Goal: Task Accomplishment & Management: Use online tool/utility

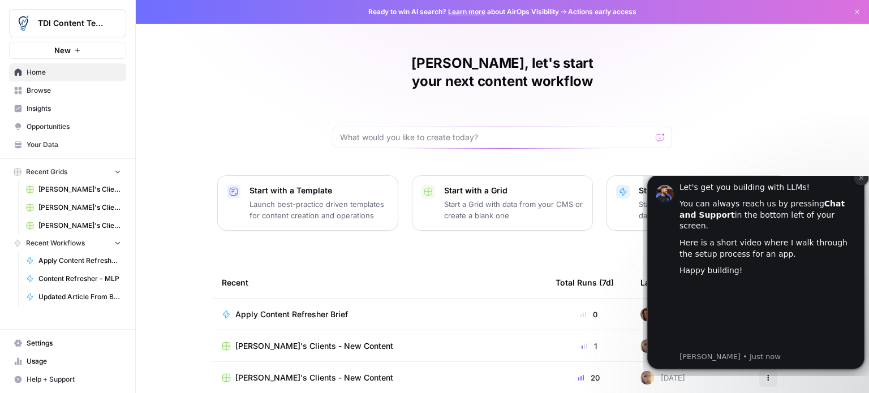
click at [861, 181] on icon "Dismiss notification" at bounding box center [861, 178] width 6 height 6
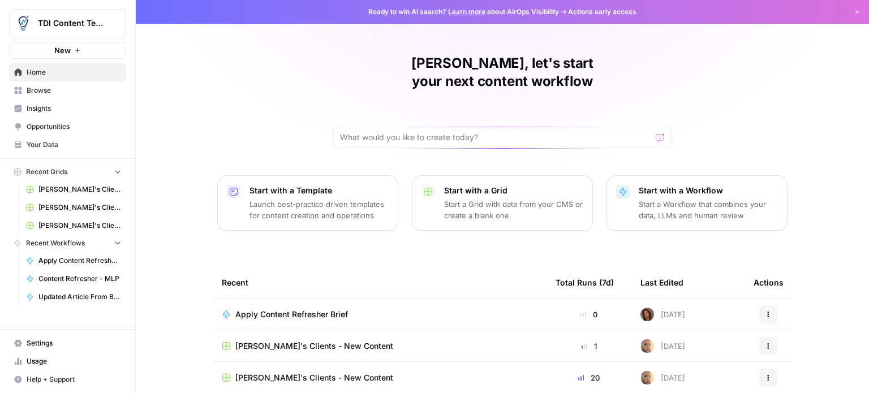
click at [289, 309] on span "Apply Content Refresher Brief" at bounding box center [291, 314] width 113 height 11
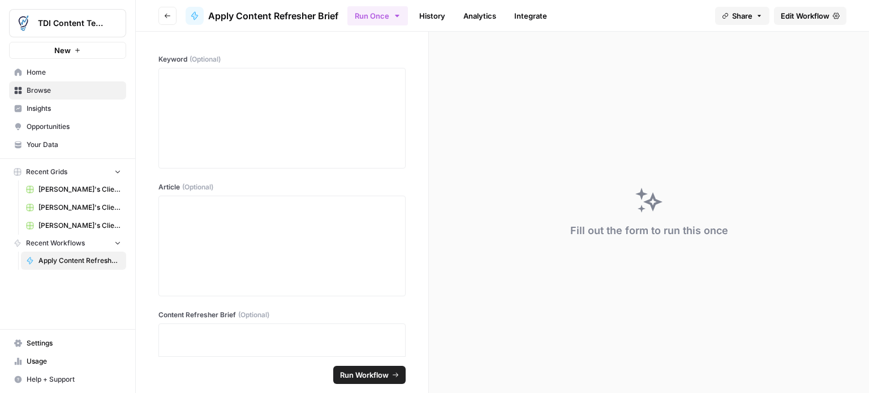
click at [435, 15] on link "History" at bounding box center [432, 16] width 40 height 18
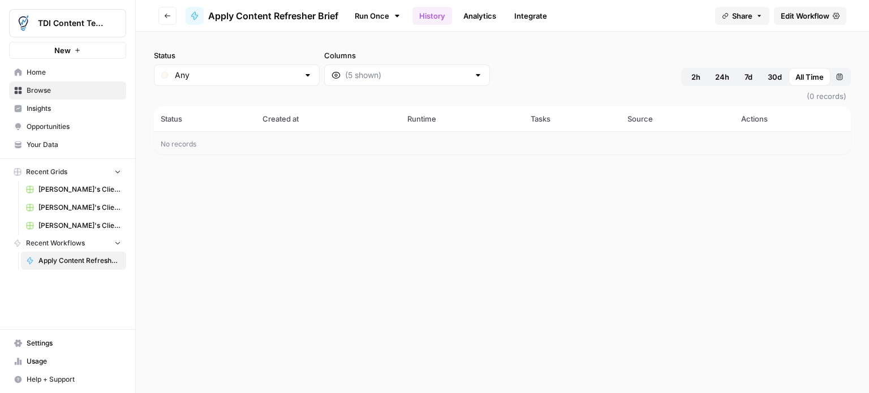
click at [472, 15] on link "Analytics" at bounding box center [480, 16] width 46 height 18
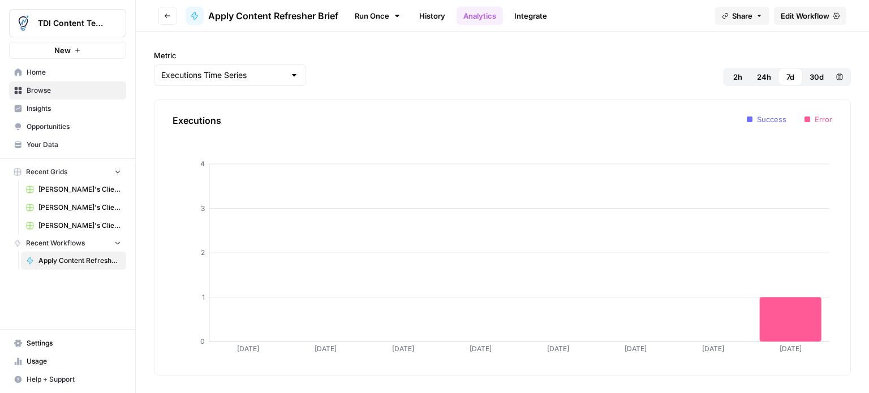
click at [541, 15] on link "Integrate" at bounding box center [531, 16] width 46 height 18
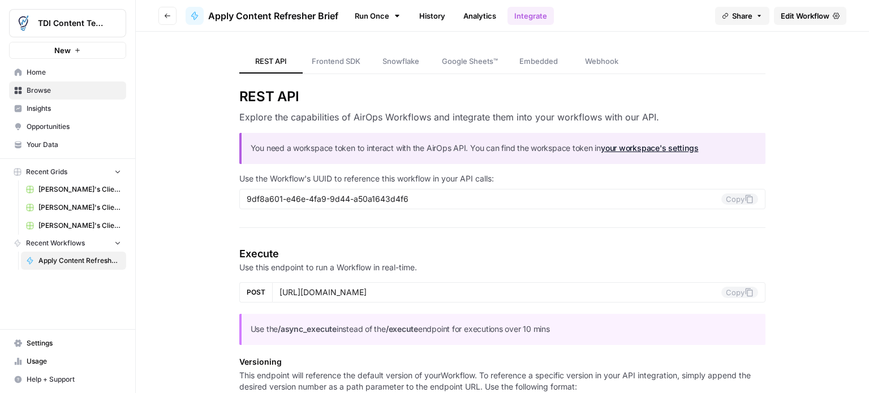
click at [367, 15] on link "Run Once" at bounding box center [377, 15] width 61 height 19
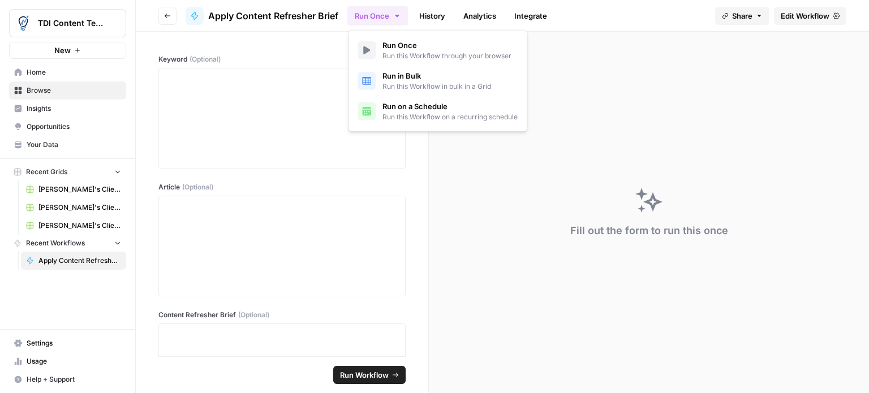
click at [394, 15] on icon "button" at bounding box center [397, 15] width 9 height 9
click at [397, 44] on span "Run Once" at bounding box center [446, 45] width 129 height 11
click at [385, 14] on button "Run Once" at bounding box center [377, 15] width 61 height 19
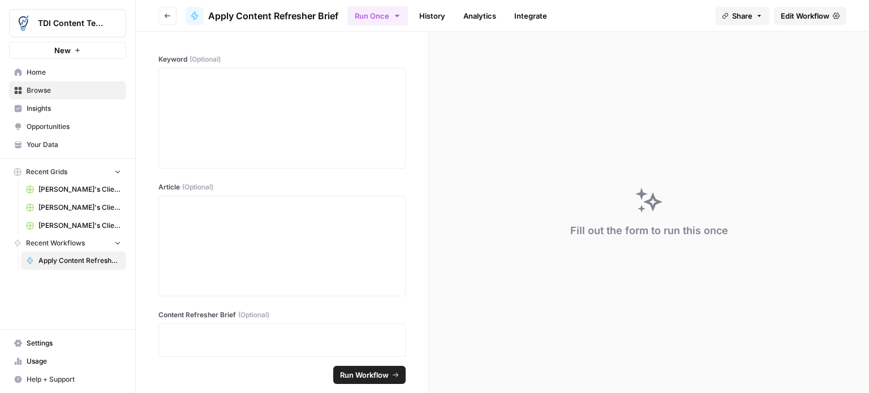
click at [428, 15] on link "History" at bounding box center [432, 16] width 40 height 18
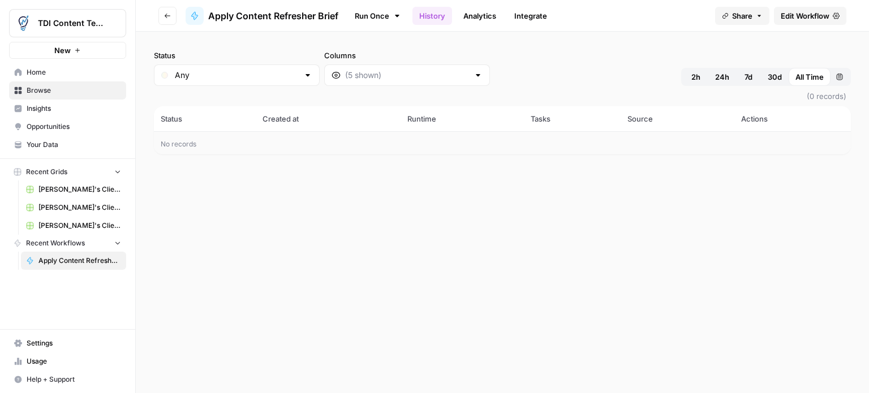
click at [380, 20] on link "Run Once" at bounding box center [377, 15] width 61 height 19
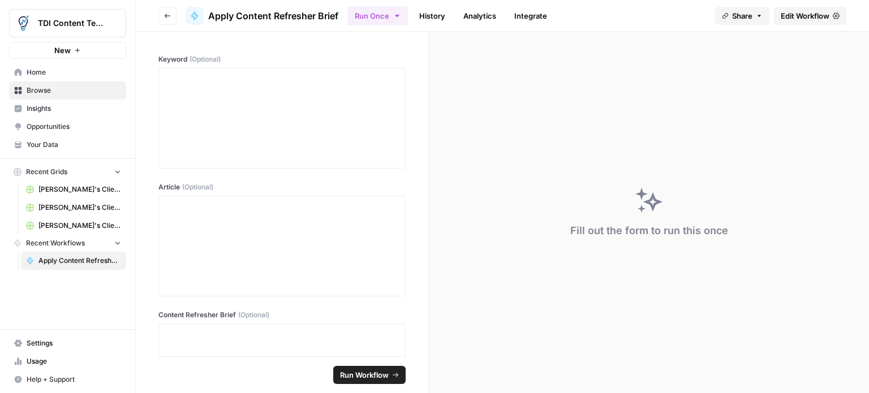
click at [355, 375] on span "Run Workflow" at bounding box center [364, 374] width 49 height 11
click at [360, 375] on span "Run Workflow" at bounding box center [364, 374] width 49 height 11
click at [772, 355] on div "Invalid iterator type: {"error"=>"Invalid JSON in content_brief", "elements"=>[…" at bounding box center [776, 355] width 139 height 23
click at [68, 261] on span "Apply Content Refresher Brief" at bounding box center [79, 261] width 83 height 10
click at [68, 246] on span "Recent Workflows" at bounding box center [55, 243] width 59 height 10
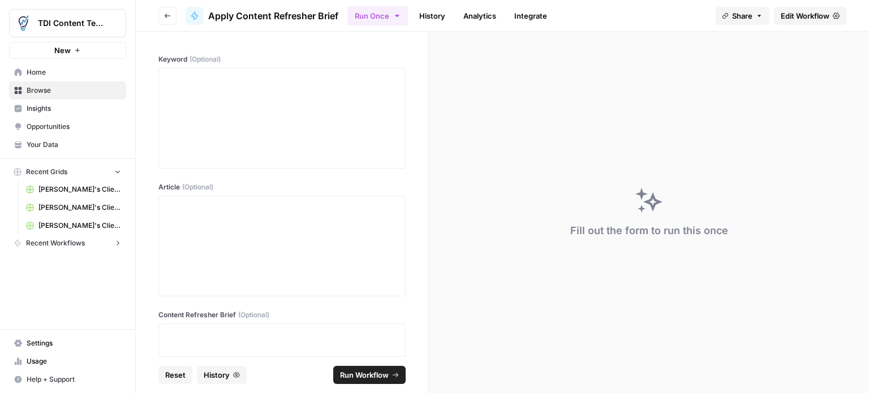
click at [68, 246] on span "Recent Workflows" at bounding box center [55, 243] width 59 height 10
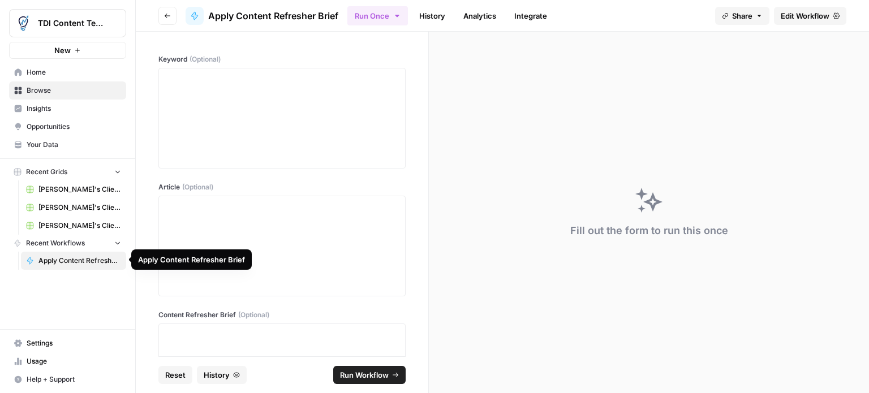
click at [68, 259] on span "Apply Content Refresher Brief" at bounding box center [79, 261] width 83 height 10
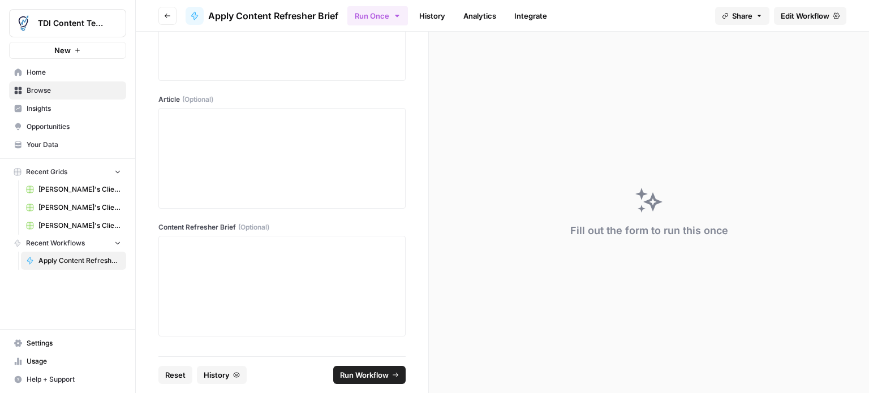
scroll to position [94, 0]
click at [212, 377] on span "History" at bounding box center [217, 374] width 26 height 11
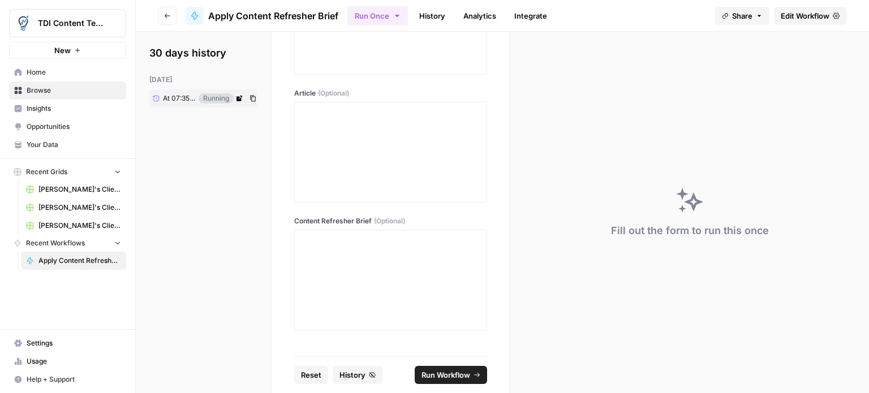
click at [196, 98] on link "At 07:35 AM" at bounding box center [173, 98] width 49 height 17
click at [853, 346] on icon "close" at bounding box center [853, 345] width 6 height 6
click at [802, 12] on span "Edit Workflow" at bounding box center [805, 15] width 49 height 11
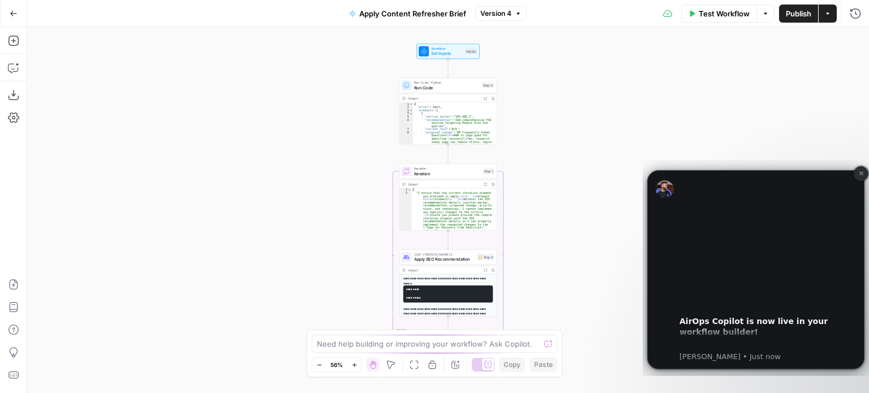
click at [857, 174] on button "Dismiss notification" at bounding box center [861, 173] width 15 height 15
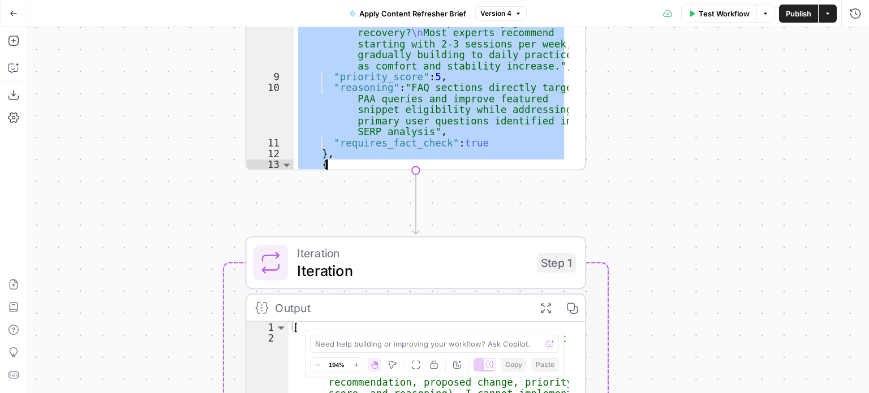
click at [463, 118] on div ""proposed_change" : "## Frequently Asked Questions \n\n ### Is yoga good for ad…" at bounding box center [431, 46] width 275 height 367
type textarea "**********"
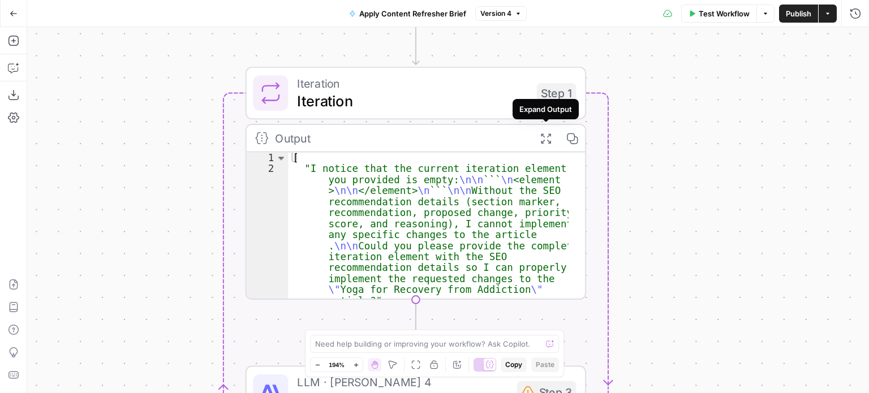
click at [545, 140] on icon "button" at bounding box center [546, 138] width 12 height 12
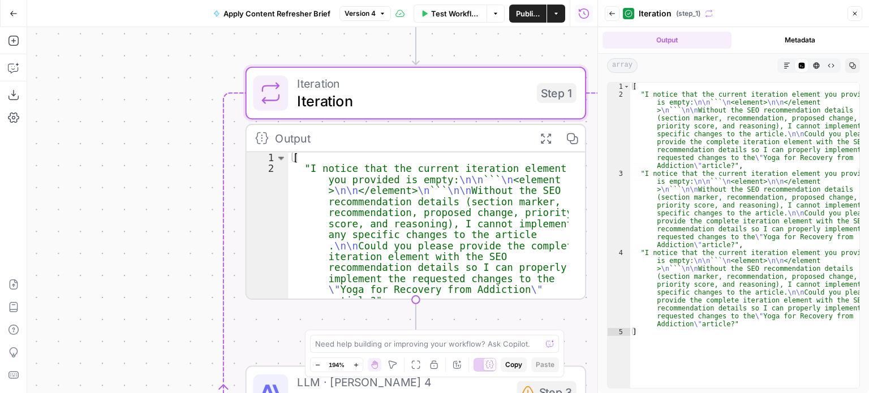
type textarea "**********"
drag, startPoint x: 720, startPoint y: 102, endPoint x: 750, endPoint y: 103, distance: 30.6
click at [750, 103] on div "[ "I notice that the current iteration element you provided is empty: \n\n ``` …" at bounding box center [745, 244] width 230 height 322
click at [750, 103] on div "[ "I notice that the current iteration element you provided is empty: \n\n ``` …" at bounding box center [744, 236] width 229 height 306
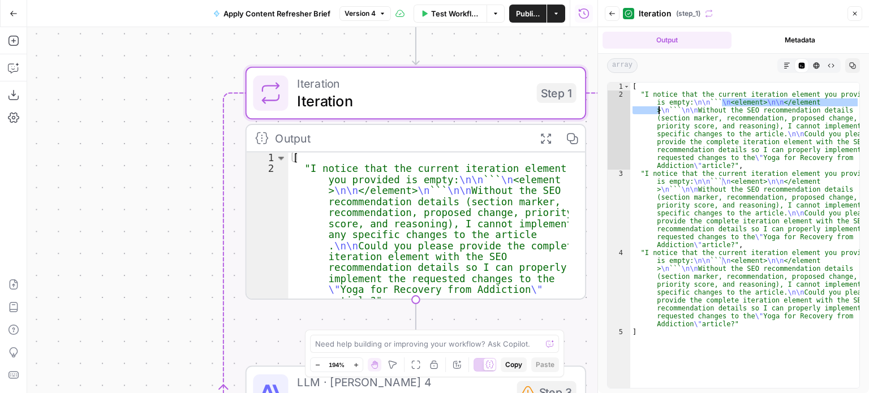
drag, startPoint x: 723, startPoint y: 103, endPoint x: 657, endPoint y: 108, distance: 65.3
click at [657, 108] on div "[ "I notice that the current iteration element you provided is empty: \n\n ``` …" at bounding box center [745, 244] width 230 height 322
click at [833, 63] on icon "button" at bounding box center [831, 65] width 7 height 7
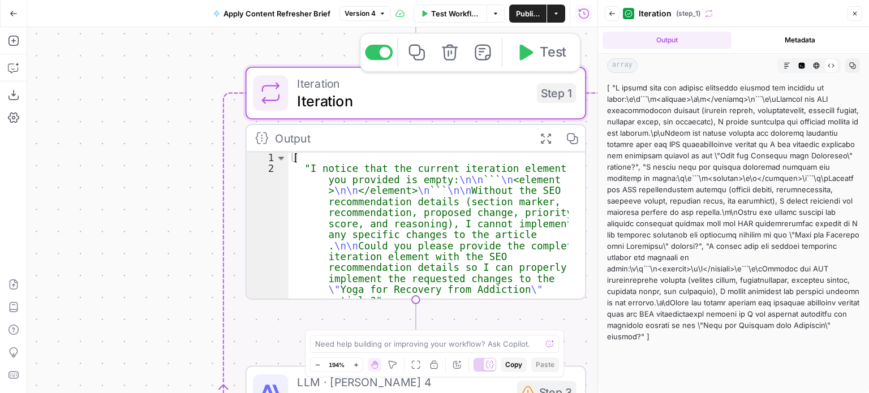
click at [526, 50] on icon "button" at bounding box center [527, 53] width 14 height 16
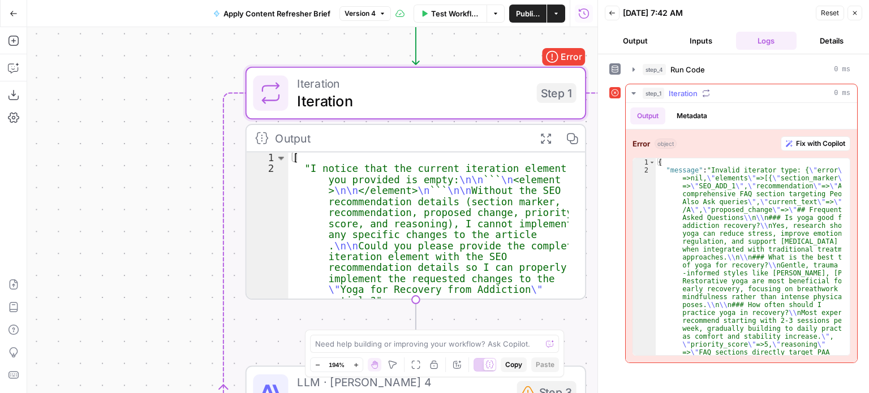
click at [803, 143] on span "Fix with Copilot" at bounding box center [820, 144] width 49 height 10
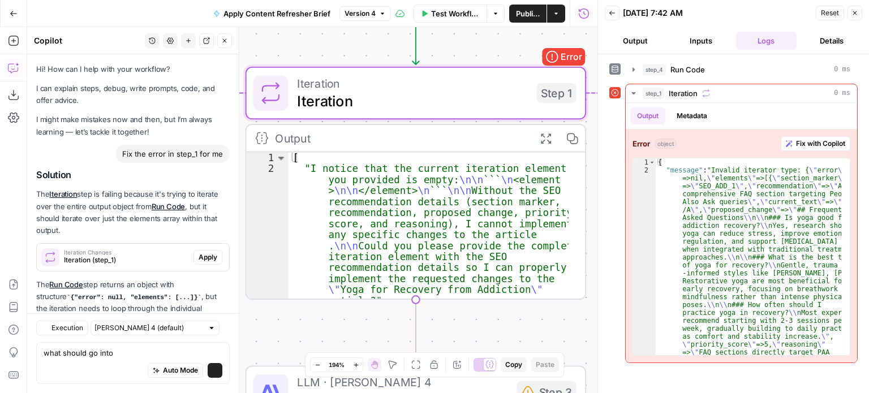
scroll to position [39, 0]
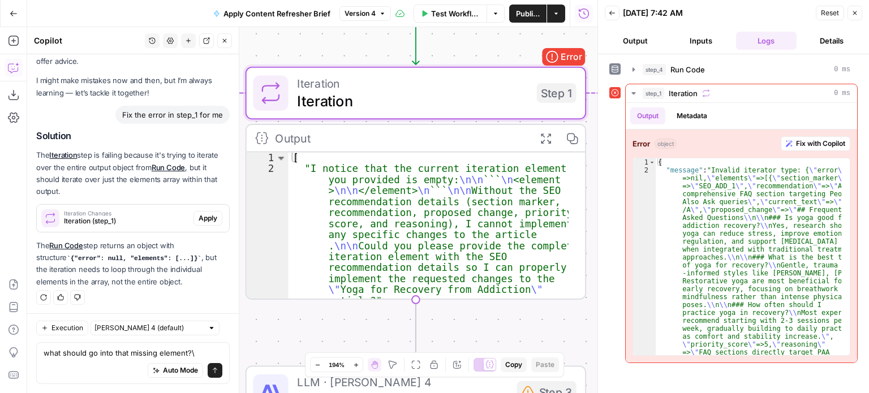
type textarea "what should go into that missing element?"
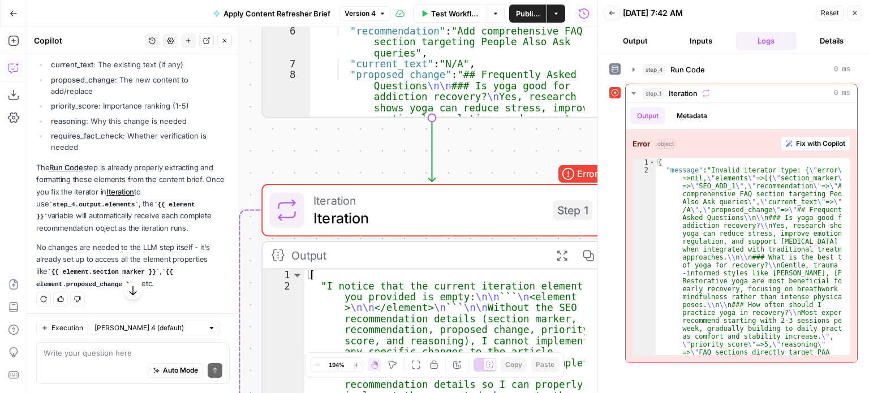
scroll to position [442, 0]
click at [226, 40] on icon "button" at bounding box center [224, 40] width 7 height 7
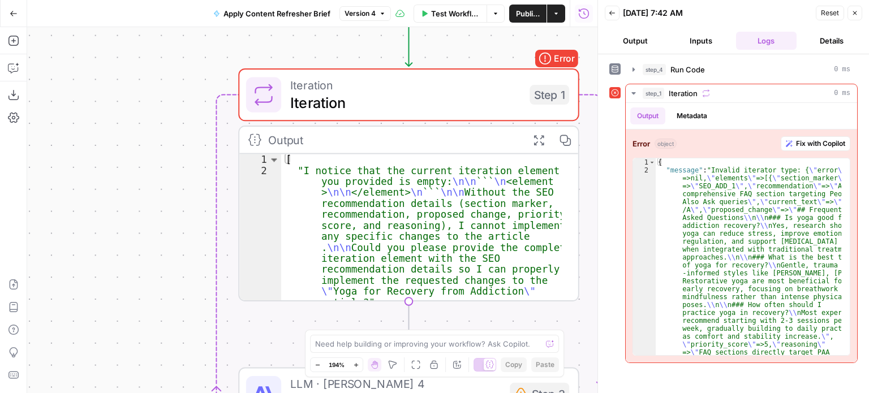
drag, startPoint x: 335, startPoint y: 160, endPoint x: 298, endPoint y: 38, distance: 127.6
click at [298, 38] on div "**********" at bounding box center [312, 210] width 570 height 366
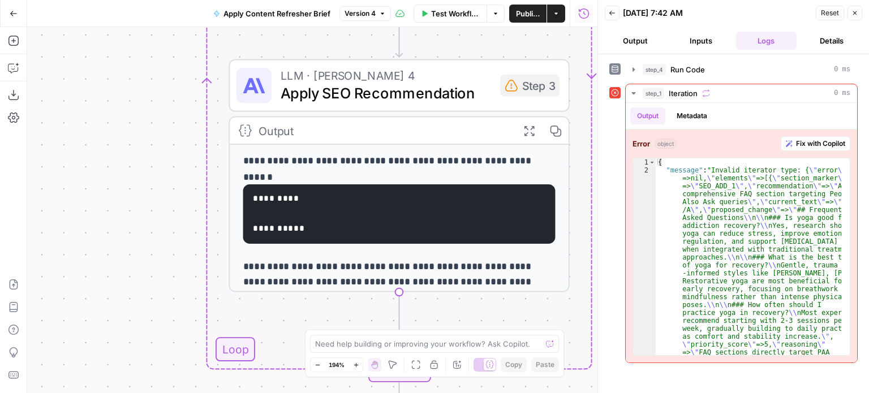
drag, startPoint x: 581, startPoint y: 304, endPoint x: 584, endPoint y: 115, distance: 189.0
click at [584, 115] on div "**********" at bounding box center [312, 210] width 570 height 366
click at [303, 211] on pre "**********" at bounding box center [399, 213] width 312 height 59
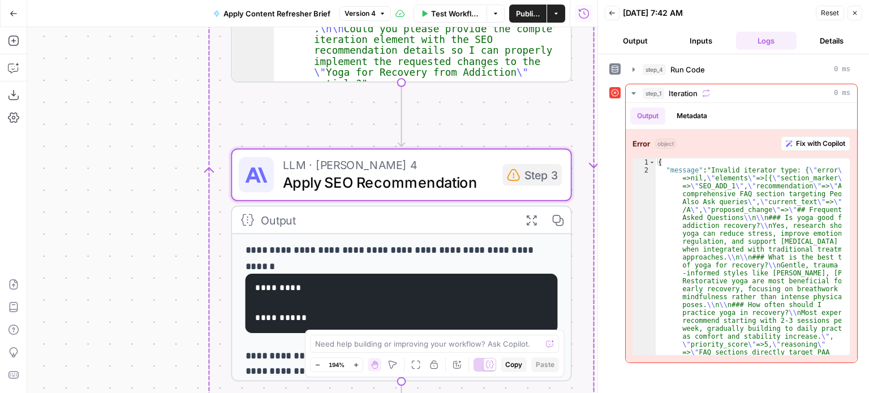
drag, startPoint x: 518, startPoint y: 330, endPoint x: 522, endPoint y: 420, distance: 90.0
click at [522, 393] on html "**********" at bounding box center [434, 196] width 869 height 393
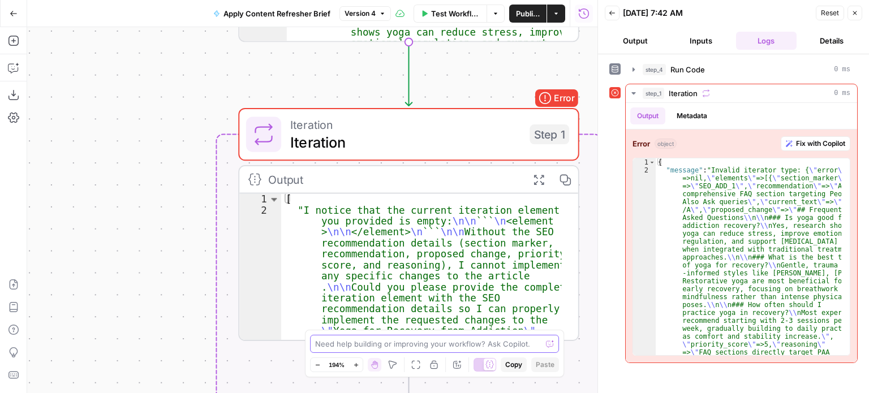
drag, startPoint x: 317, startPoint y: 89, endPoint x: 324, endPoint y: 351, distance: 262.1
click at [324, 351] on body "**********" at bounding box center [434, 196] width 869 height 393
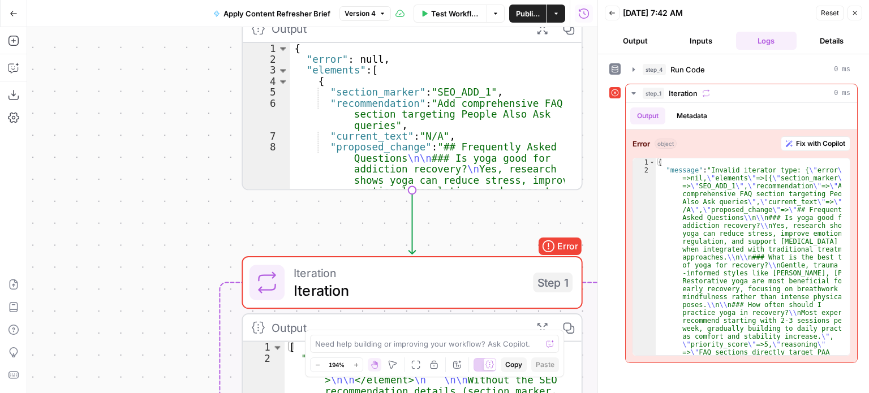
drag, startPoint x: 268, startPoint y: 87, endPoint x: 272, endPoint y: 232, distance: 145.5
click at [272, 232] on div "**********" at bounding box center [312, 210] width 570 height 366
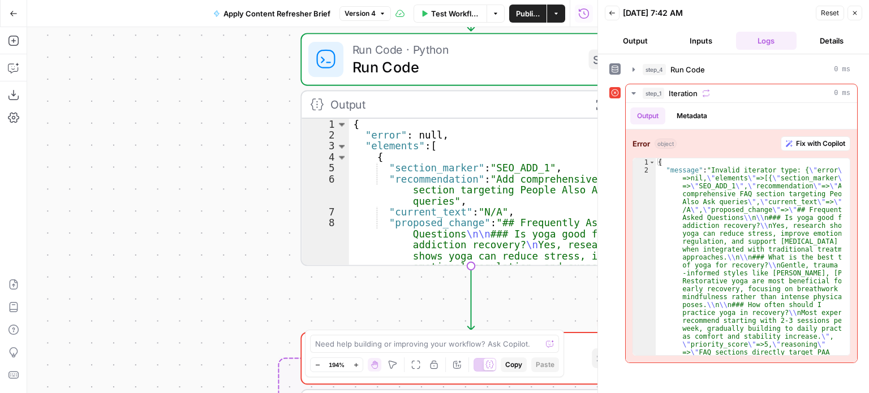
drag, startPoint x: 195, startPoint y: 59, endPoint x: 253, endPoint y: 135, distance: 96.0
click at [253, 135] on div "**********" at bounding box center [312, 210] width 570 height 366
click at [10, 15] on icon "button" at bounding box center [14, 14] width 8 height 8
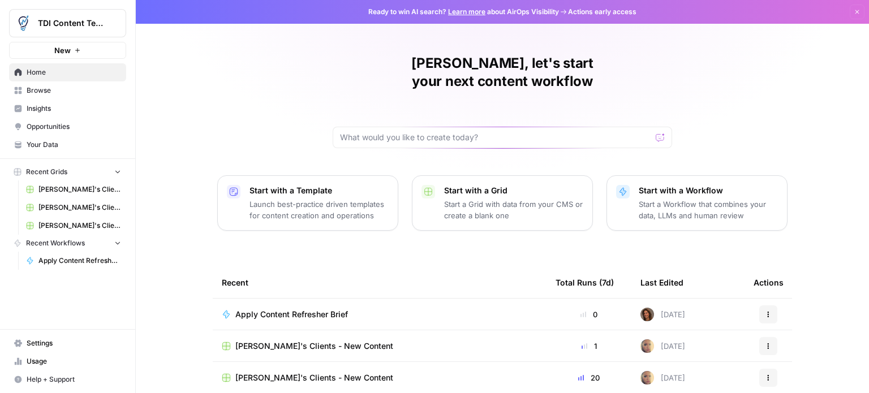
scroll to position [57, 0]
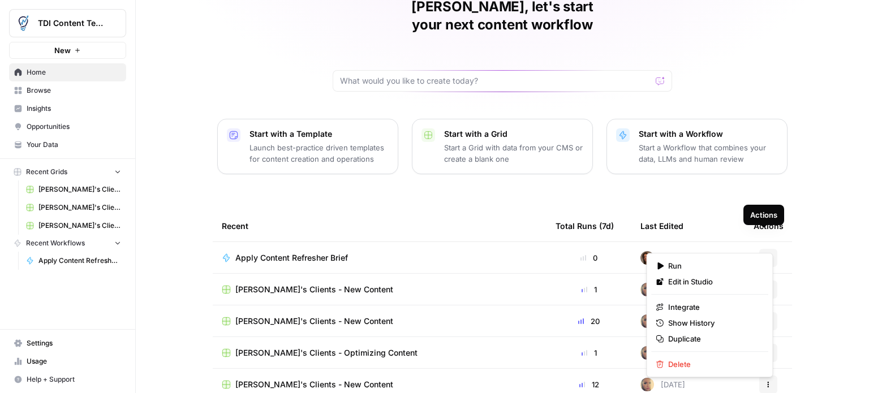
click at [766, 255] on icon "button" at bounding box center [768, 258] width 7 height 7
click at [700, 286] on span "Edit in Studio" at bounding box center [713, 281] width 91 height 11
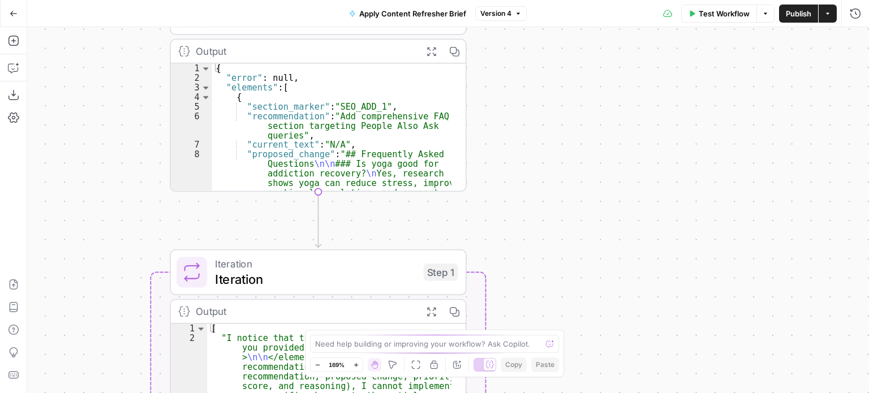
type textarea "**********"
click at [366, 113] on div "{ "error" : null , "elements" : [ { "section_marker" : "SEO_ADD_1" , "recommend…" at bounding box center [331, 224] width 239 height 320
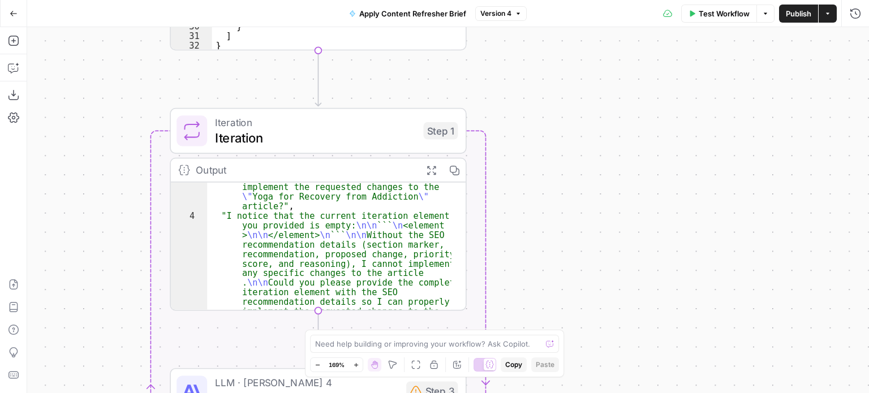
scroll to position [136, 0]
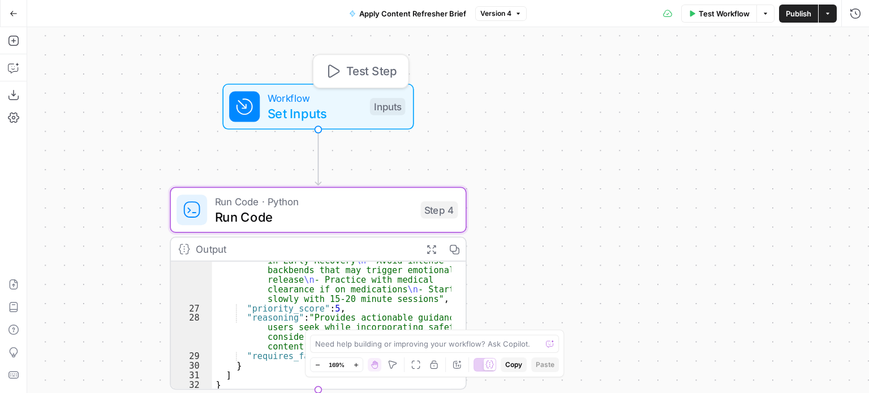
click at [388, 106] on div "Inputs" at bounding box center [388, 106] width 36 height 17
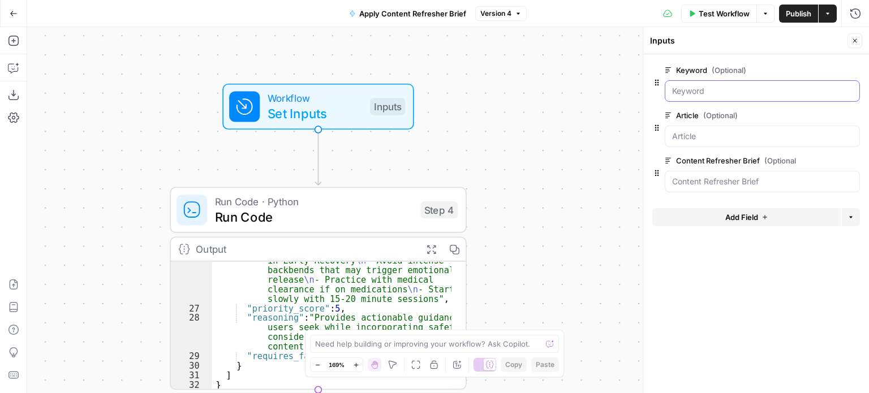
click at [706, 89] on input "Keyword (Optional)" at bounding box center [762, 90] width 180 height 11
click at [717, 96] on input "Keyword (Optional)" at bounding box center [762, 90] width 180 height 11
click at [819, 72] on span "edit field" at bounding box center [817, 70] width 25 height 9
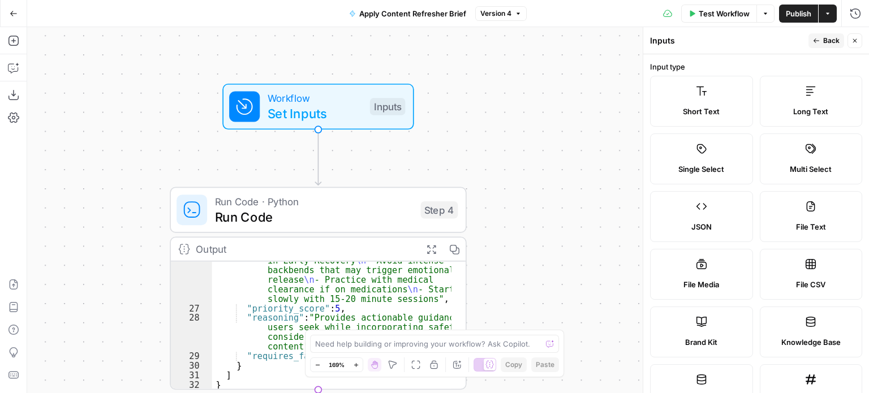
click at [704, 103] on label "Short Text" at bounding box center [701, 101] width 103 height 51
click at [823, 42] on button "Back" at bounding box center [827, 40] width 36 height 15
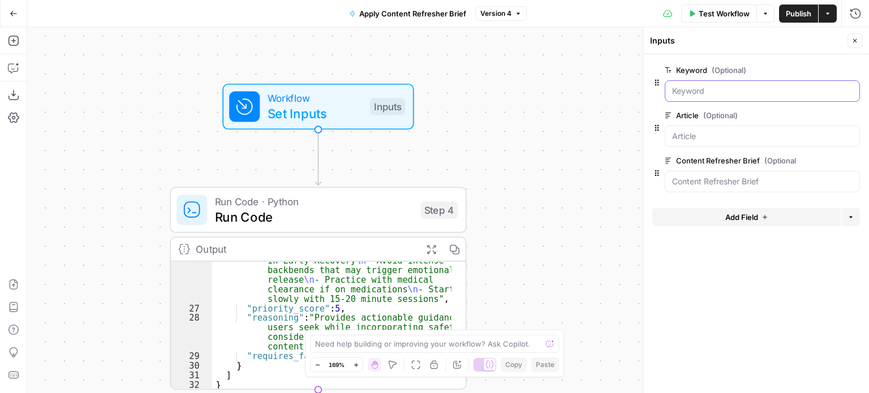
click at [721, 89] on input "Keyword (Optional)" at bounding box center [762, 90] width 180 height 11
click at [717, 128] on div at bounding box center [762, 137] width 195 height 22
click at [706, 180] on Brief "Content Refresher Brief (Optional)" at bounding box center [762, 181] width 180 height 11
click at [381, 106] on div "Inputs" at bounding box center [388, 106] width 36 height 17
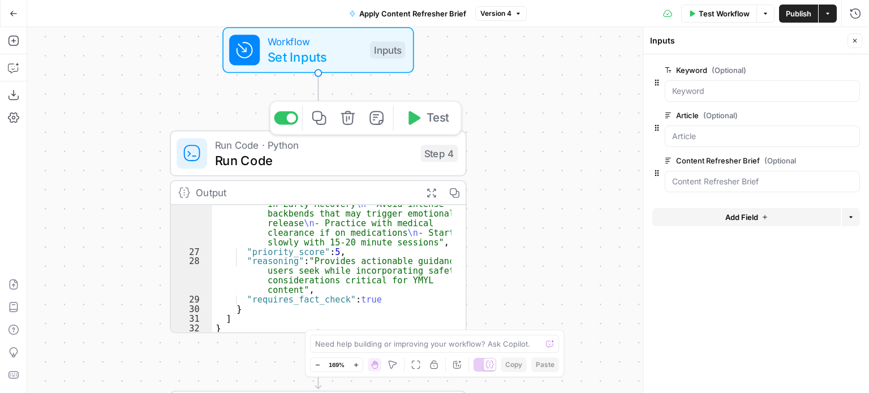
click at [416, 122] on icon "button" at bounding box center [412, 117] width 15 height 15
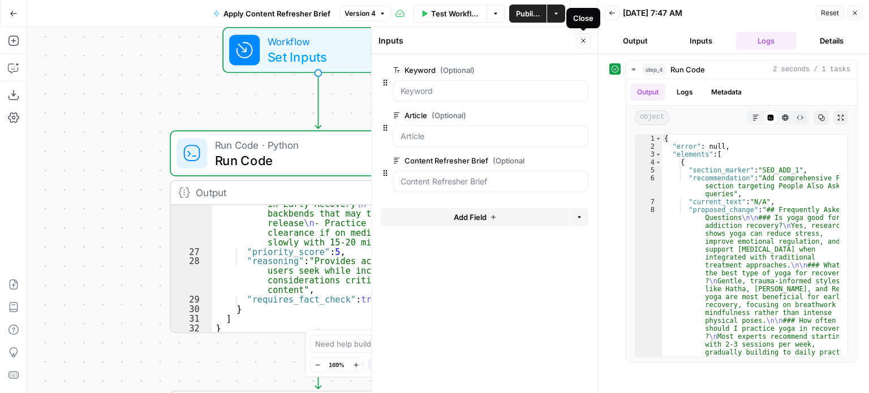
click at [582, 38] on icon "button" at bounding box center [583, 40] width 7 height 7
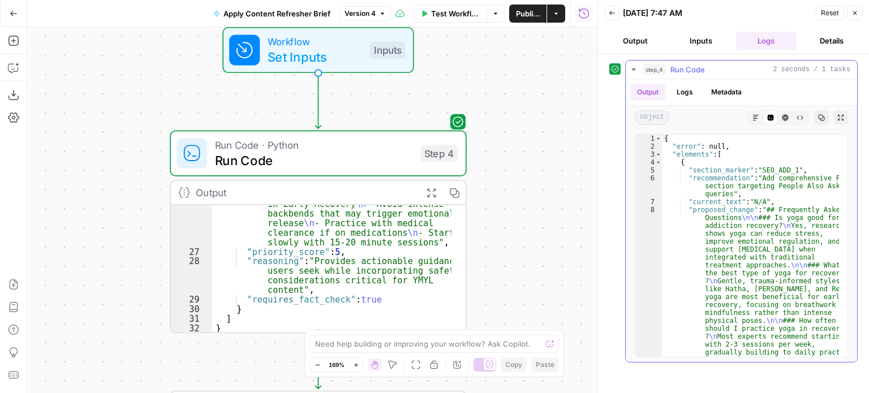
click at [697, 67] on span "Run Code" at bounding box center [687, 69] width 35 height 11
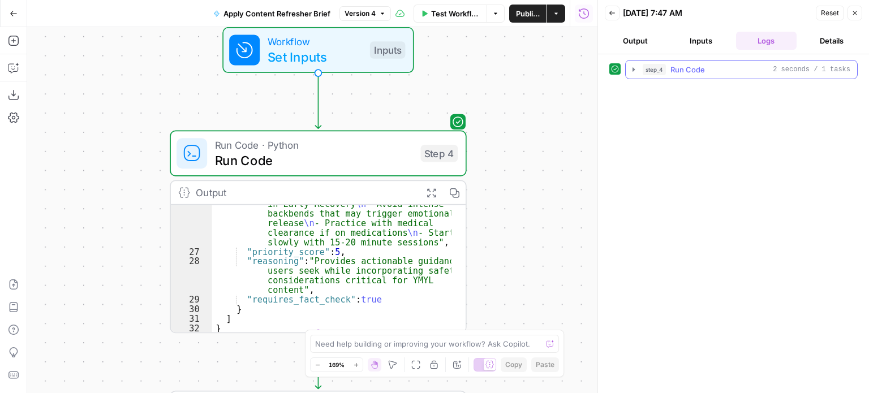
click at [697, 67] on span "Run Code" at bounding box center [687, 69] width 35 height 11
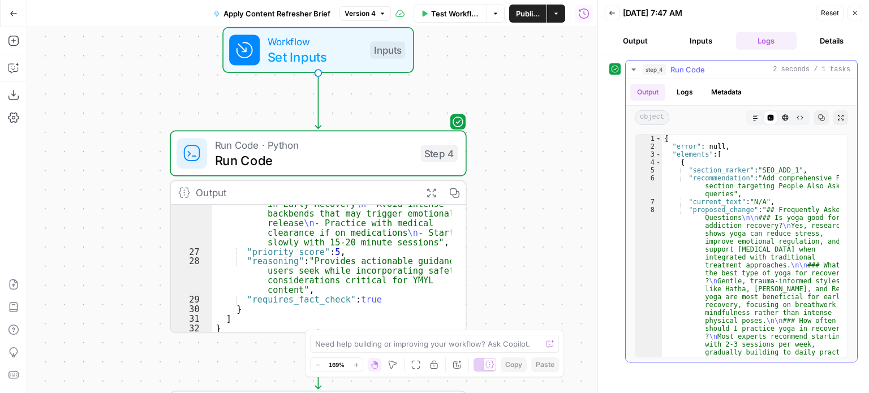
click at [689, 88] on button "Logs" at bounding box center [685, 92] width 30 height 17
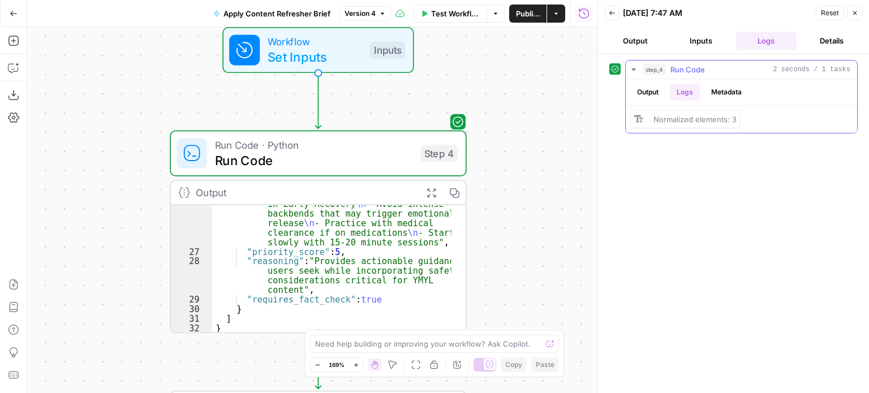
click at [717, 90] on button "Metadata" at bounding box center [726, 92] width 44 height 17
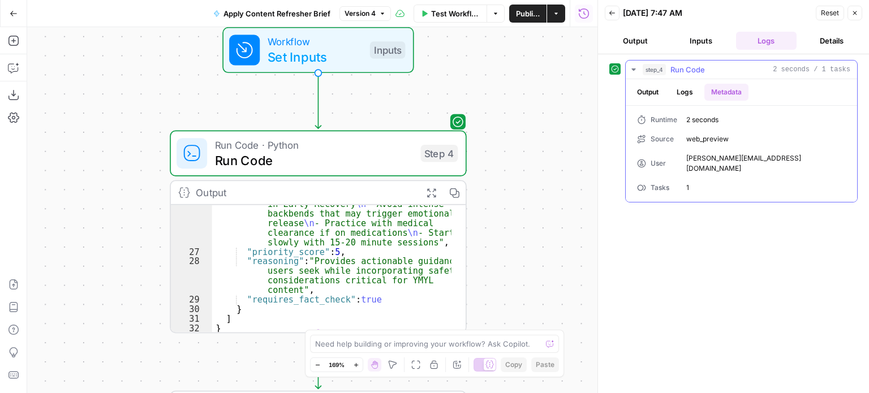
click at [652, 92] on button "Output" at bounding box center [647, 92] width 35 height 17
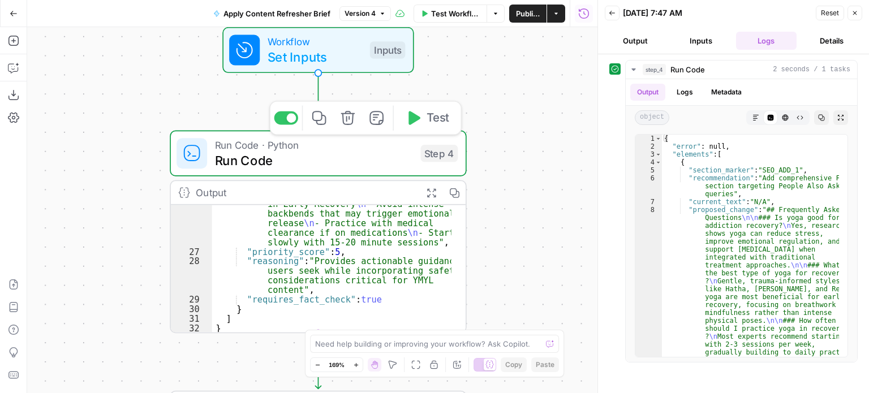
click at [427, 123] on span "Test" at bounding box center [438, 117] width 23 height 17
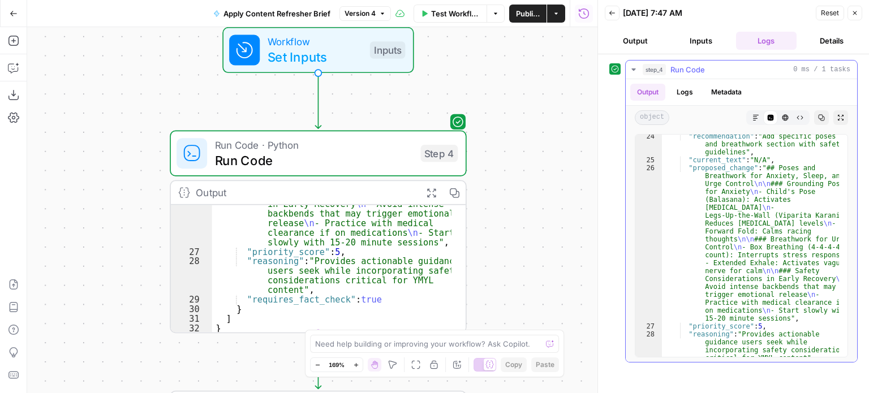
scroll to position [545, 0]
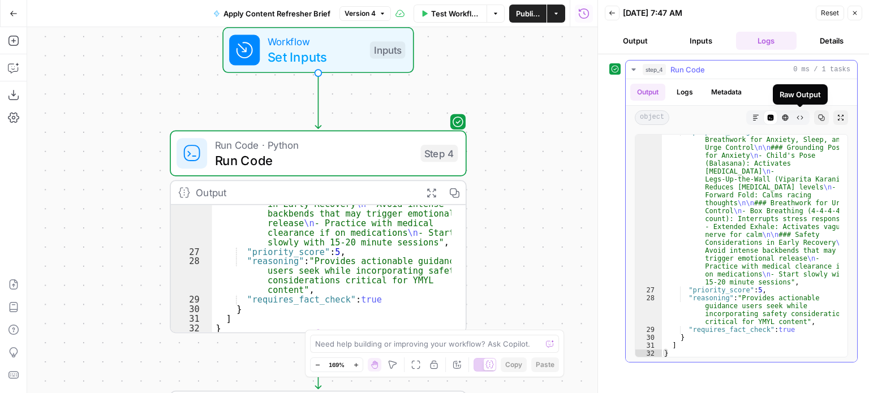
click at [799, 118] on icon "button" at bounding box center [800, 117] width 7 height 7
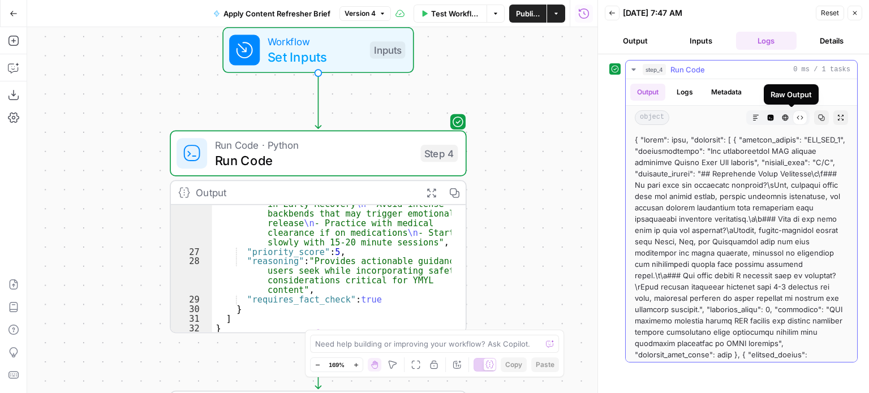
click at [797, 114] on icon at bounding box center [800, 117] width 7 height 7
click at [767, 117] on icon "button" at bounding box center [770, 117] width 7 height 7
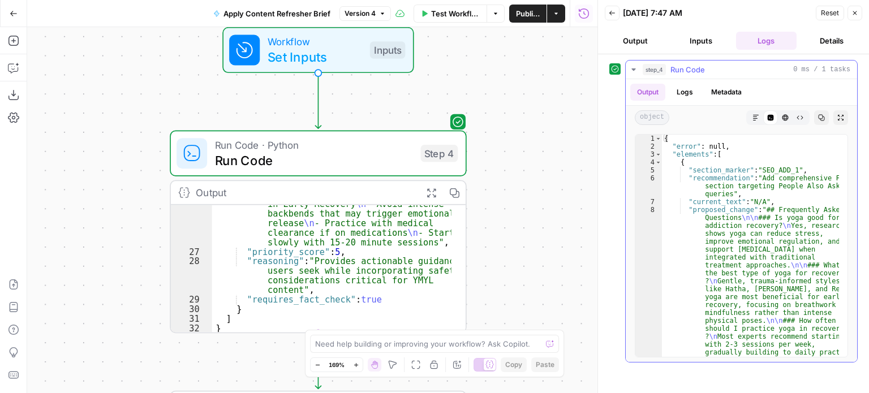
type textarea "**********"
click at [760, 144] on div "{ "error" : null , "elements" : [ { "section_marker" : "SEO_ADD_1" , "recommend…" at bounding box center [751, 254] width 178 height 239
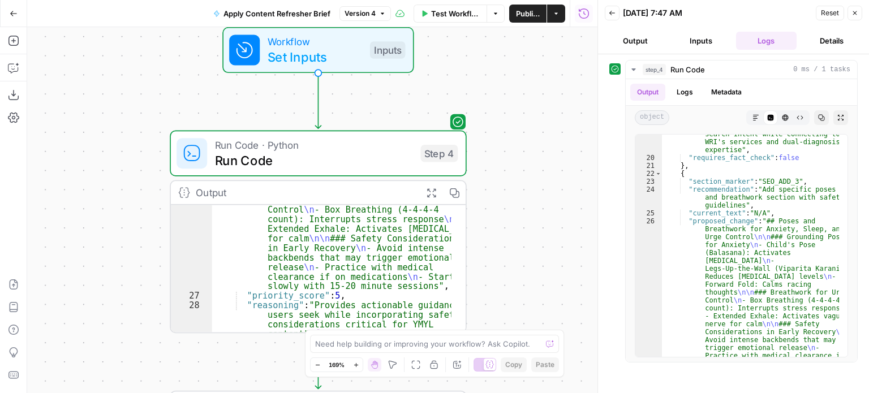
scroll to position [450, 0]
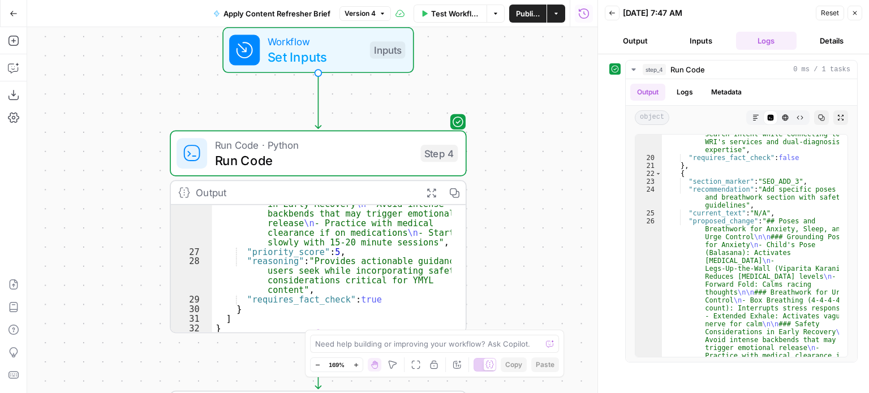
click at [505, 252] on div "**********" at bounding box center [312, 210] width 570 height 366
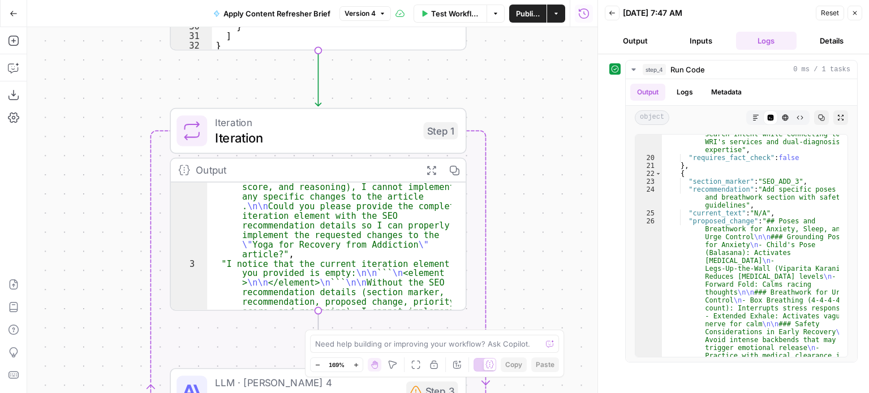
scroll to position [0, 0]
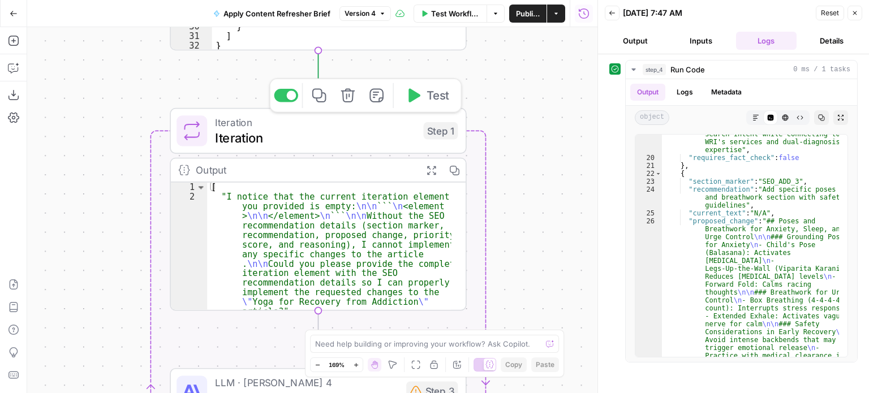
click at [429, 97] on span "Test" at bounding box center [438, 95] width 23 height 17
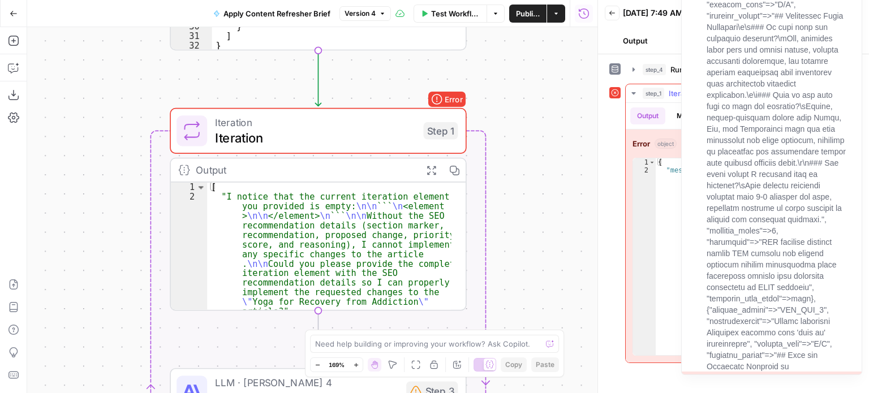
type textarea "*"
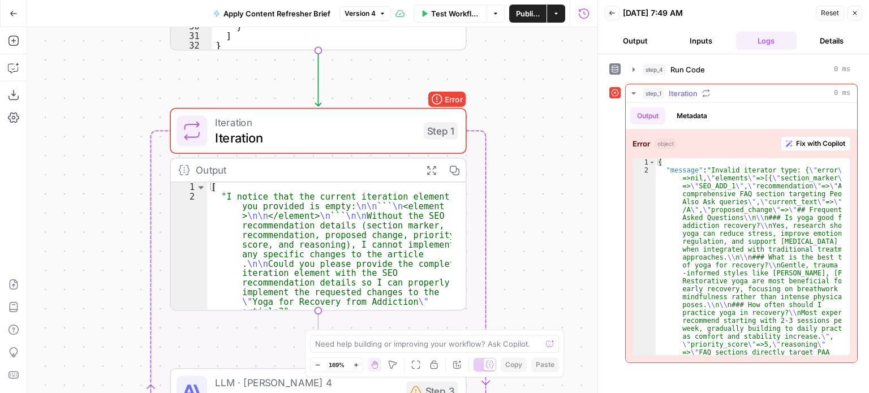
click at [696, 119] on button "Metadata" at bounding box center [692, 116] width 44 height 17
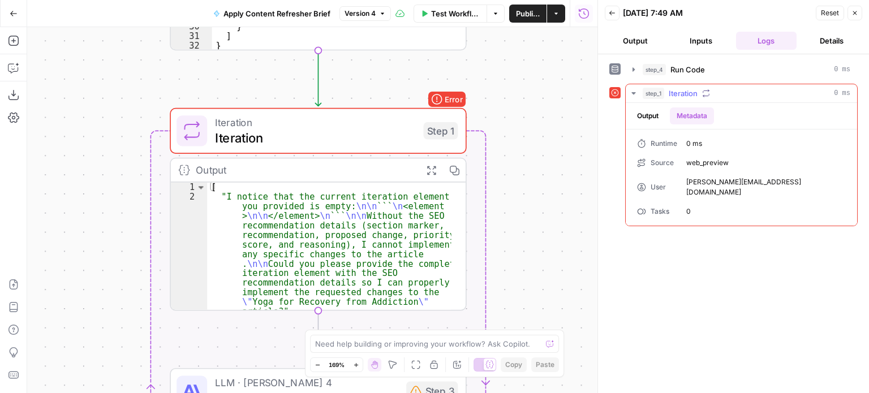
click at [641, 113] on button "Output" at bounding box center [647, 116] width 35 height 17
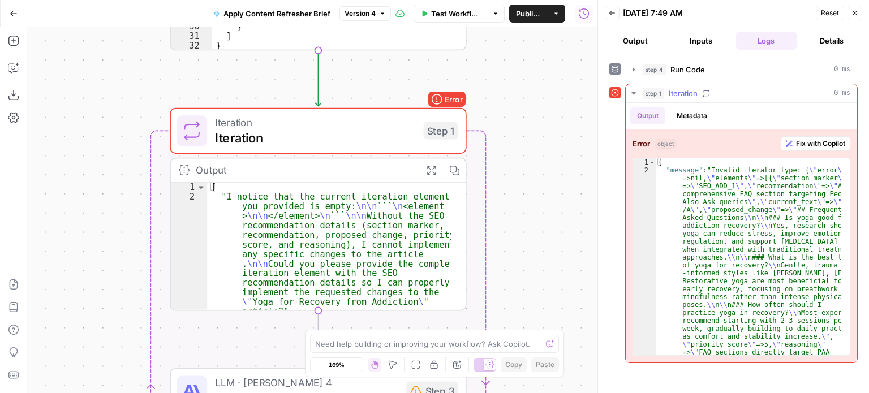
click at [687, 90] on span "Iteration" at bounding box center [683, 93] width 29 height 11
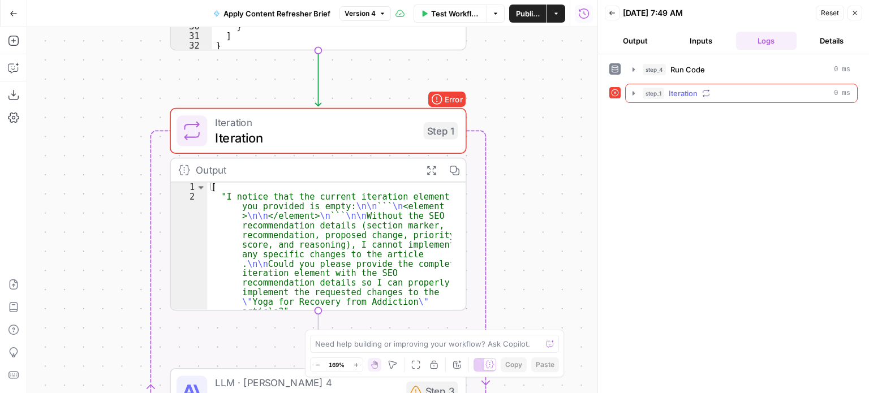
click at [694, 89] on span "Iteration" at bounding box center [683, 93] width 29 height 11
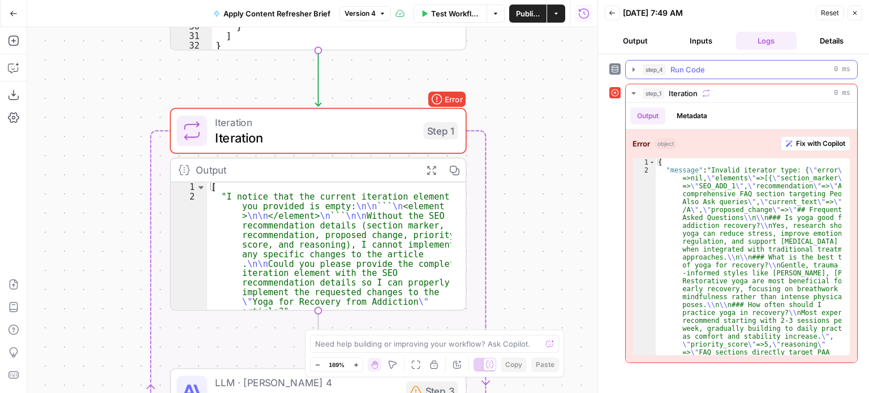
click at [636, 68] on icon "button" at bounding box center [633, 69] width 9 height 9
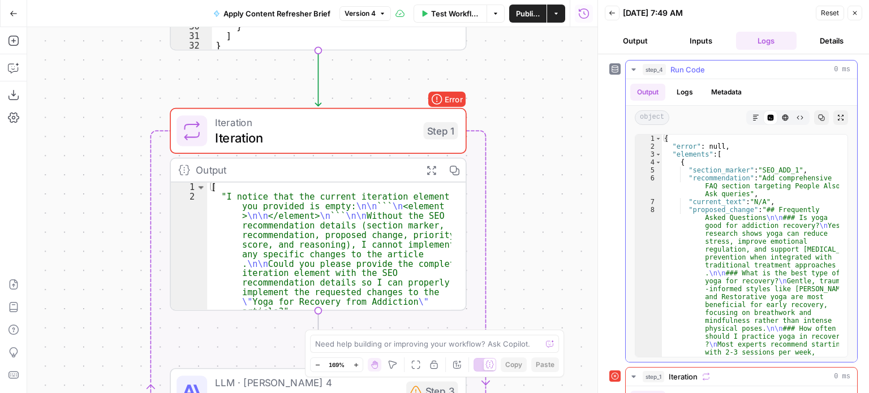
click at [636, 68] on icon "button" at bounding box center [633, 69] width 9 height 9
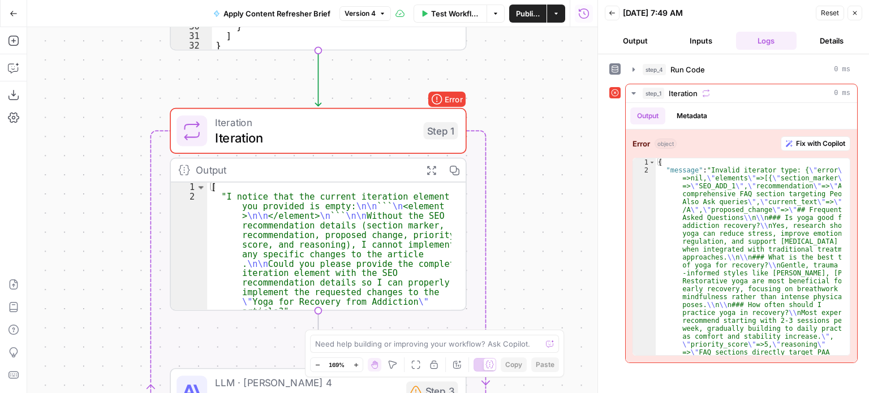
click at [691, 42] on button "Inputs" at bounding box center [700, 41] width 61 height 18
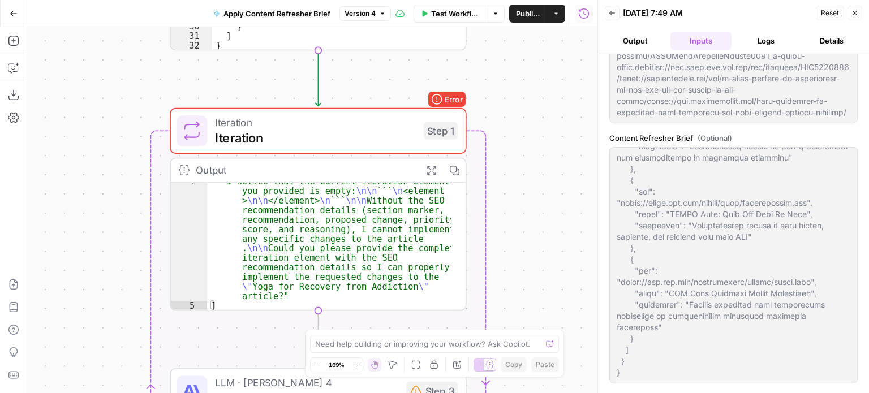
scroll to position [4718, 0]
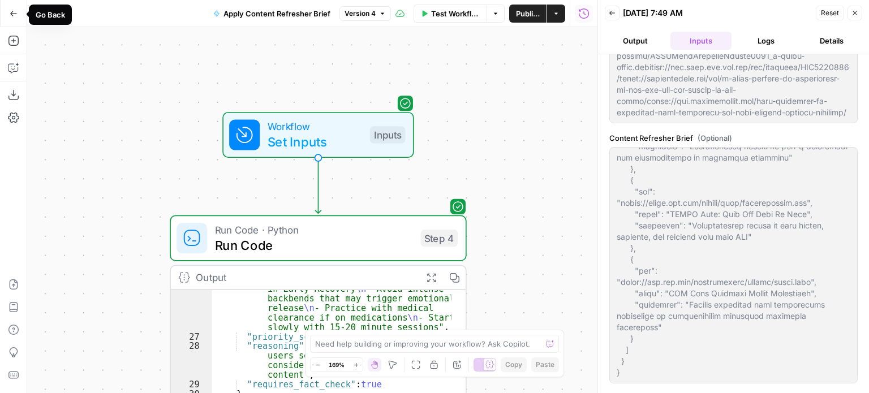
click at [11, 10] on icon "button" at bounding box center [14, 14] width 8 height 8
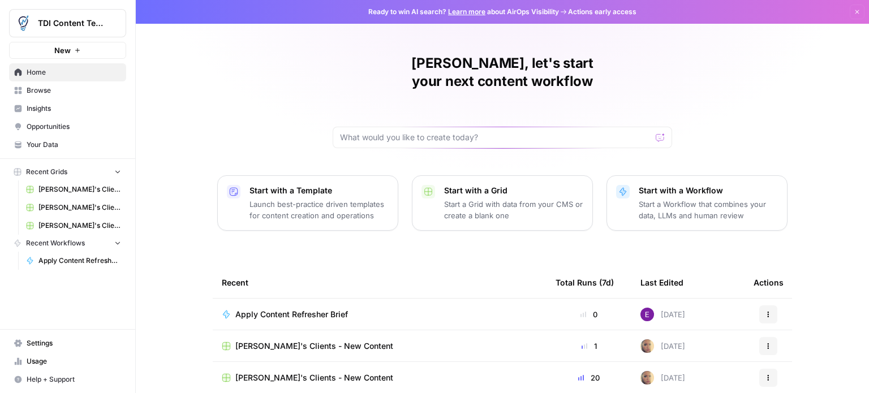
click at [283, 309] on span "Apply Content Refresher Brief" at bounding box center [291, 314] width 113 height 11
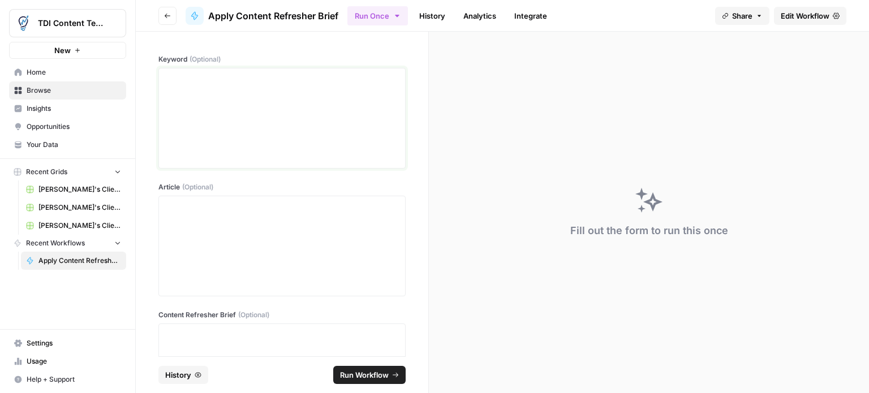
click at [205, 98] on div at bounding box center [282, 118] width 233 height 91
click at [248, 246] on div at bounding box center [282, 246] width 233 height 91
click at [253, 128] on div at bounding box center [282, 118] width 233 height 91
click at [296, 247] on div "**********" at bounding box center [282, 246] width 233 height 91
click at [296, 64] on label "Keyword (Optional)" at bounding box center [281, 59] width 247 height 10
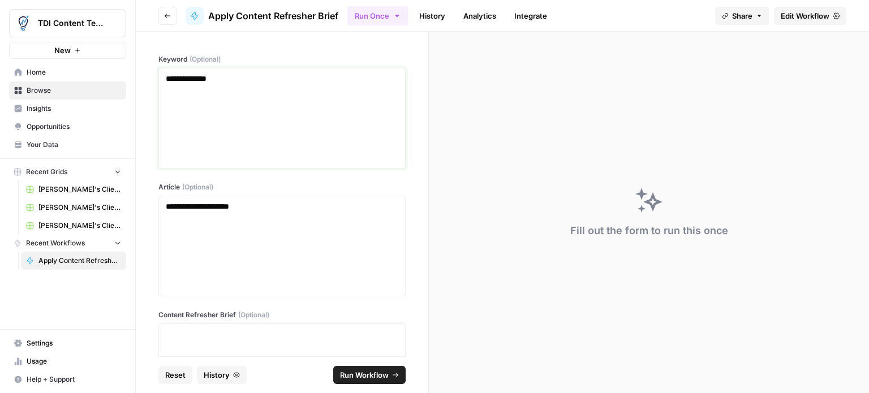
click at [296, 85] on div "**********" at bounding box center [282, 118] width 233 height 91
click at [263, 342] on div at bounding box center [282, 374] width 233 height 91
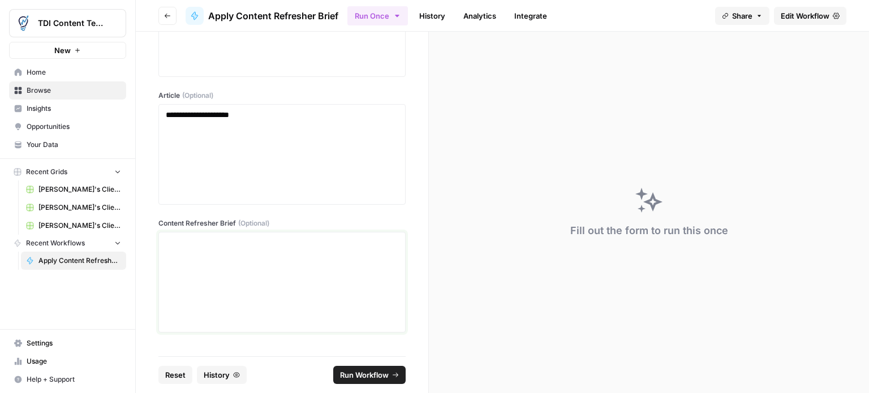
scroll to position [94, 0]
click at [378, 379] on span "Run Workflow" at bounding box center [364, 374] width 49 height 11
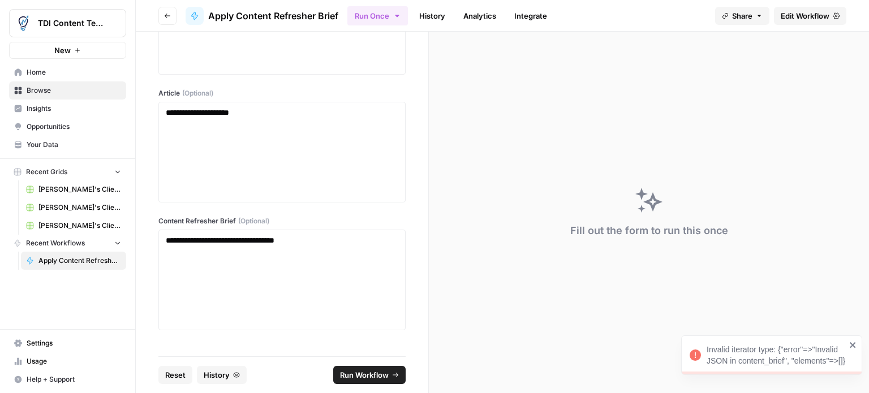
click at [783, 362] on div "Invalid iterator type: {"error"=>"Invalid JSON in content_brief", "elements"=>[…" at bounding box center [776, 355] width 139 height 23
click at [813, 19] on span "Edit Workflow" at bounding box center [805, 15] width 49 height 11
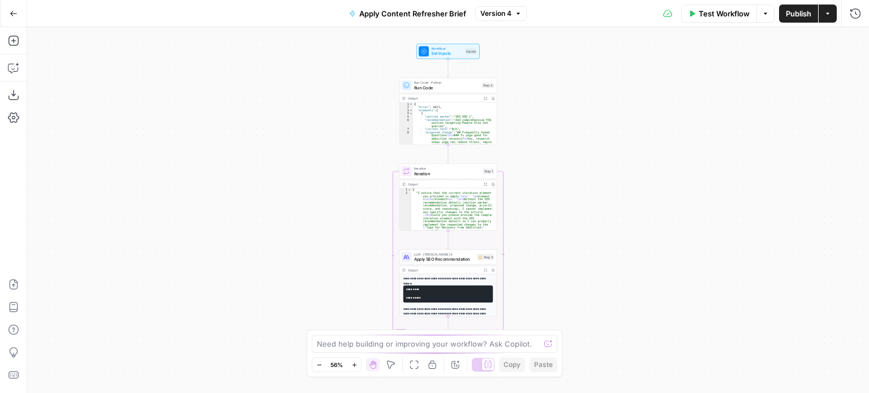
click at [412, 15] on span "Apply Content Refresher Brief" at bounding box center [412, 13] width 107 height 11
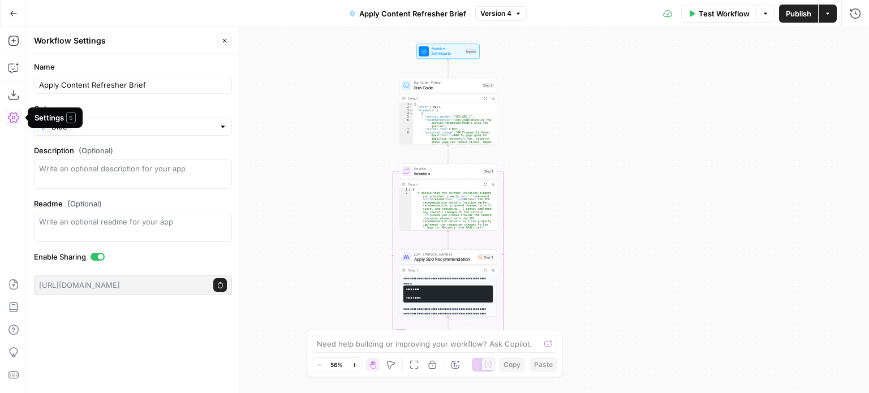
click at [16, 121] on icon "button" at bounding box center [13, 118] width 11 height 10
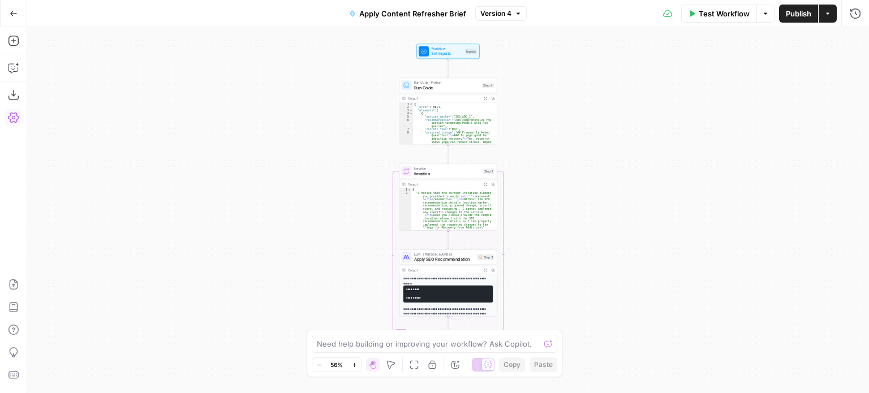
click at [16, 121] on icon "button" at bounding box center [13, 118] width 11 height 10
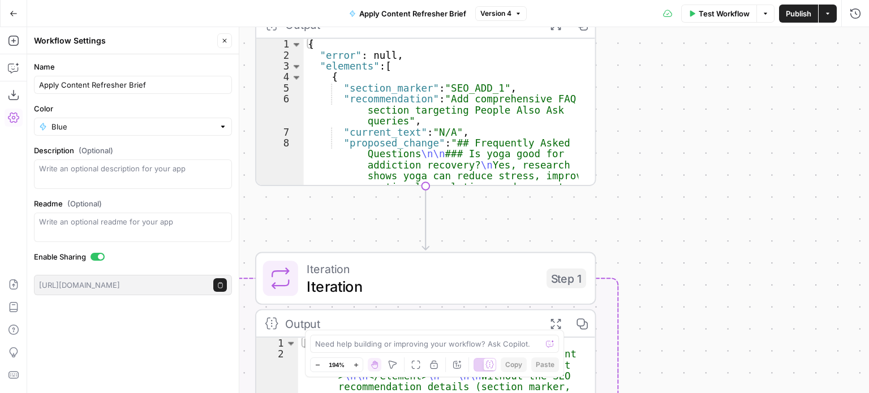
type textarea "**********"
click at [453, 100] on div "{ "error" : null , "elements" : [ { "section_marker" : "SEO_ADD_1" , "recommend…" at bounding box center [441, 222] width 275 height 367
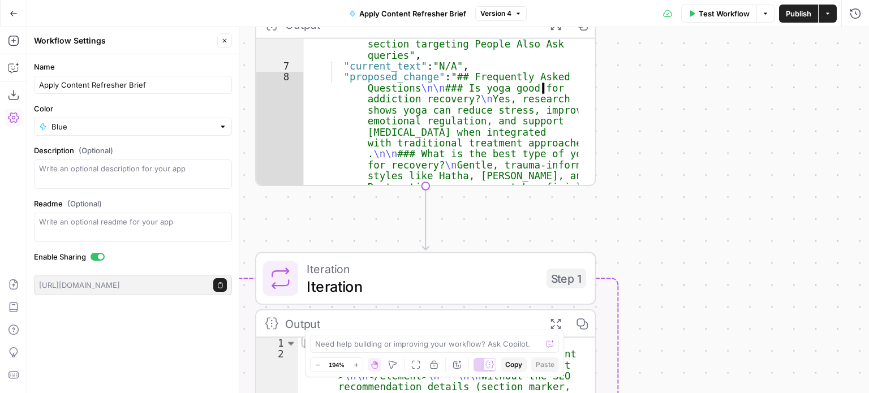
scroll to position [34, 0]
click at [450, 63] on div ""recommendation" : "Add comprehensive FAQ section targeting People Also Ask que…" at bounding box center [441, 222] width 275 height 389
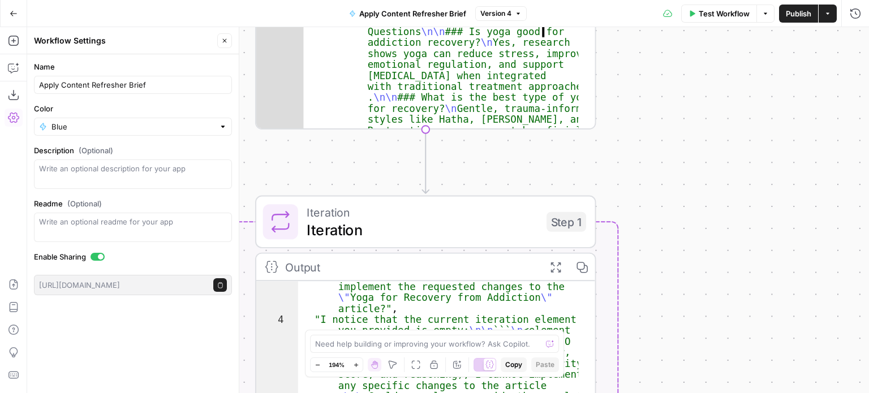
scroll to position [156, 0]
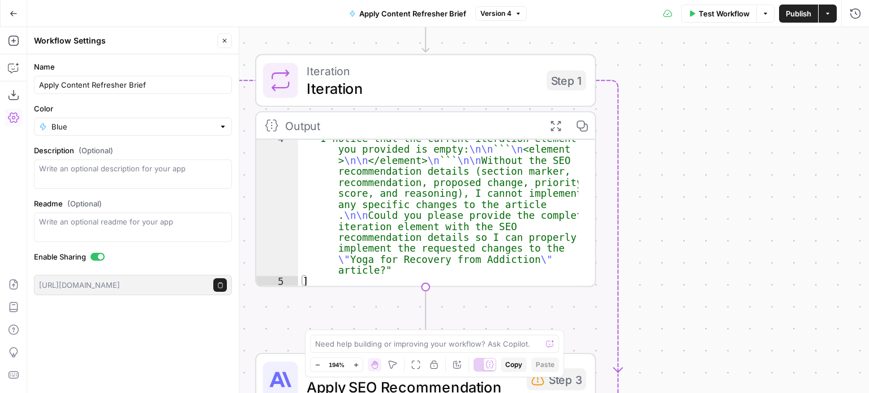
type textarea "*"
click at [395, 269] on div ""I notice that the current iteration element you provided is empty: \n\n ``` \n…" at bounding box center [438, 284] width 281 height 301
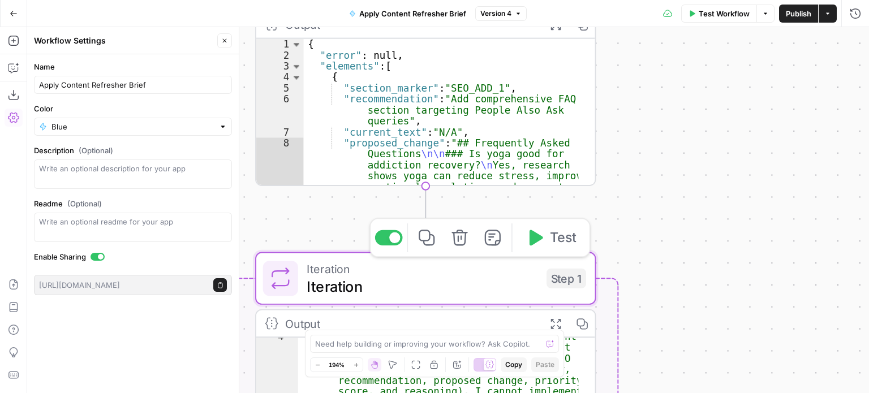
scroll to position [0, 0]
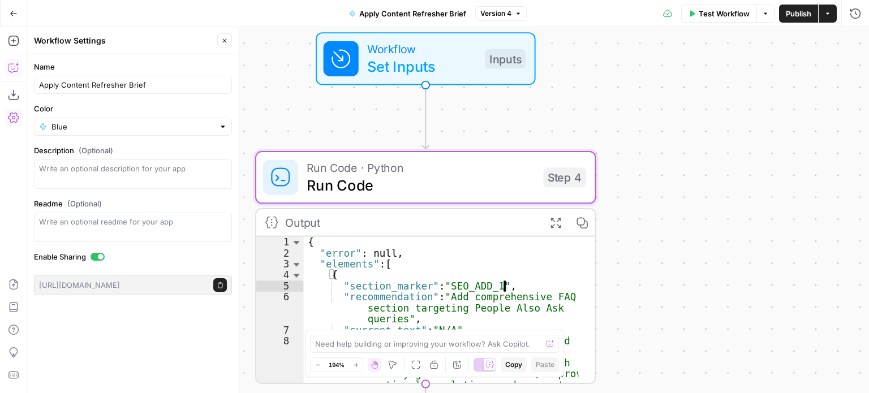
type textarea "**********"
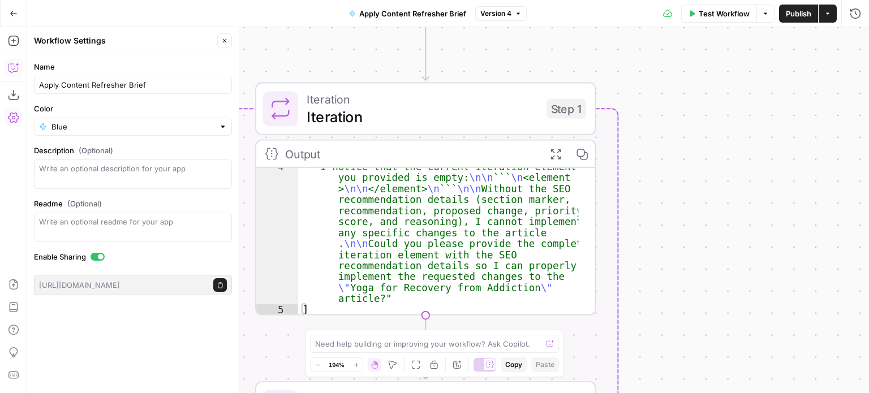
type textarea "**********"
click at [453, 199] on div ""I notice that the current iteration element you provided is empty: \n\n ``` \n…" at bounding box center [438, 312] width 281 height 301
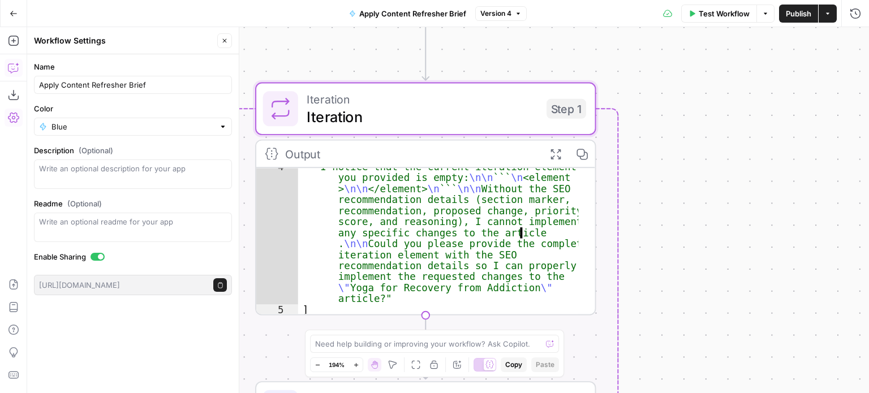
click at [514, 233] on div ""I notice that the current iteration element you provided is empty: \n\n ``` \n…" at bounding box center [438, 312] width 281 height 301
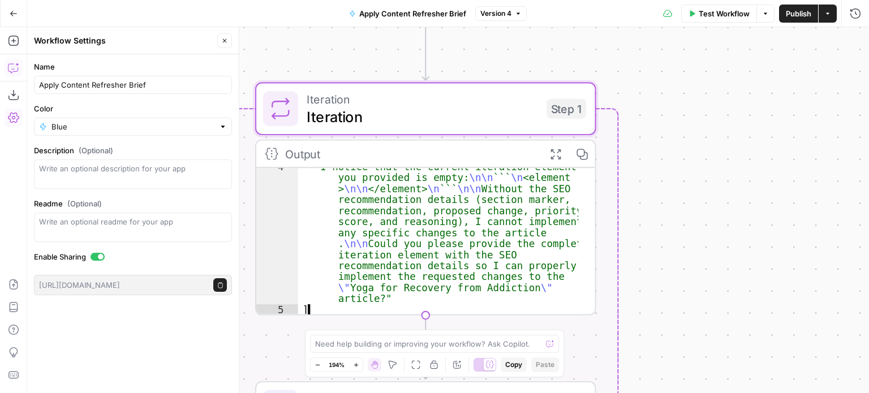
click at [367, 264] on div ""I notice that the current iteration element you provided is empty: \n\n ``` \n…" at bounding box center [438, 312] width 281 height 301
type textarea "*"
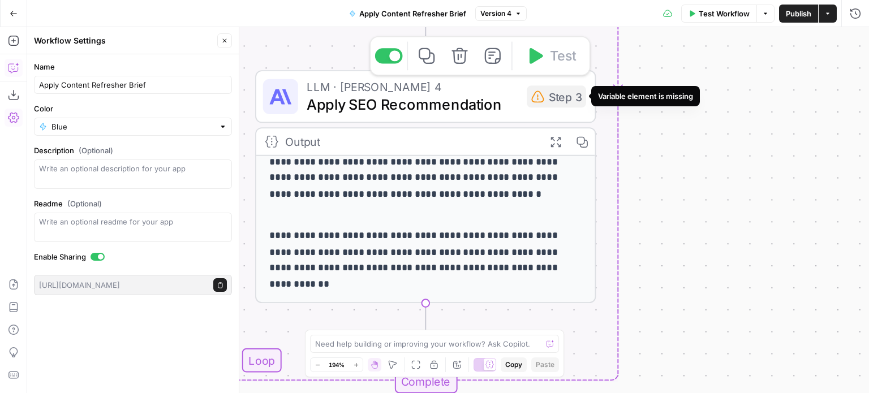
click at [560, 97] on div "Step 3" at bounding box center [556, 96] width 59 height 22
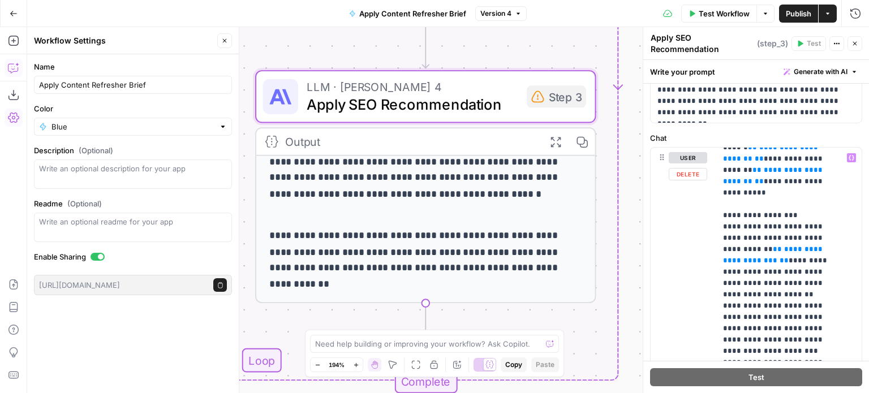
scroll to position [498, 0]
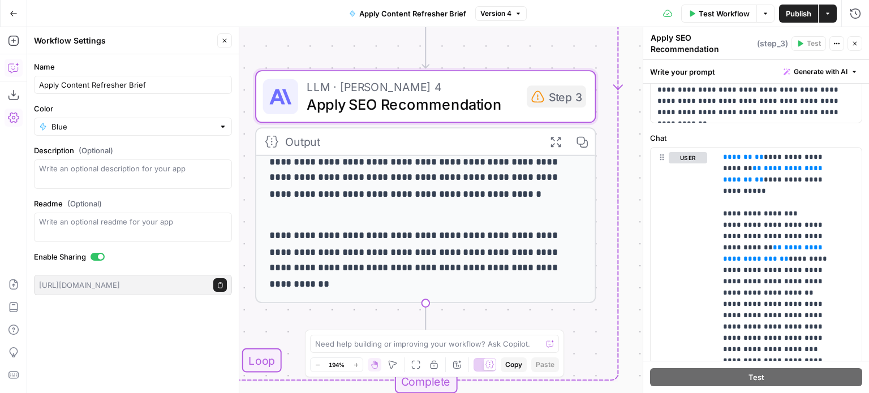
click at [600, 282] on div "**********" at bounding box center [448, 210] width 842 height 366
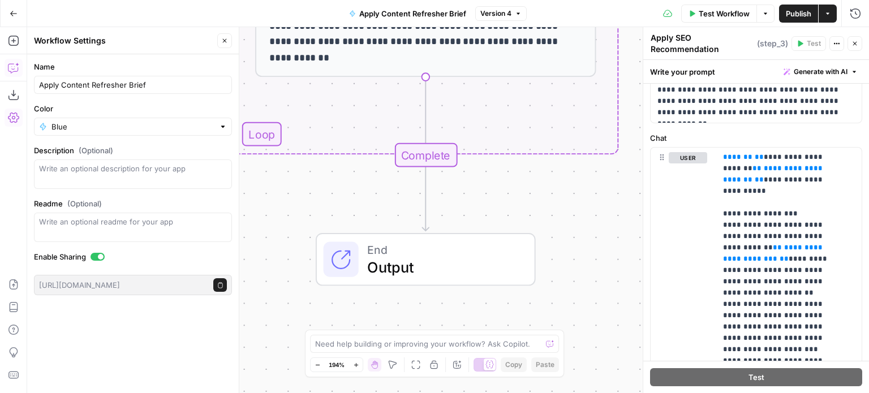
click at [258, 131] on div "**********" at bounding box center [448, 210] width 842 height 366
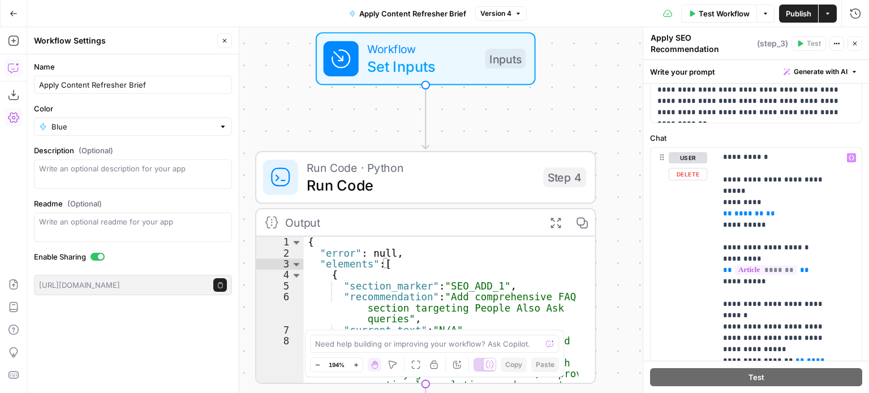
scroll to position [0, 0]
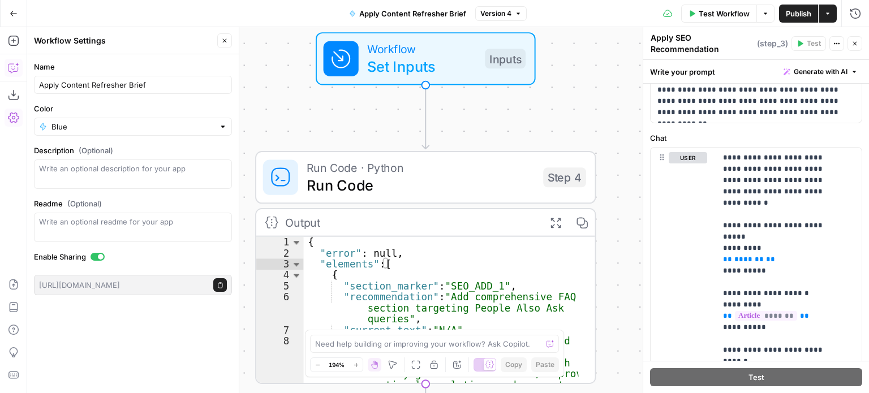
click at [839, 43] on icon "button" at bounding box center [840, 44] width 2 height 2
drag, startPoint x: 856, startPoint y: 46, endPoint x: 665, endPoint y: 81, distance: 194.0
click at [665, 83] on div "**********" at bounding box center [756, 210] width 226 height 366
click at [672, 42] on textarea "Apply SEO Recommendation" at bounding box center [703, 43] width 104 height 23
click at [722, 62] on div "Write your prompt Generate with AI" at bounding box center [756, 71] width 226 height 23
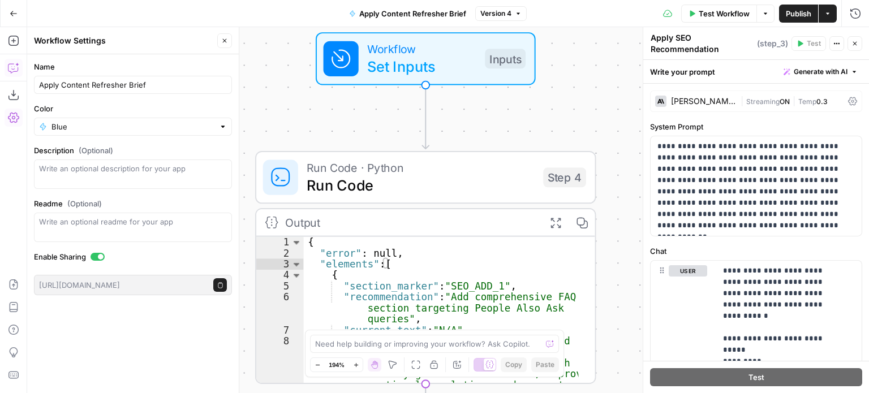
click at [848, 100] on icon at bounding box center [852, 101] width 9 height 9
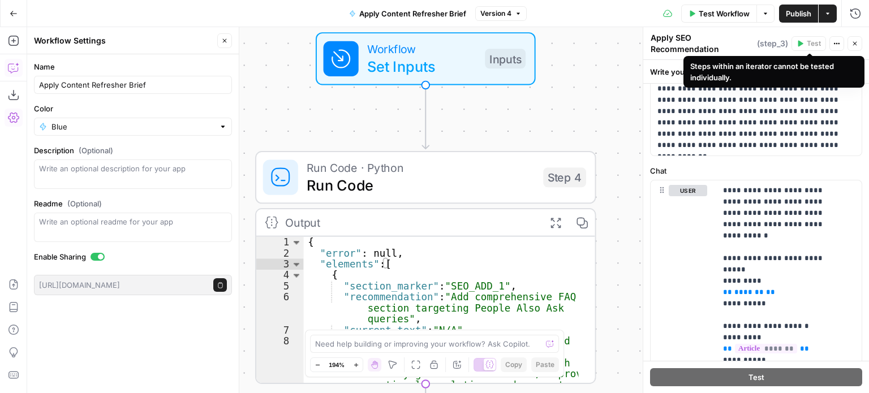
click at [839, 43] on icon "button" at bounding box center [840, 44] width 2 height 2
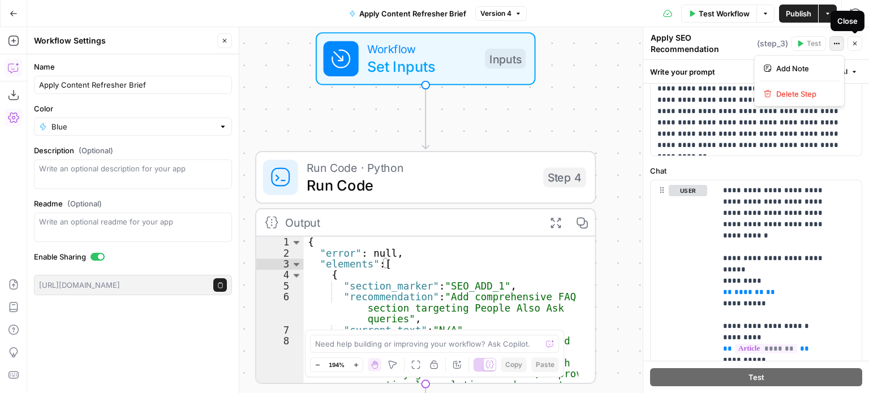
click at [858, 45] on button "Close" at bounding box center [855, 43] width 15 height 15
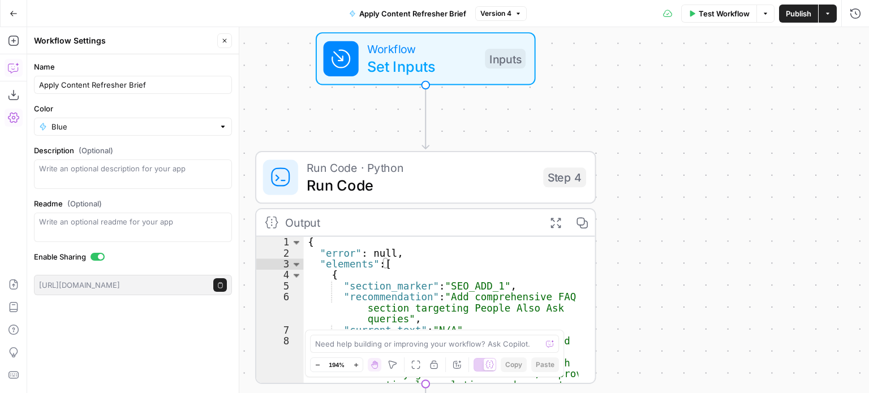
click at [552, 49] on div "Workflow Set Inputs Inputs" at bounding box center [425, 58] width 341 height 53
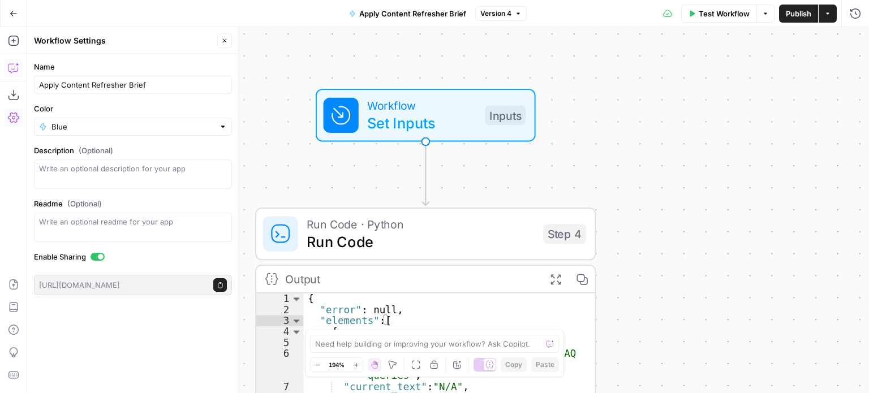
click at [521, 16] on icon "button" at bounding box center [518, 13] width 7 height 7
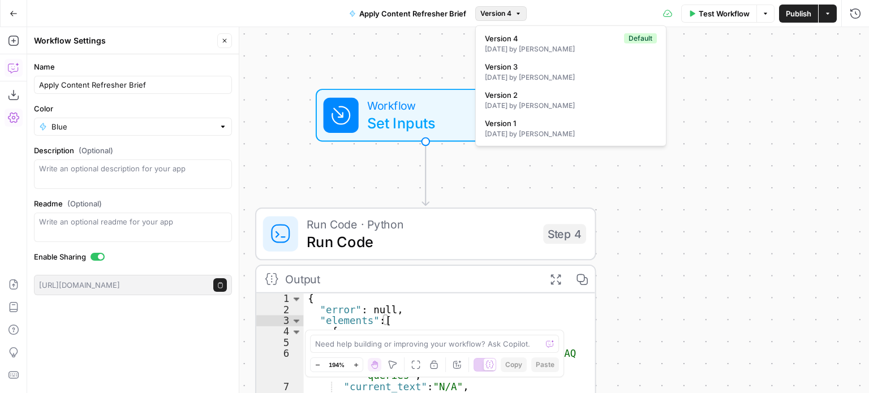
click at [766, 15] on icon "button" at bounding box center [765, 13] width 7 height 7
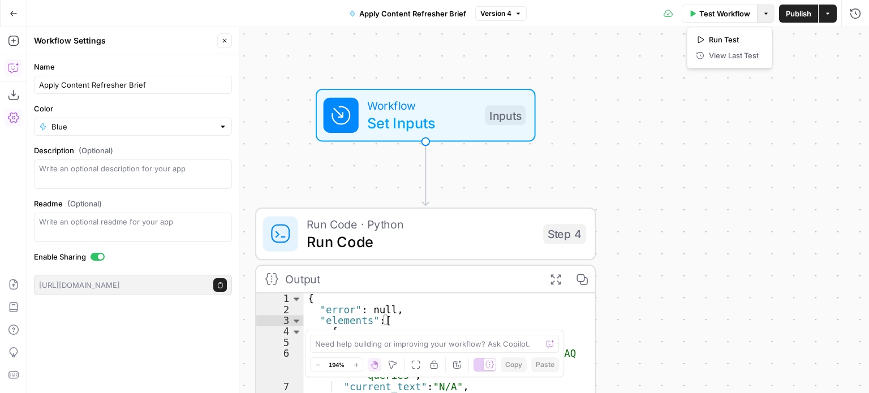
click at [623, 65] on div "**********" at bounding box center [448, 210] width 842 height 366
click at [429, 16] on span "Apply Content Refresher Brief" at bounding box center [412, 13] width 107 height 11
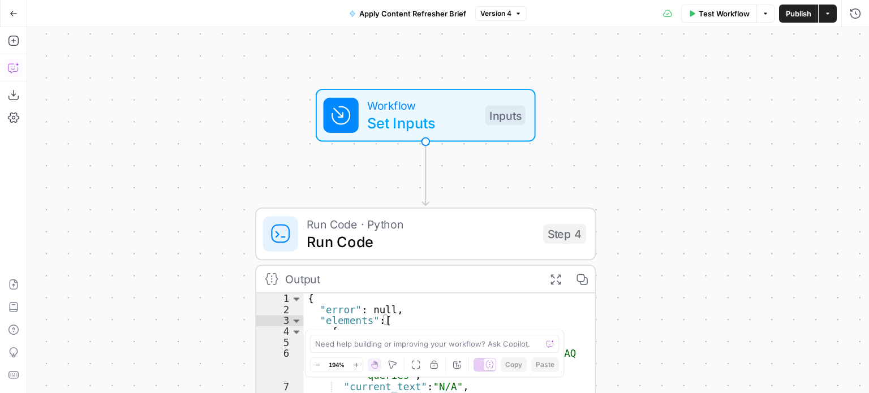
click at [429, 16] on span "Apply Content Refresher Brief" at bounding box center [412, 13] width 107 height 11
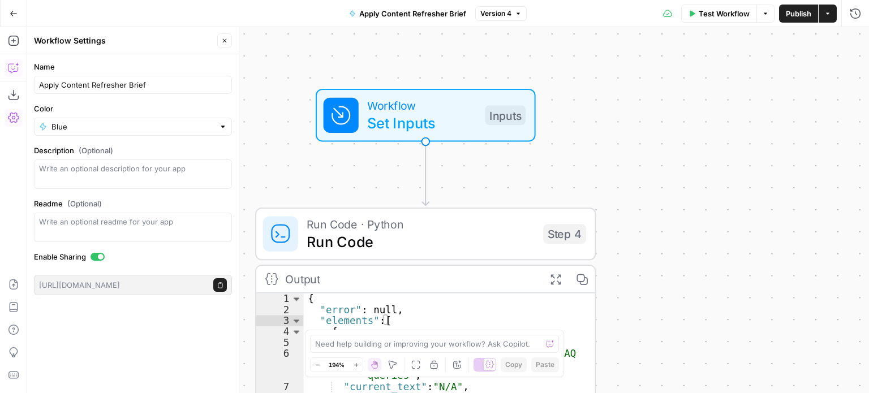
click at [429, 16] on span "Apply Content Refresher Brief" at bounding box center [412, 13] width 107 height 11
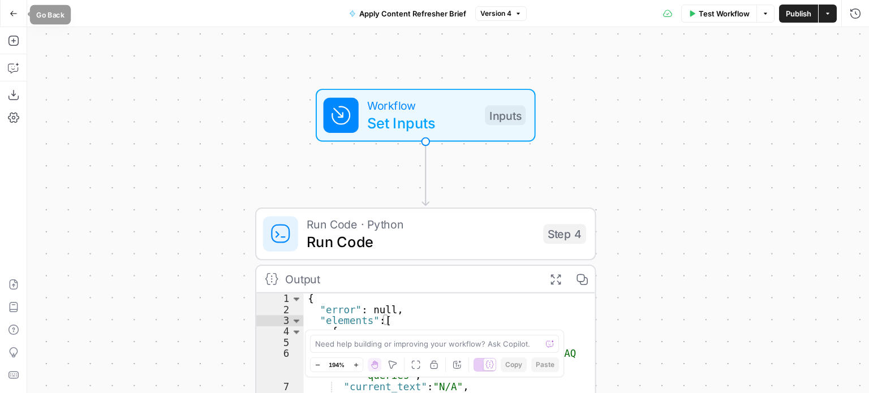
click at [18, 14] on button "Go Back" at bounding box center [13, 13] width 20 height 20
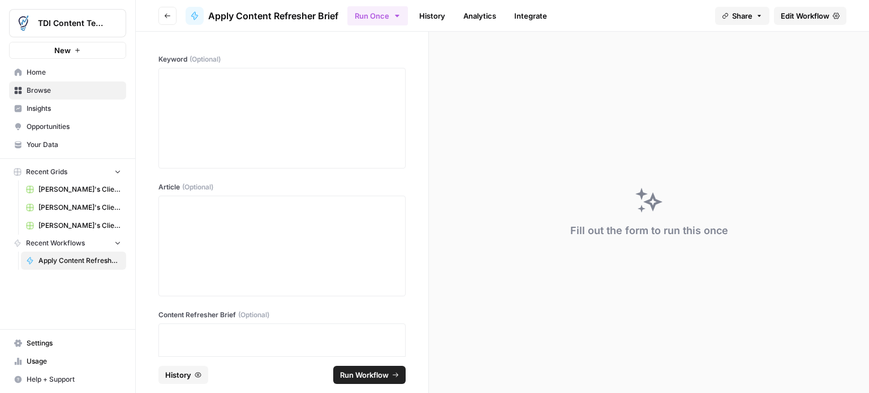
click at [401, 15] on icon "button" at bounding box center [397, 15] width 9 height 9
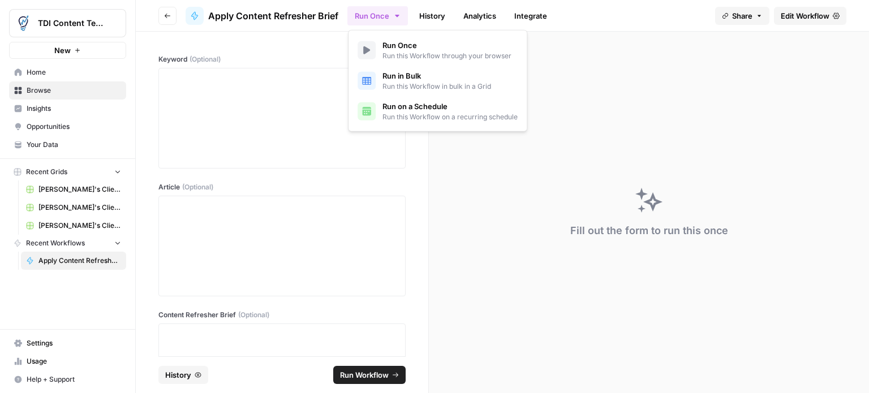
click at [474, 18] on link "Analytics" at bounding box center [480, 16] width 46 height 18
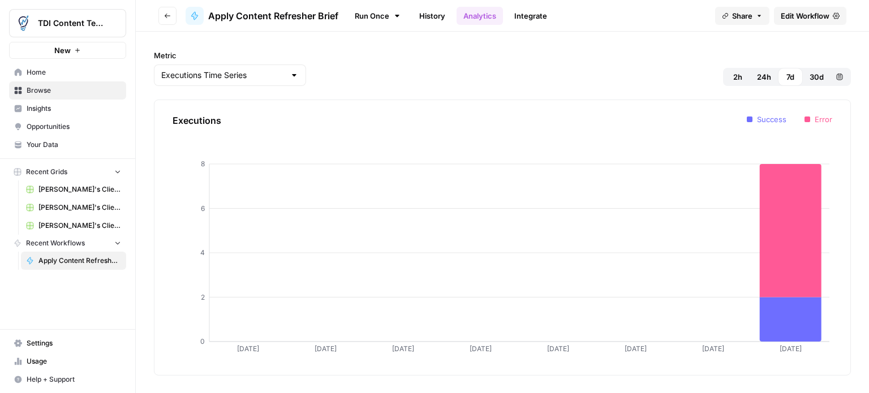
click at [535, 18] on link "Integrate" at bounding box center [531, 16] width 46 height 18
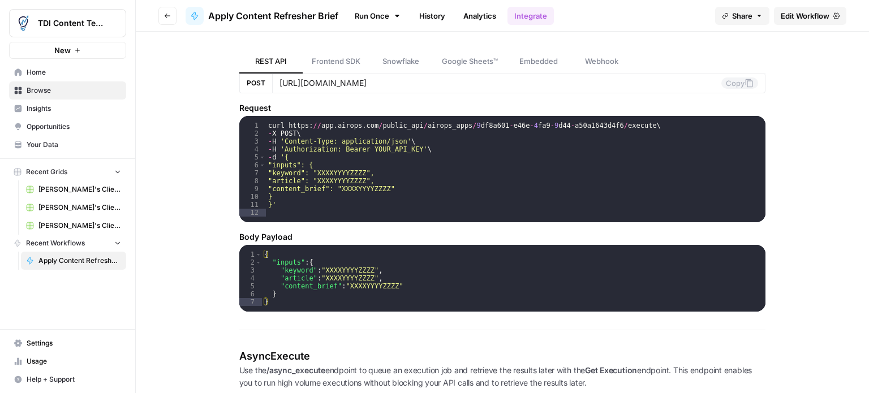
scroll to position [339, 0]
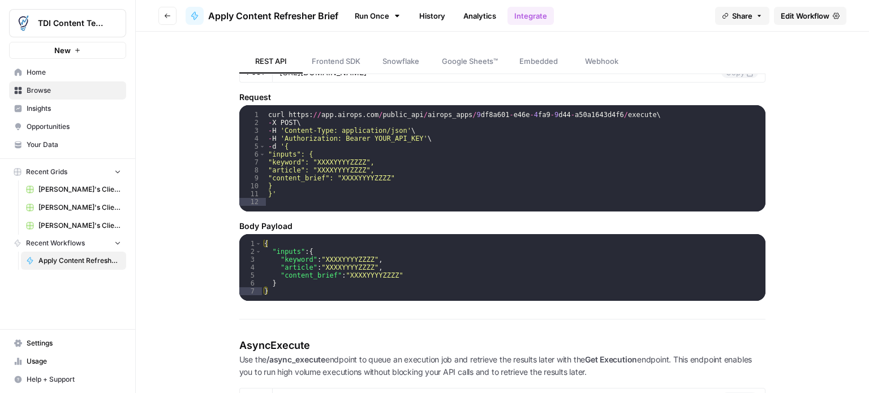
click at [43, 341] on span "Settings" at bounding box center [74, 343] width 94 height 10
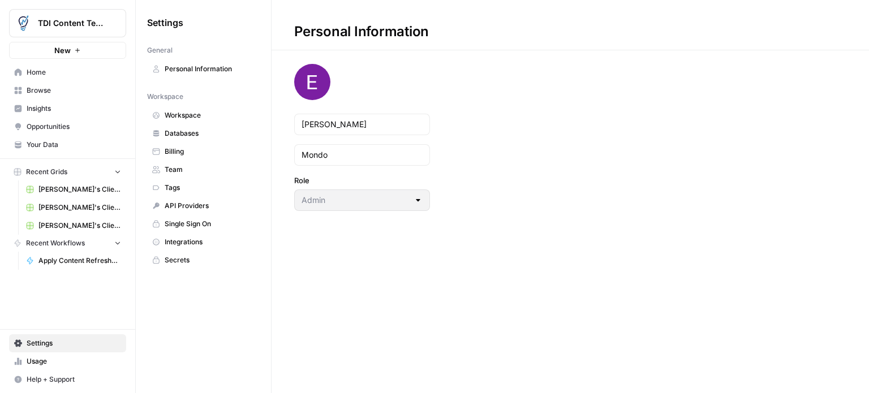
click at [48, 90] on span "Browse" at bounding box center [74, 90] width 94 height 10
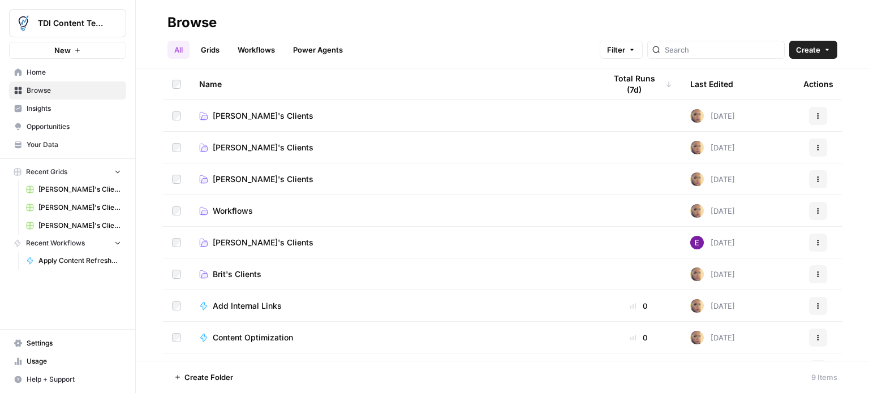
click at [255, 47] on link "Workflows" at bounding box center [256, 50] width 51 height 18
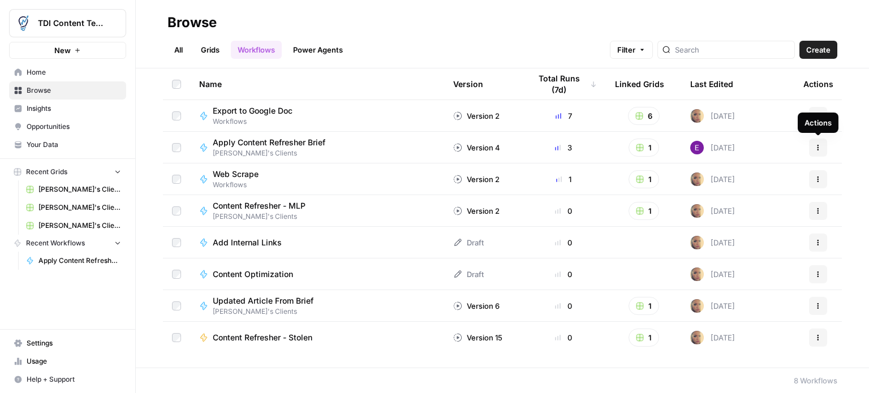
click at [822, 147] on button "Actions" at bounding box center [818, 148] width 18 height 18
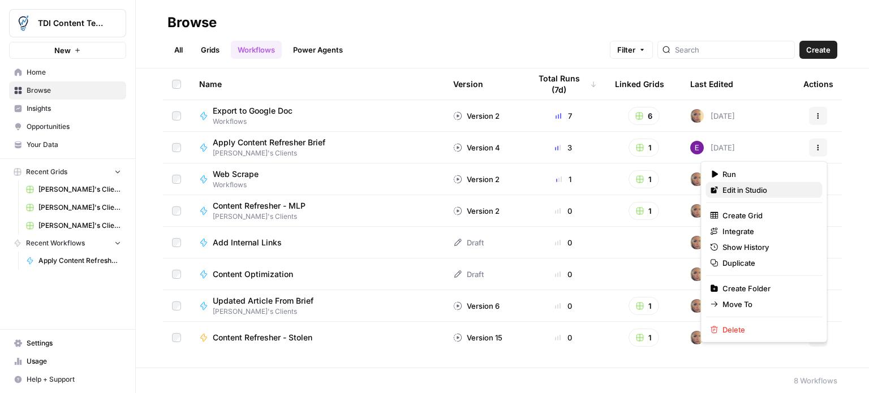
click at [758, 190] on span "Edit in Studio" at bounding box center [768, 189] width 91 height 11
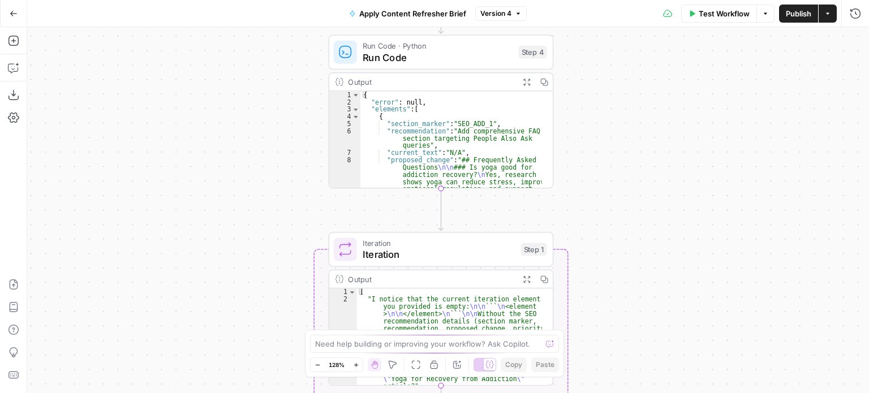
drag, startPoint x: 502, startPoint y: 118, endPoint x: 566, endPoint y: 126, distance: 63.9
click at [566, 126] on div "Workflow Set Inputs Inputs Run Code · Python Run Code Step 4 Output Expand Outp…" at bounding box center [448, 210] width 842 height 366
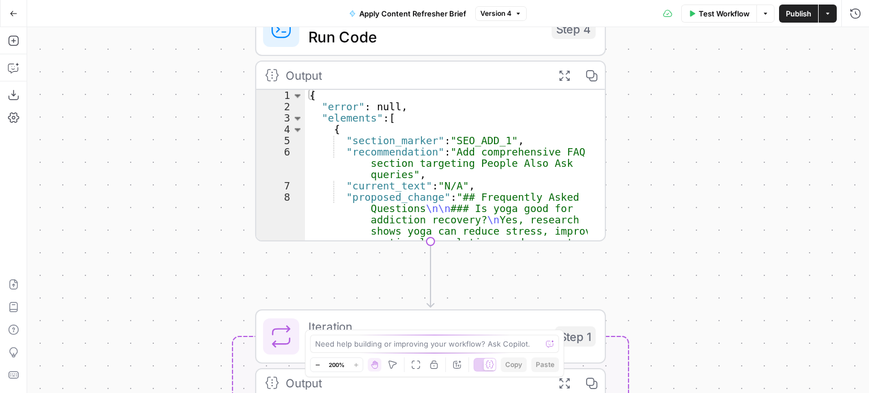
drag, startPoint x: 566, startPoint y: 126, endPoint x: 625, endPoint y: 144, distance: 62.1
click at [625, 144] on div "Workflow Set Inputs Inputs Run Code · Python Run Code Step 4 Output Expand Outp…" at bounding box center [448, 210] width 842 height 366
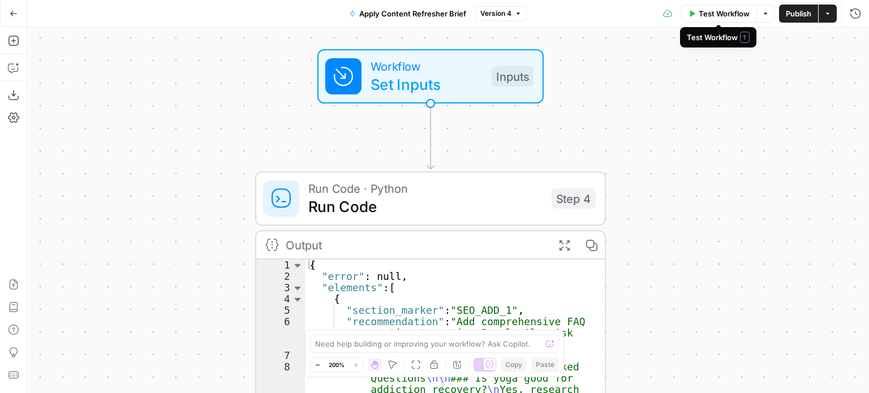
click at [708, 10] on span "Test Workflow" at bounding box center [724, 13] width 51 height 11
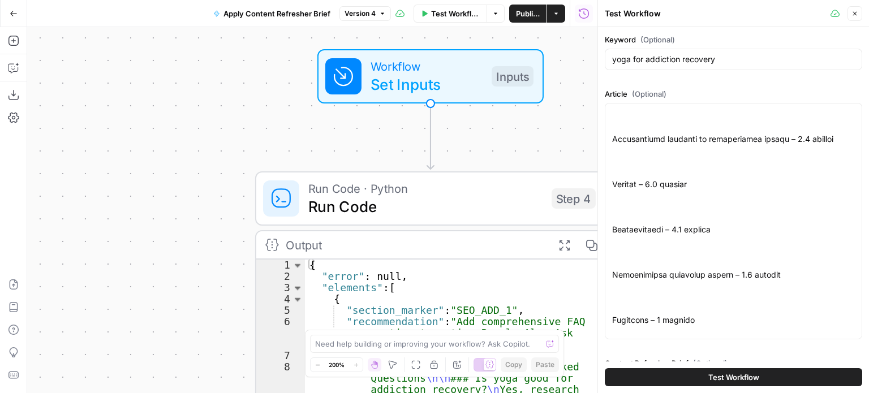
scroll to position [226, 0]
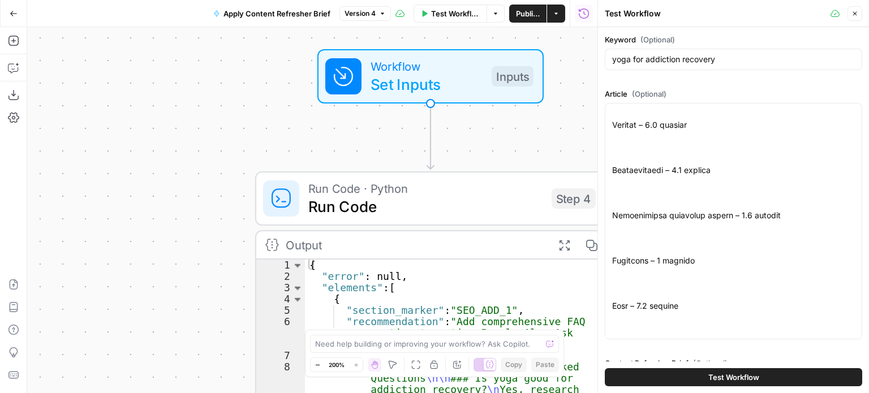
click at [690, 375] on button "Test Workflow" at bounding box center [733, 377] width 257 height 18
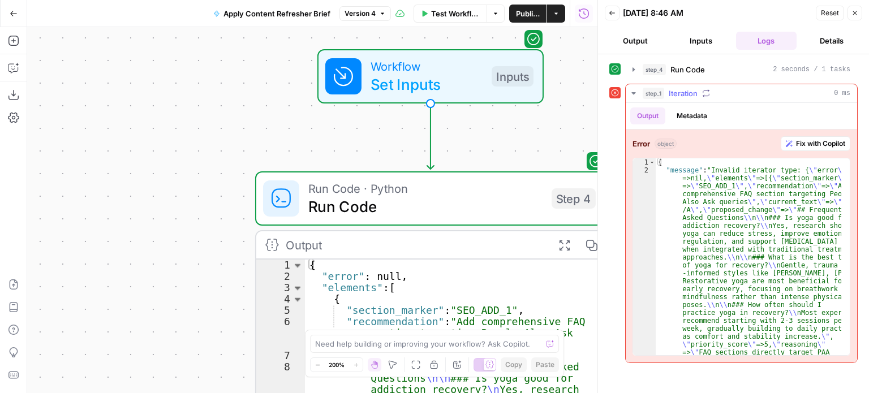
click at [803, 139] on span "Fix with Copilot" at bounding box center [820, 144] width 49 height 10
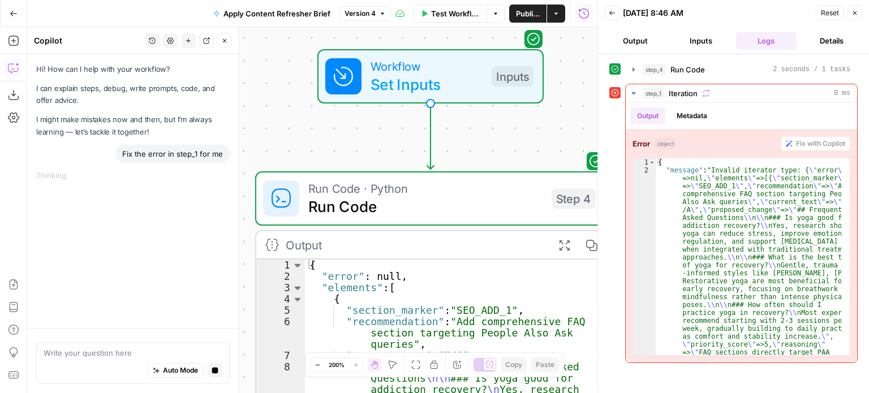
click at [203, 151] on div "Fix the error in step_1 for me" at bounding box center [172, 154] width 114 height 18
click at [146, 156] on div "Fix the error in step_1 for me" at bounding box center [172, 154] width 114 height 18
click at [132, 154] on div "Fix the error in step_1 for me" at bounding box center [172, 154] width 114 height 18
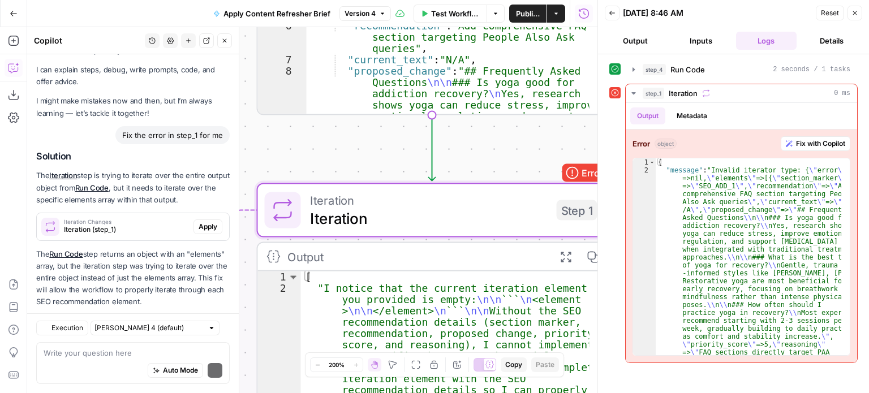
scroll to position [51, 0]
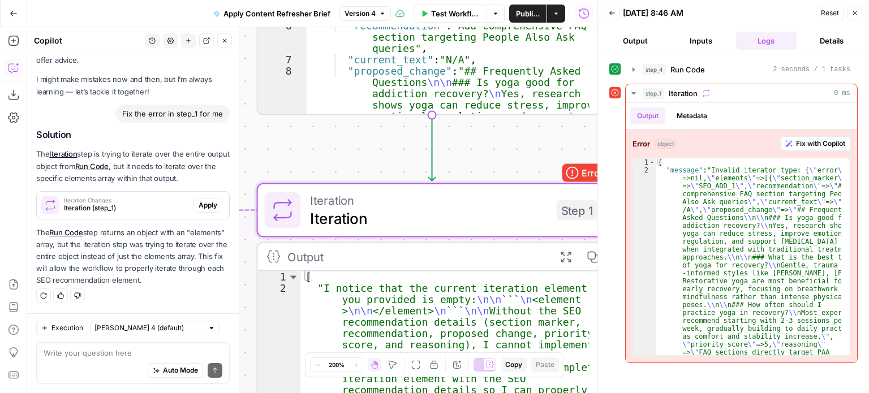
click at [199, 200] on span "Apply" at bounding box center [208, 205] width 19 height 10
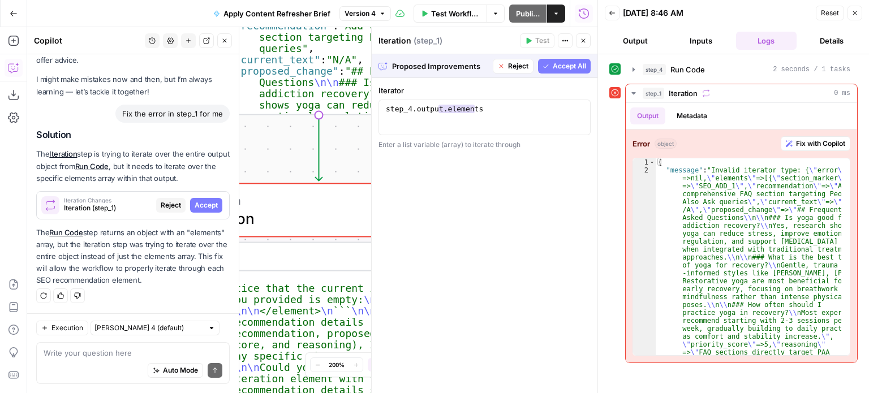
click at [561, 63] on span "Accept All" at bounding box center [569, 66] width 33 height 10
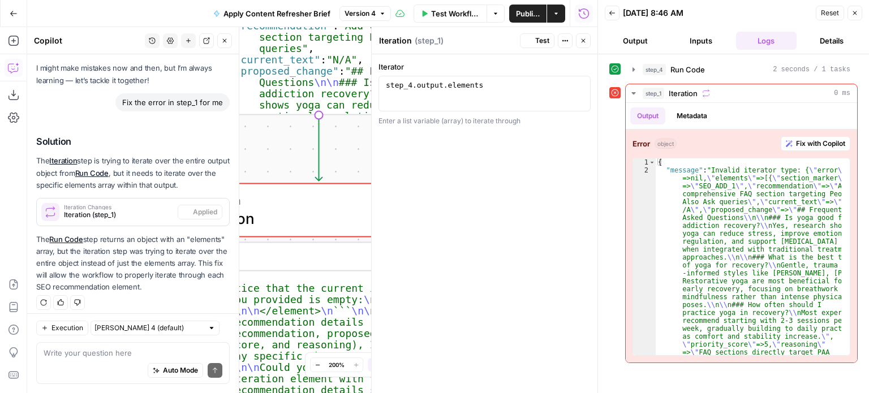
scroll to position [70, 0]
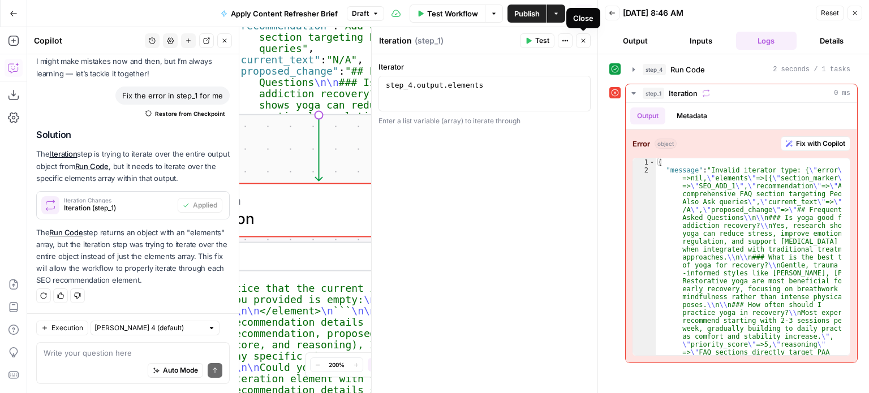
click at [584, 40] on icon "button" at bounding box center [584, 41] width 4 height 4
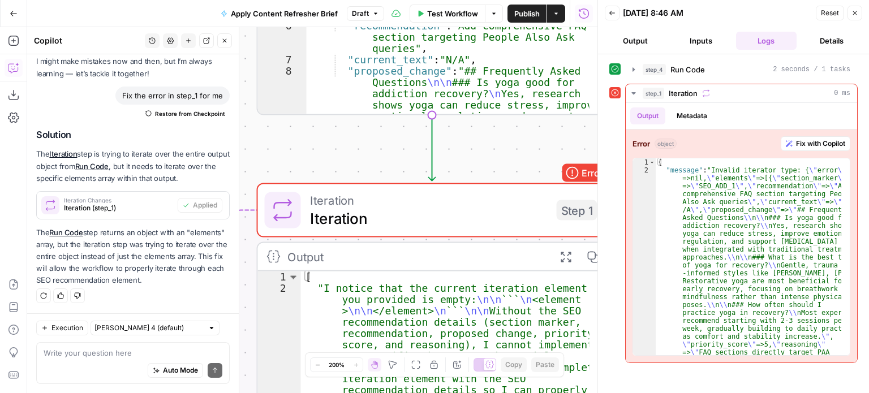
click at [223, 41] on icon "button" at bounding box center [224, 40] width 7 height 7
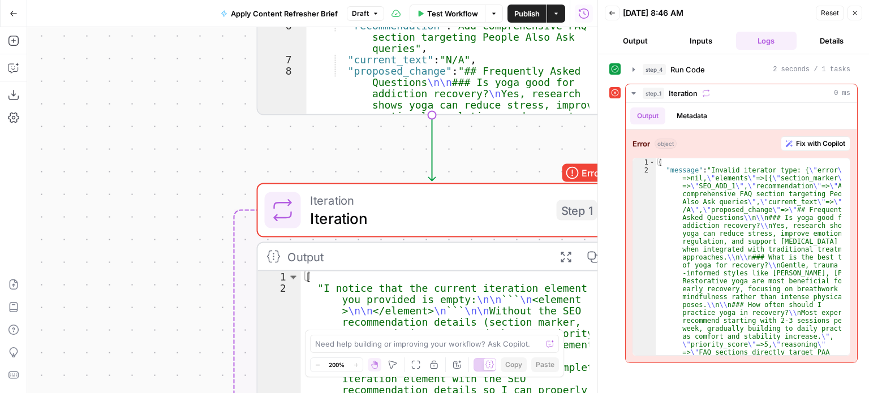
click at [833, 8] on span "Reset" at bounding box center [830, 13] width 18 height 10
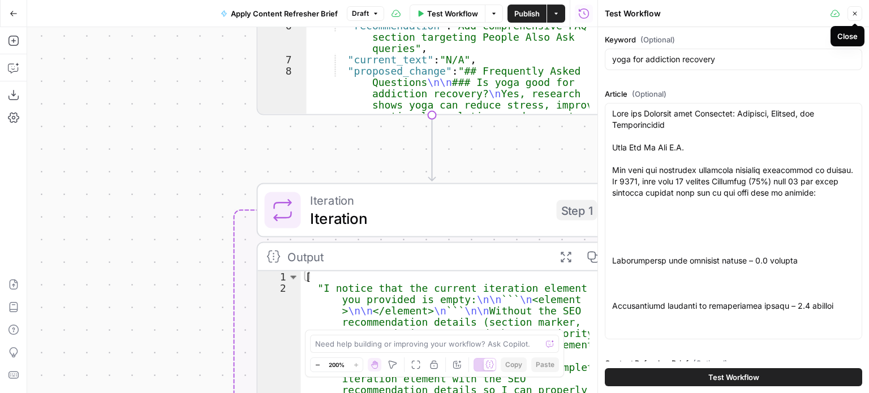
click at [858, 12] on button "Close" at bounding box center [855, 13] width 15 height 15
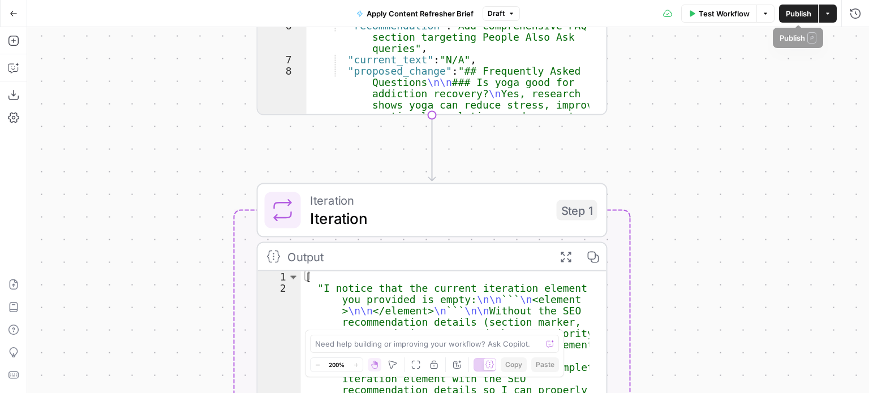
click at [732, 10] on span "Test Workflow" at bounding box center [724, 13] width 51 height 11
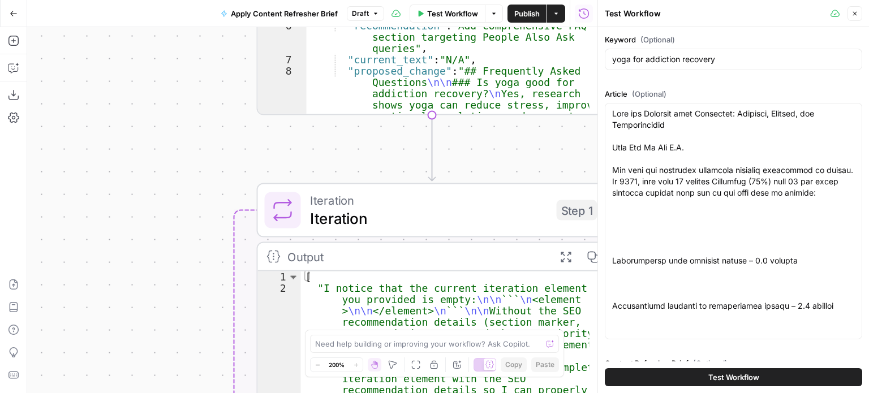
click at [731, 375] on span "Test Workflow" at bounding box center [733, 377] width 51 height 11
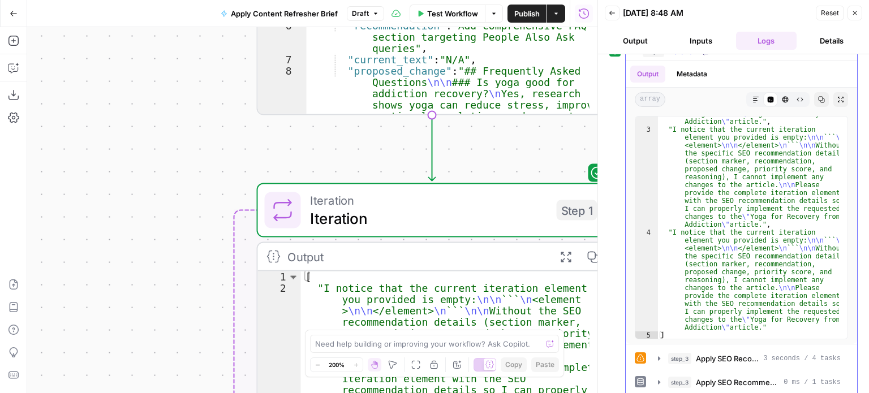
scroll to position [73, 0]
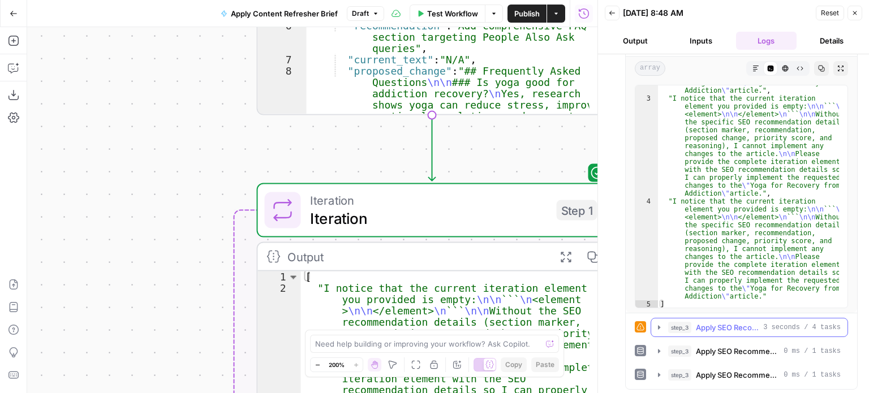
click at [660, 328] on icon "button" at bounding box center [659, 327] width 9 height 9
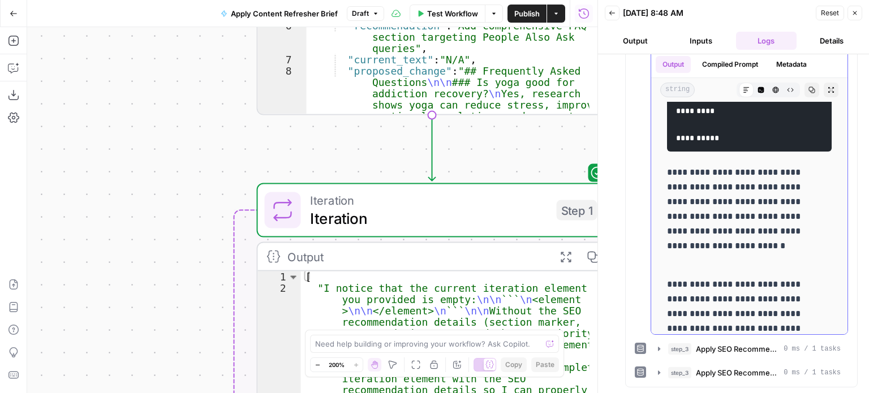
scroll to position [506, 0]
click at [750, 349] on span "Apply SEO Recommendation" at bounding box center [737, 348] width 83 height 11
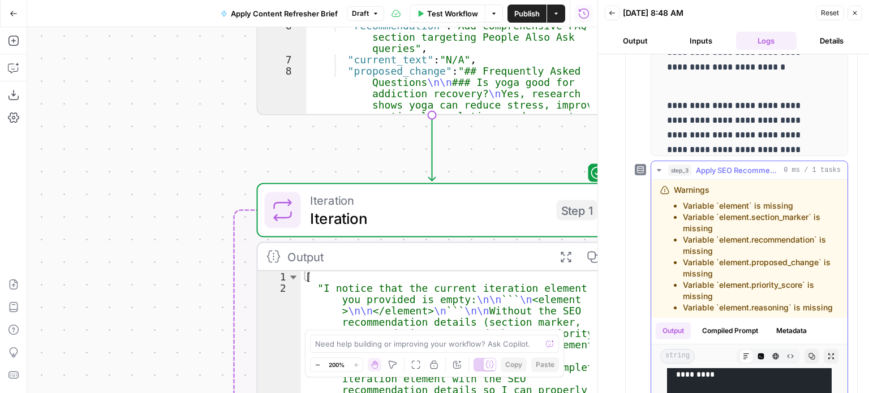
scroll to position [0, 0]
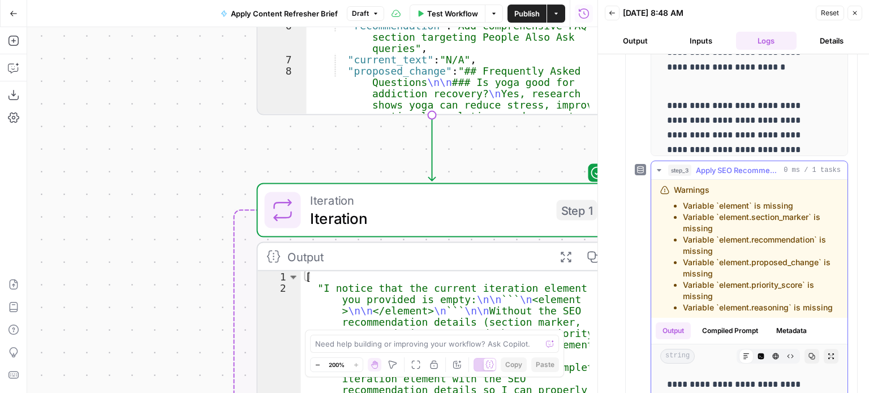
click at [674, 176] on span "step_3" at bounding box center [679, 170] width 23 height 11
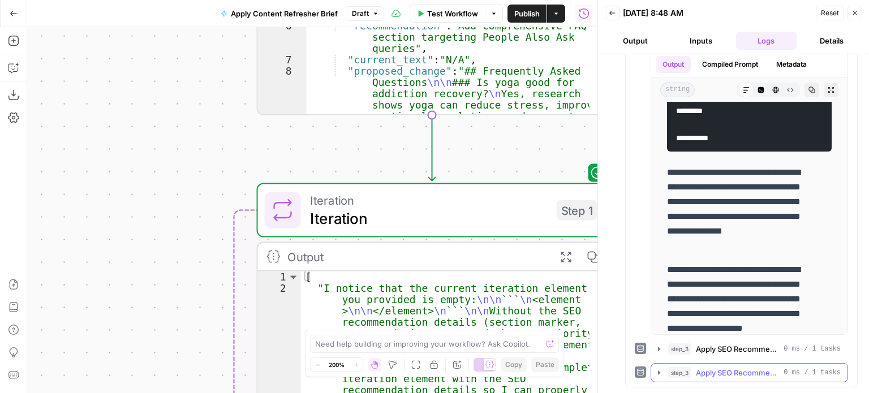
click at [700, 374] on span "Apply SEO Recommendation" at bounding box center [737, 372] width 83 height 11
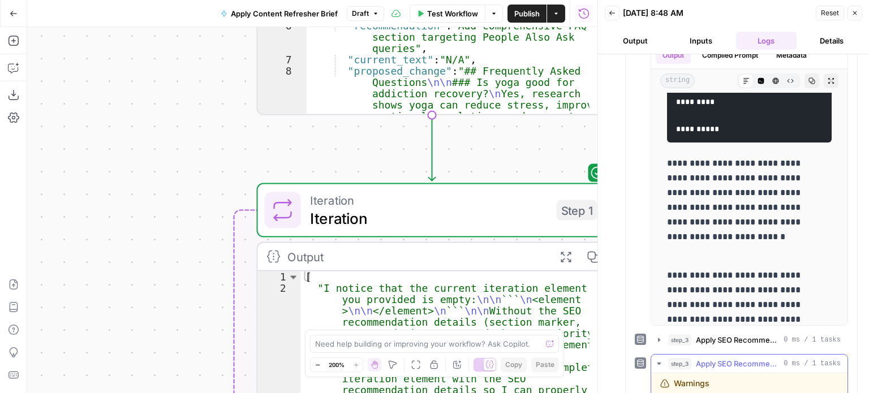
click at [696, 369] on span "Apply SEO Recommendation" at bounding box center [737, 363] width 83 height 11
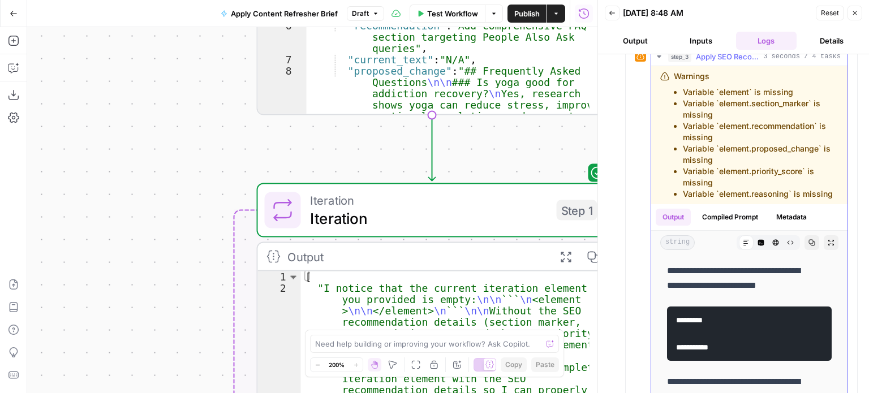
scroll to position [336, 0]
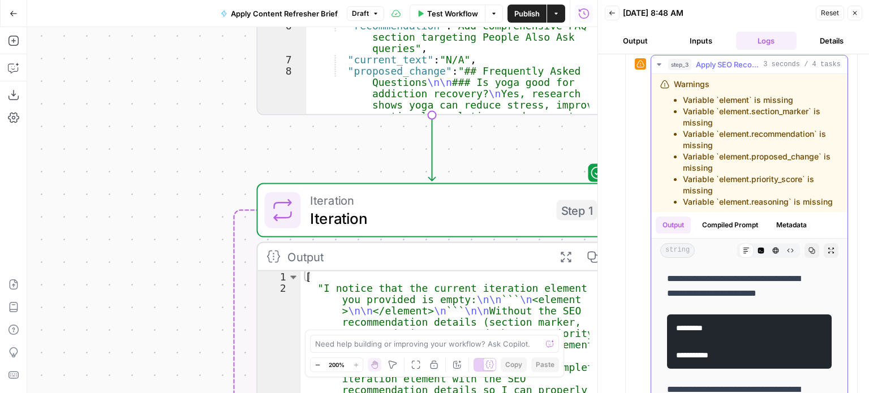
click at [736, 233] on button "Compiled Prompt" at bounding box center [730, 225] width 70 height 17
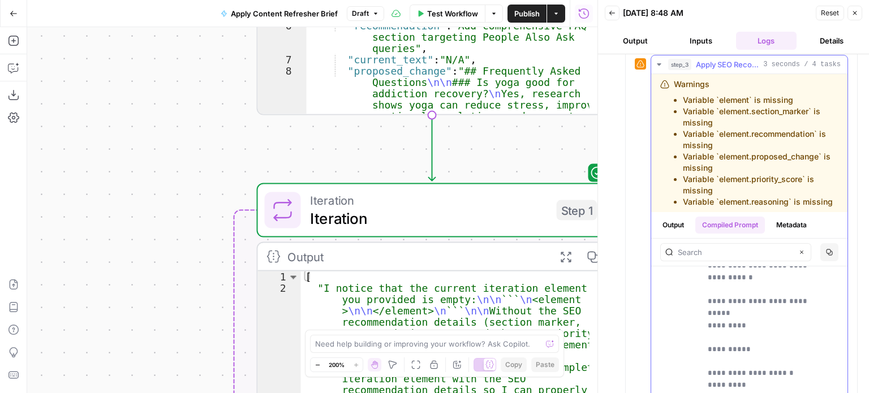
scroll to position [0, 0]
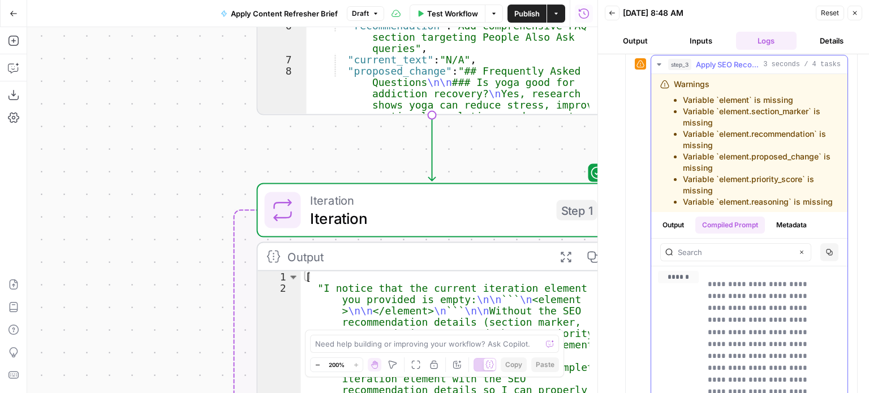
click at [668, 230] on button "Output" at bounding box center [673, 225] width 35 height 17
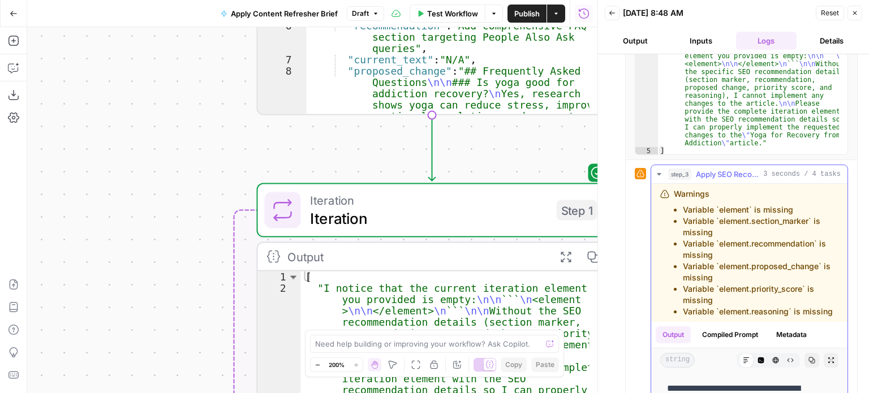
scroll to position [170, 0]
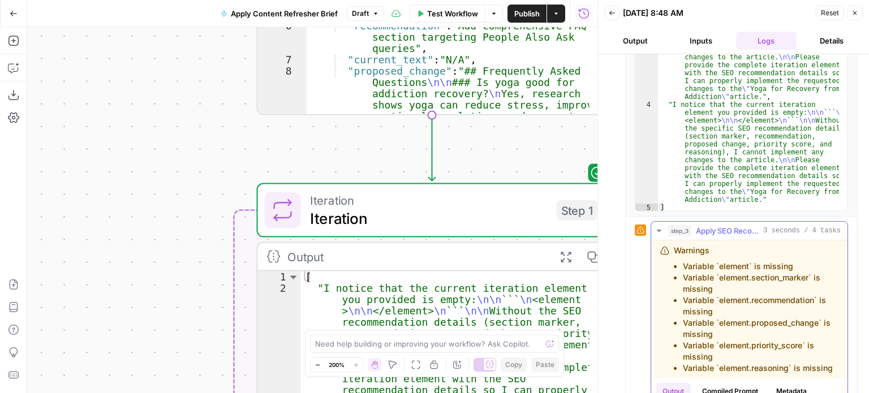
click at [705, 229] on span "Apply SEO Recommendation" at bounding box center [727, 230] width 63 height 11
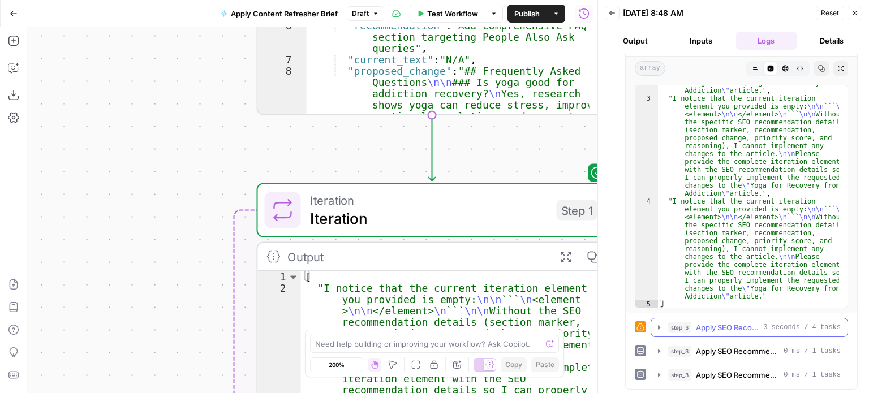
click at [657, 326] on icon "button" at bounding box center [659, 327] width 9 height 9
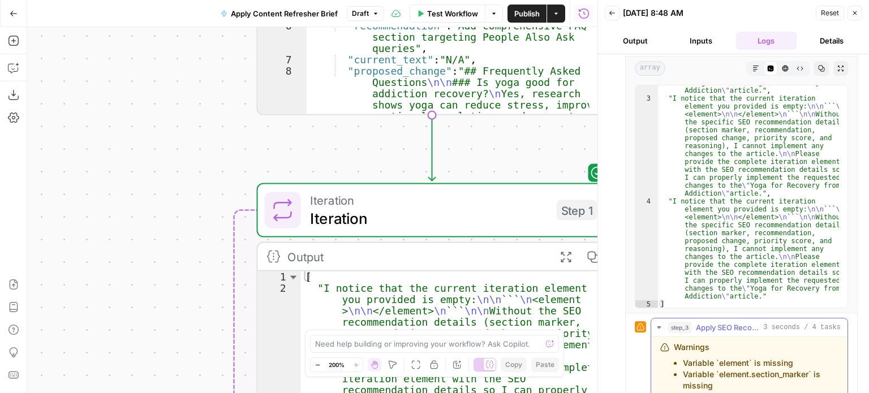
click at [657, 326] on icon "button" at bounding box center [659, 327] width 4 height 2
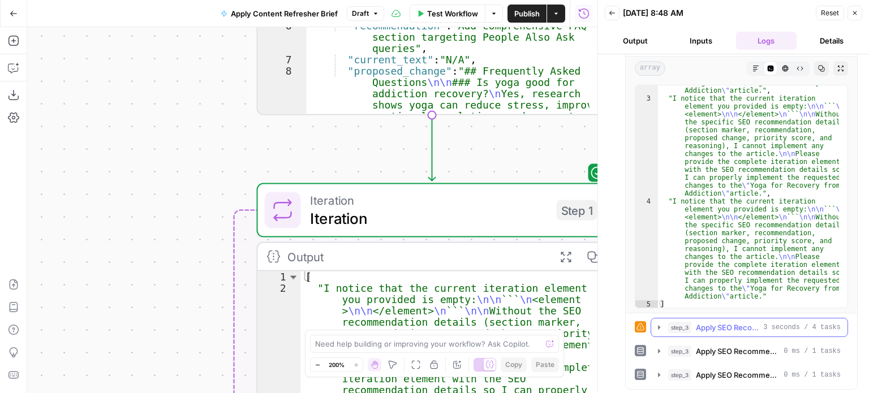
click at [818, 324] on span "3 seconds / 4 tasks" at bounding box center [802, 328] width 78 height 10
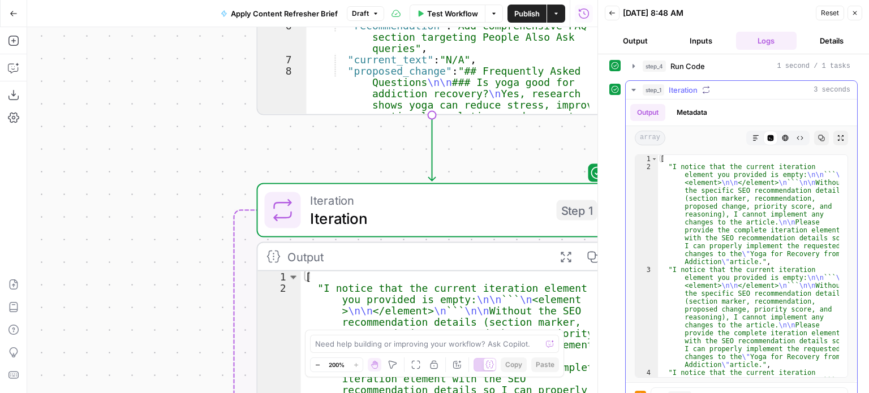
scroll to position [0, 0]
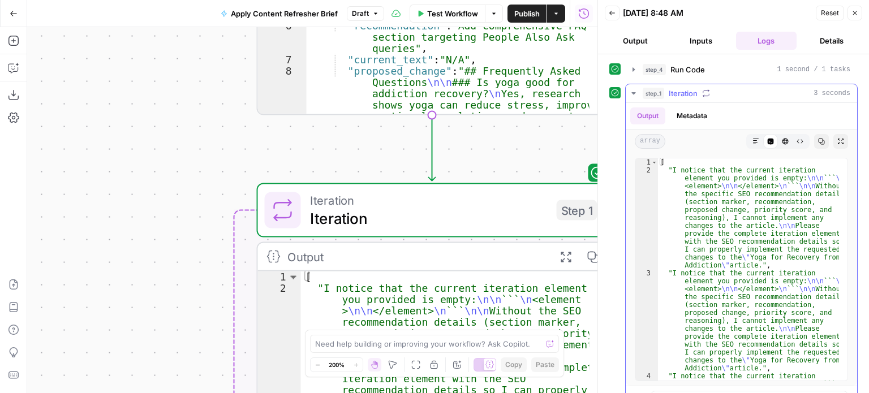
click at [635, 92] on icon "button" at bounding box center [633, 93] width 9 height 9
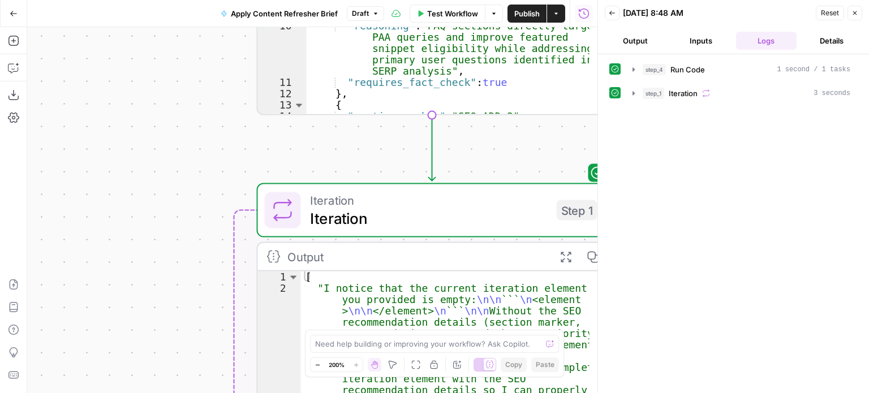
scroll to position [102, 0]
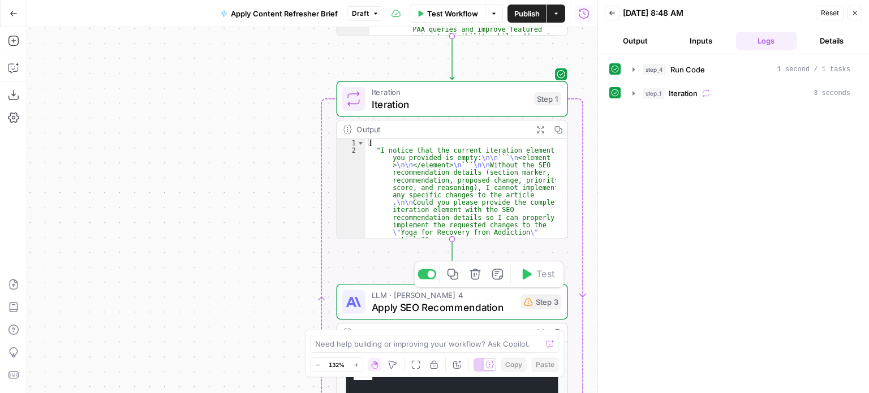
click at [450, 310] on span "Apply SEO Recommendation" at bounding box center [443, 307] width 143 height 15
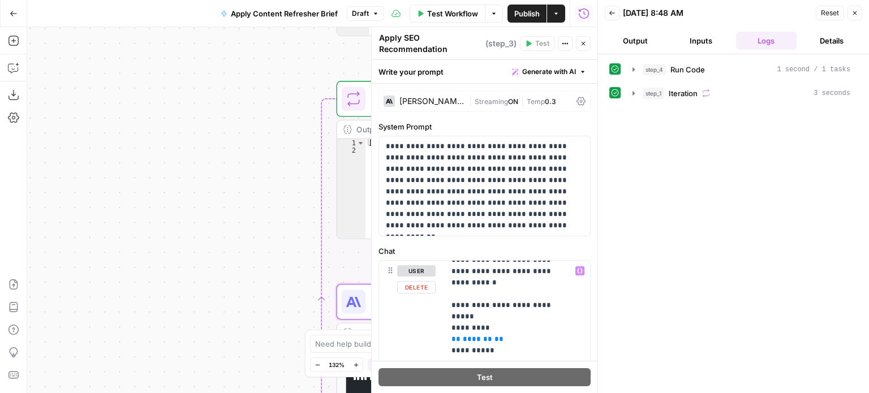
scroll to position [0, 0]
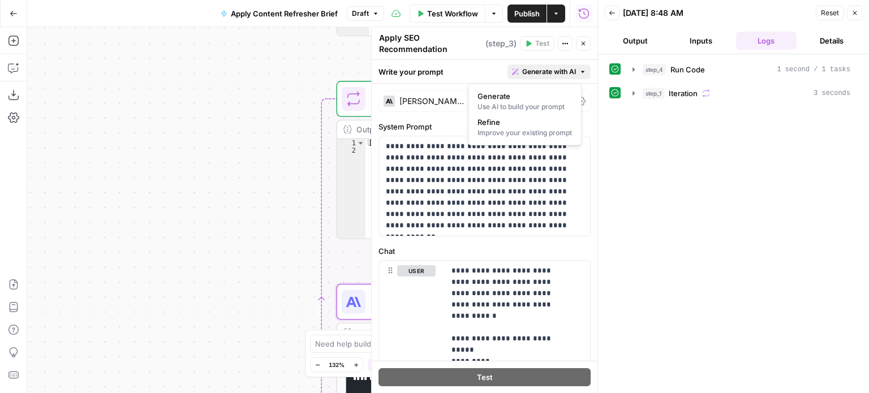
click at [569, 72] on button "Generate with AI" at bounding box center [549, 72] width 83 height 15
click at [473, 74] on div "Write your prompt Generate with AI" at bounding box center [485, 71] width 226 height 23
click at [581, 42] on icon "button" at bounding box center [583, 43] width 7 height 7
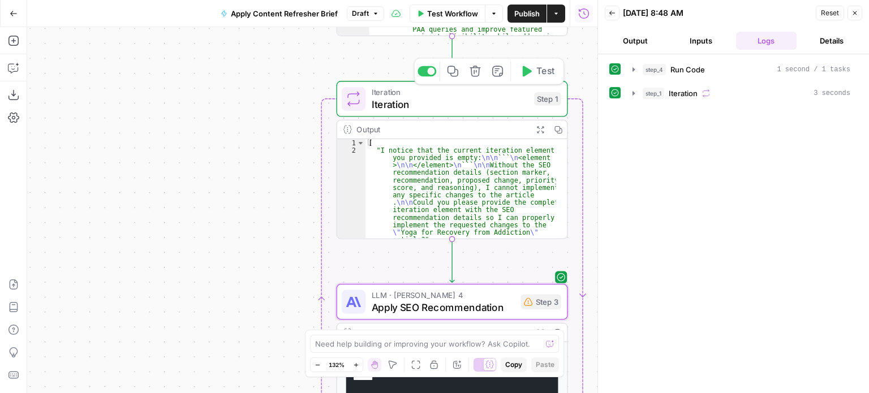
click at [521, 68] on icon "button" at bounding box center [526, 71] width 12 height 12
click at [636, 68] on icon "button" at bounding box center [633, 69] width 9 height 9
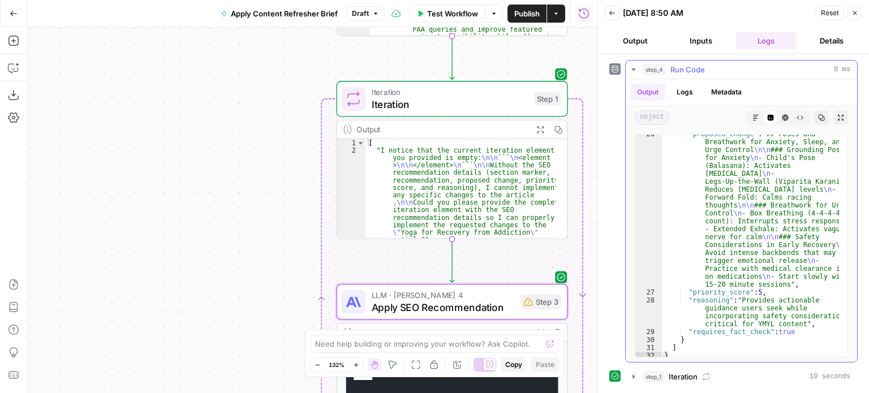
scroll to position [545, 0]
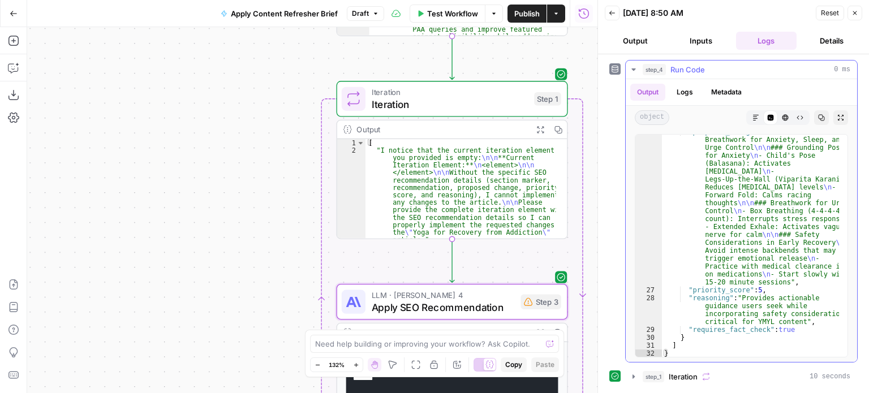
click at [634, 68] on icon "button" at bounding box center [633, 69] width 4 height 2
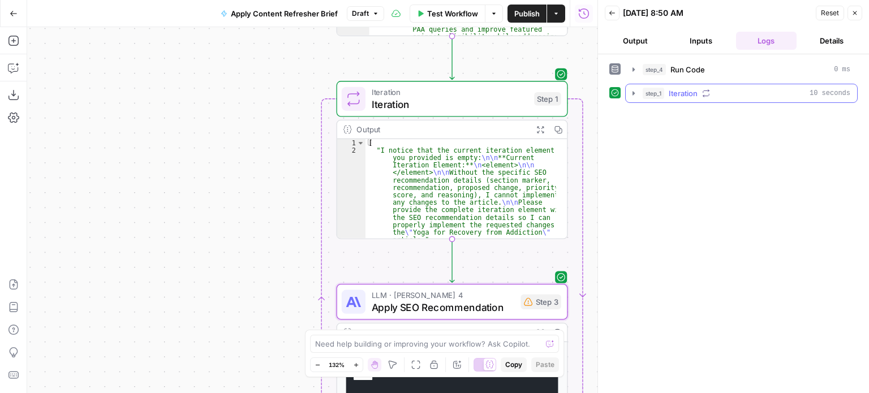
click at [637, 94] on icon "button" at bounding box center [633, 93] width 9 height 9
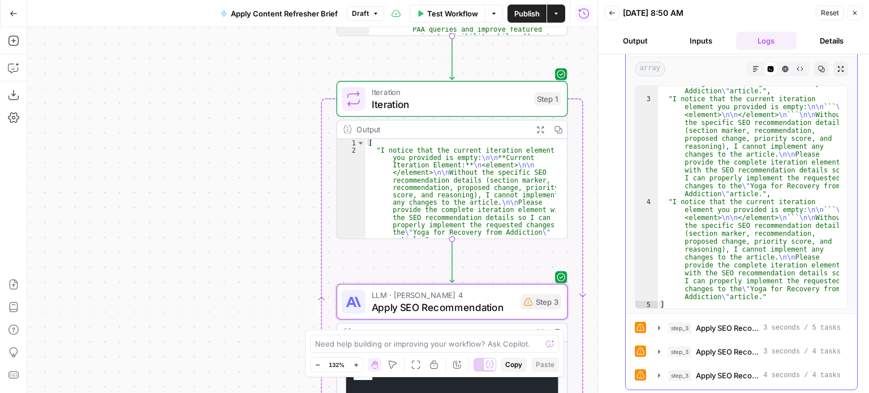
scroll to position [73, 0]
click at [661, 324] on icon "button" at bounding box center [659, 327] width 9 height 9
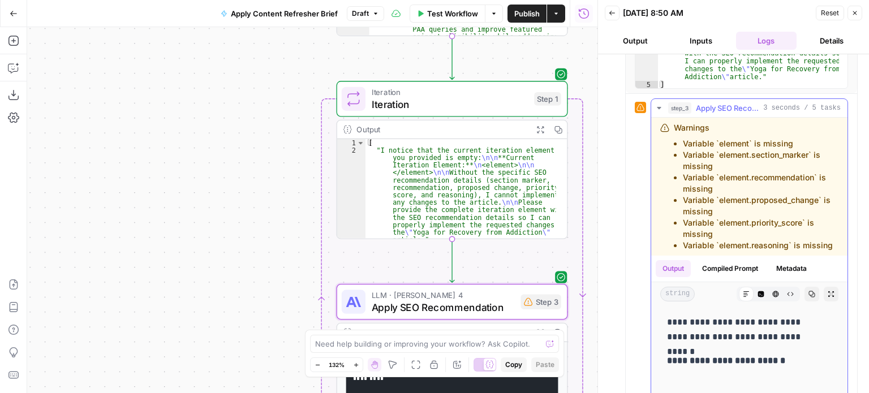
scroll to position [299, 0]
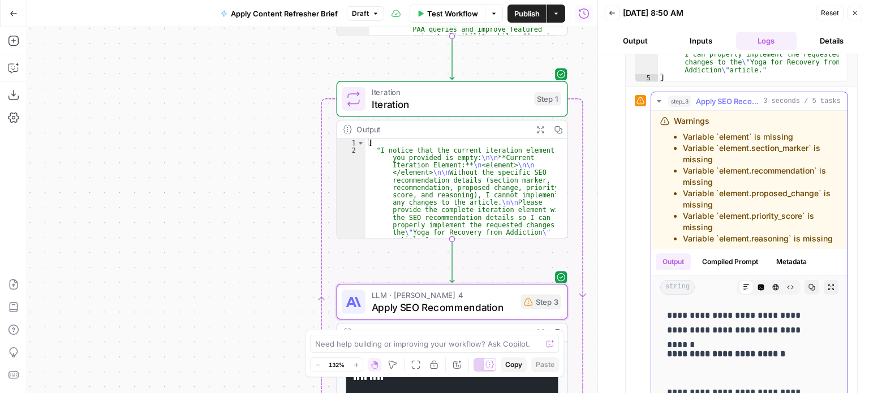
click at [735, 270] on button "Compiled Prompt" at bounding box center [730, 261] width 70 height 17
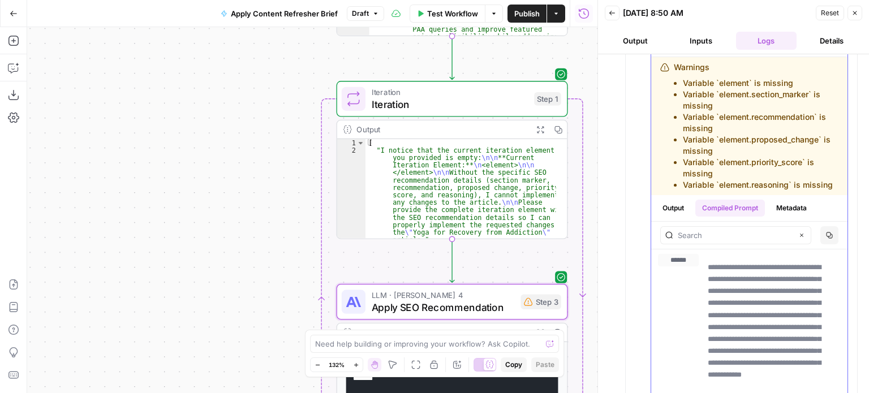
scroll to position [334, 0]
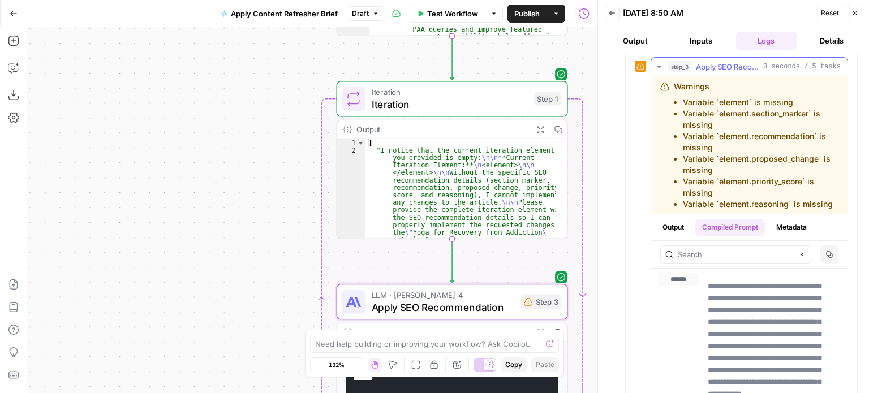
click at [672, 236] on button "Output" at bounding box center [673, 227] width 35 height 17
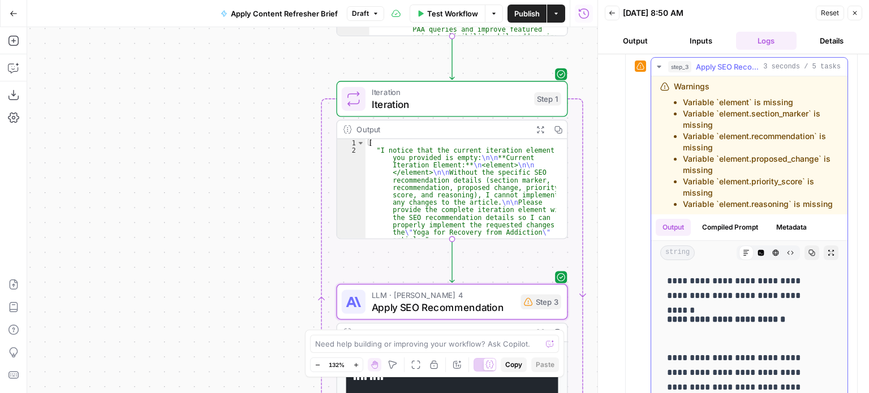
click at [677, 236] on button "Output" at bounding box center [673, 227] width 35 height 17
click at [723, 235] on button "Compiled Prompt" at bounding box center [730, 227] width 70 height 17
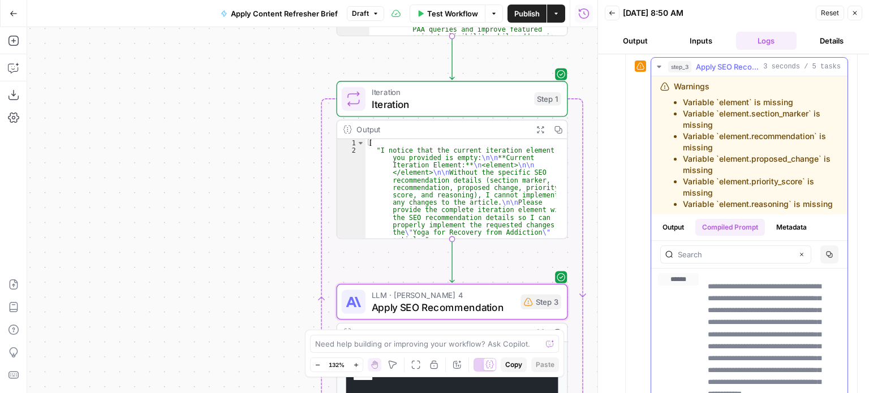
click at [800, 236] on button "Metadata" at bounding box center [792, 227] width 44 height 17
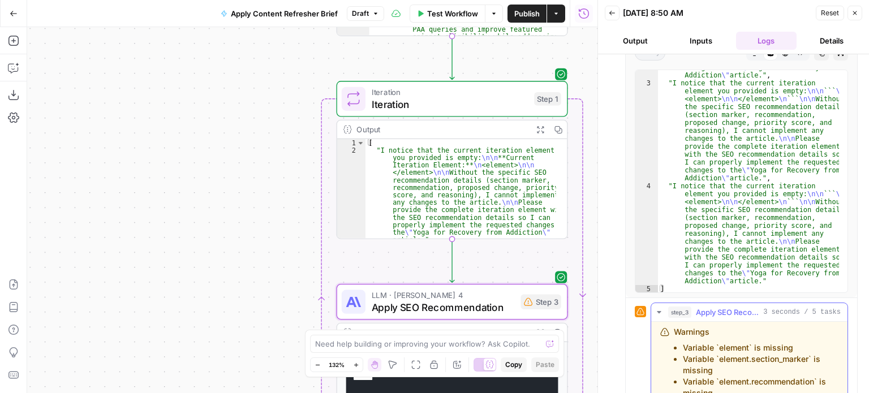
scroll to position [108, 0]
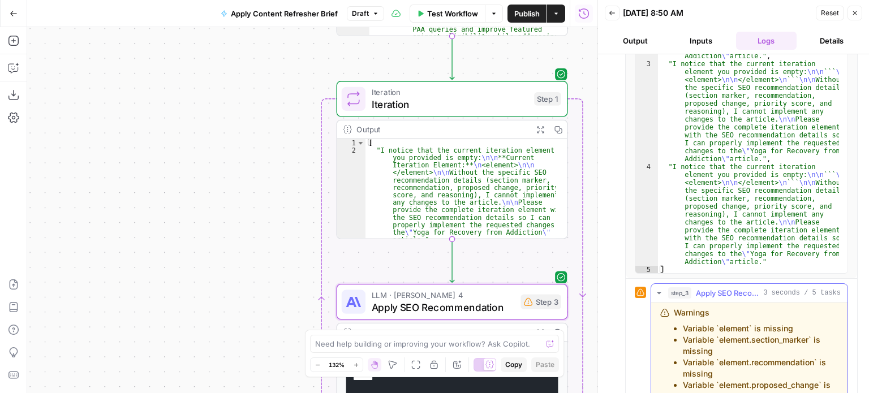
click at [655, 291] on icon "button" at bounding box center [659, 293] width 9 height 9
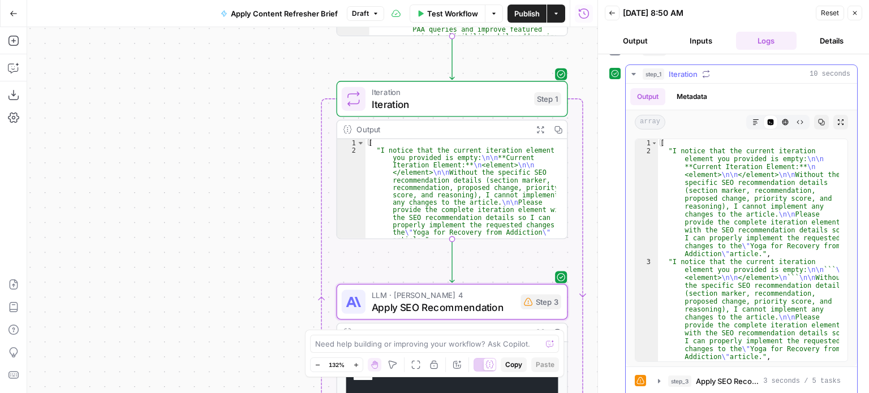
scroll to position [0, 0]
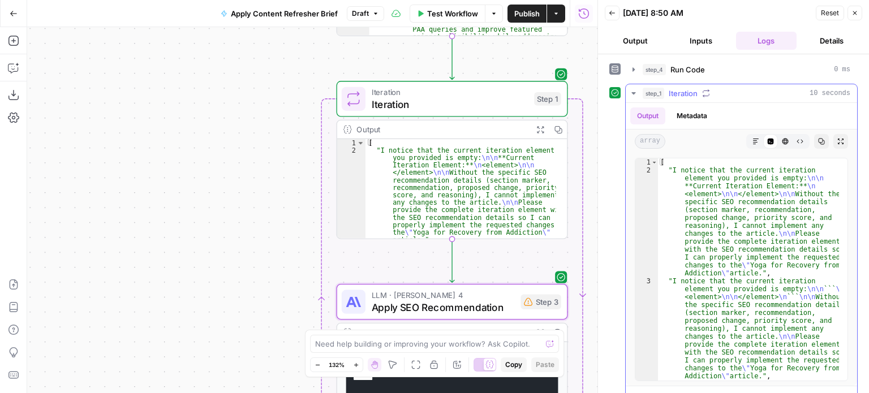
click at [636, 92] on icon "button" at bounding box center [633, 93] width 9 height 9
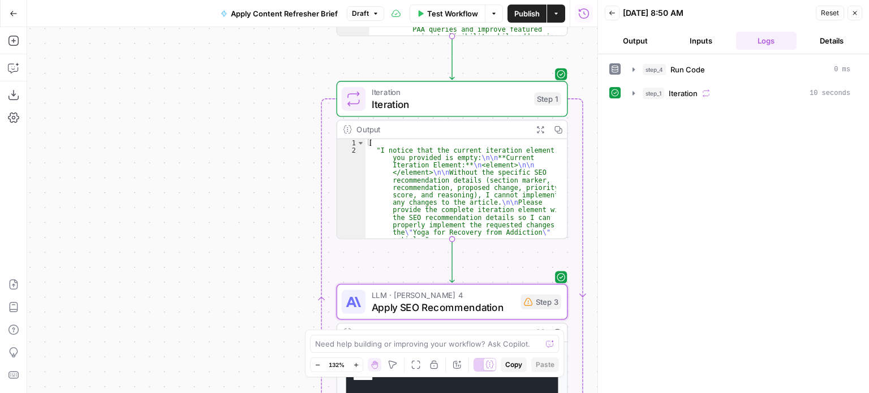
click at [849, 40] on button "Details" at bounding box center [831, 41] width 61 height 18
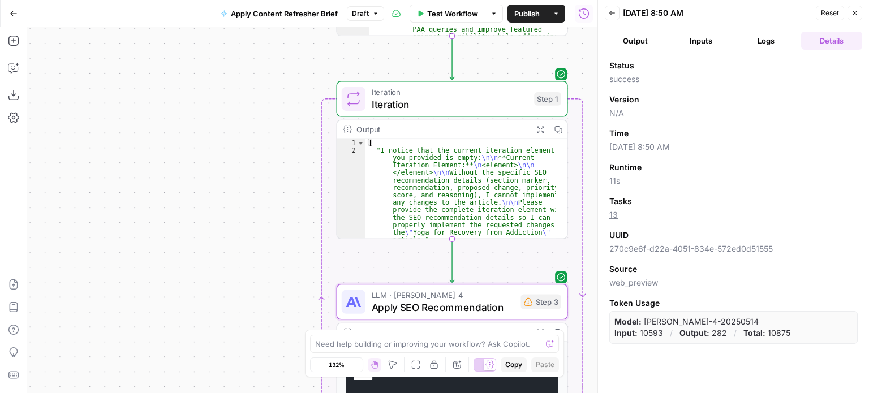
click at [762, 35] on button "Logs" at bounding box center [766, 41] width 61 height 18
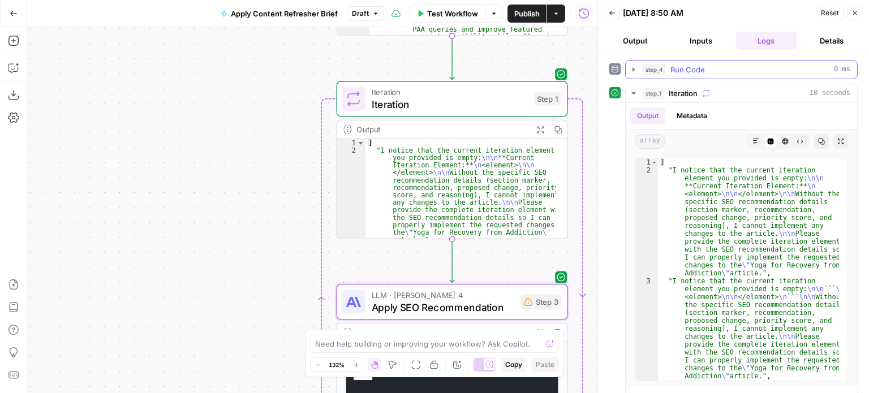
click at [687, 74] on span "Run Code" at bounding box center [687, 69] width 35 height 11
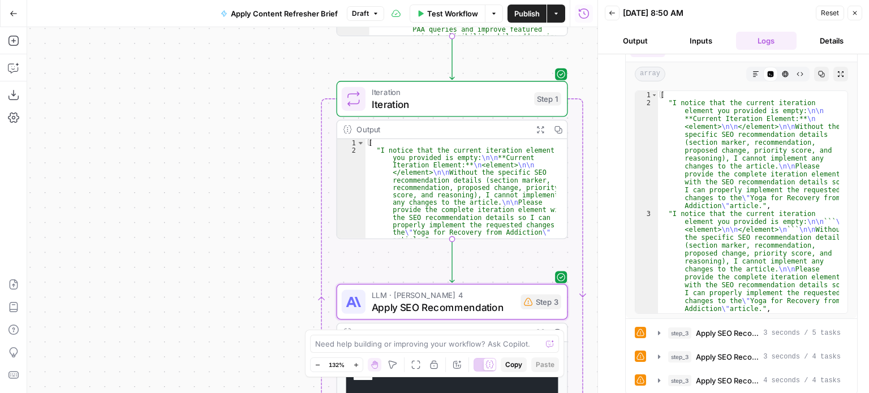
scroll to position [356, 0]
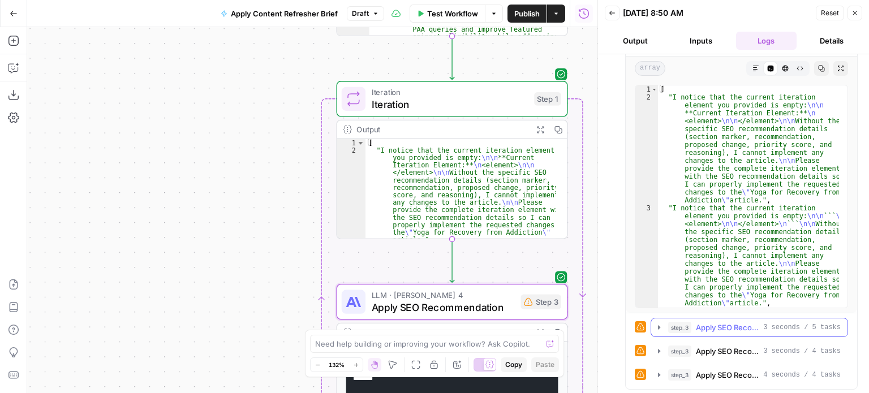
click at [657, 329] on icon "button" at bounding box center [659, 327] width 9 height 9
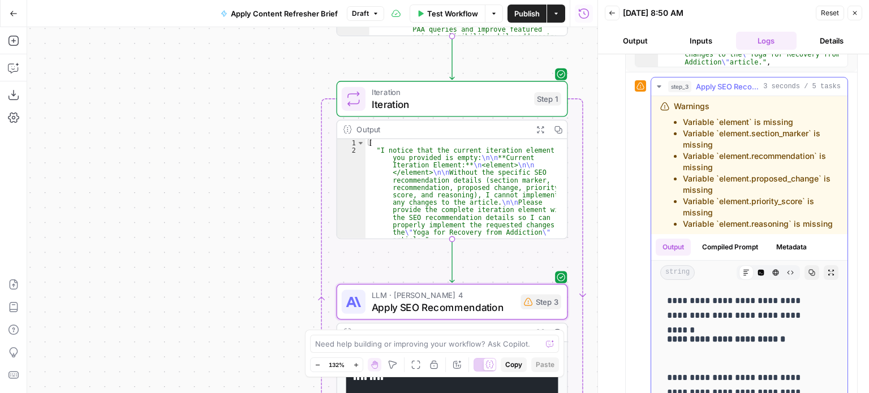
scroll to position [583, 0]
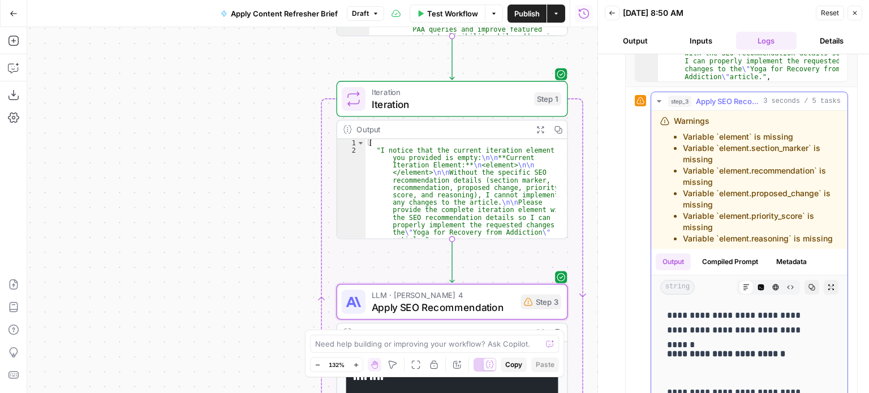
click at [659, 97] on icon "button" at bounding box center [659, 101] width 9 height 9
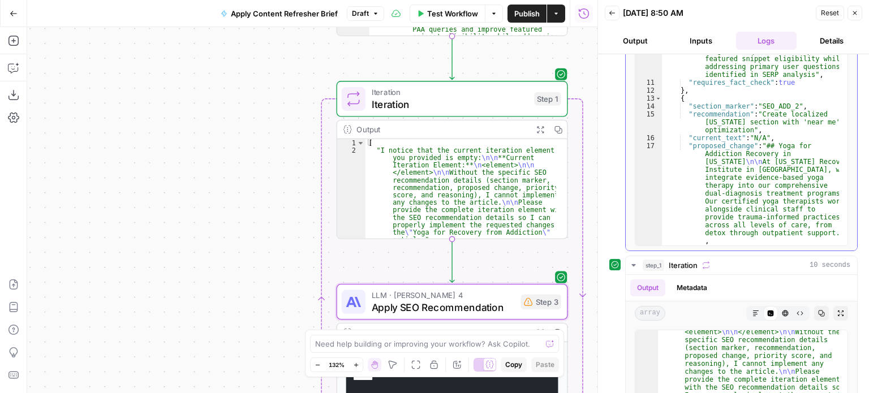
scroll to position [130, 0]
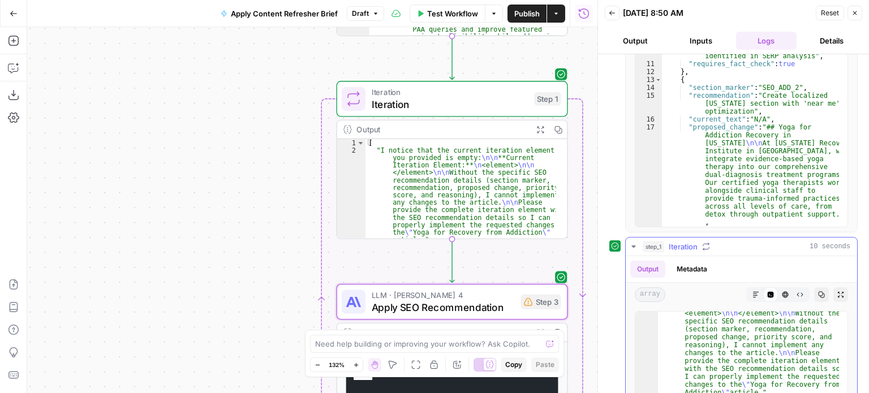
click at [631, 243] on icon "button" at bounding box center [633, 246] width 9 height 9
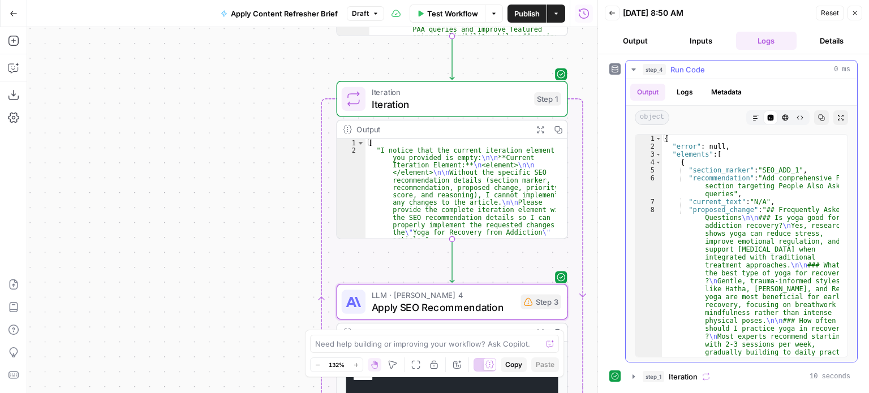
scroll to position [0, 0]
click at [634, 67] on icon "button" at bounding box center [633, 69] width 9 height 9
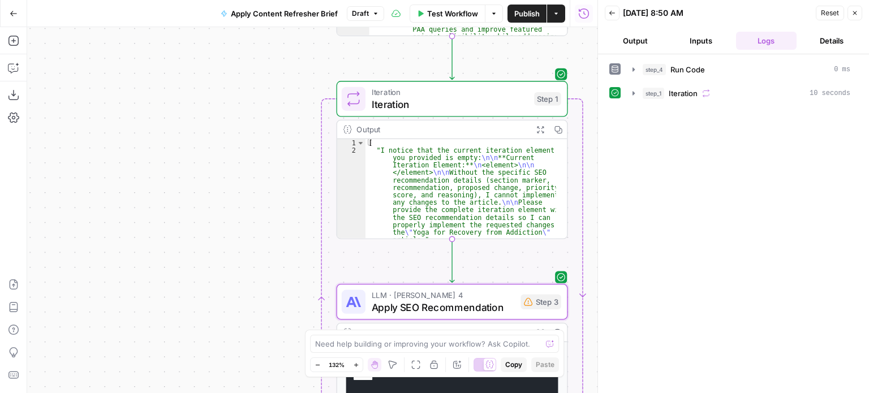
click at [613, 12] on icon "button" at bounding box center [612, 13] width 7 height 7
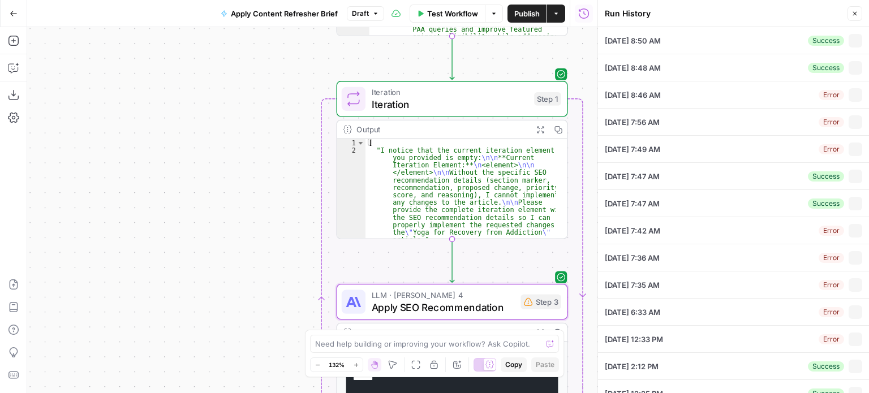
type input "yoga for addiction recovery"
type textarea "Lore ips Dolorsit amet Consectet: Adipisci, Elitsed, doe Temporincidid Utla Etd…"
type textarea "{ "content_brief": { "title": "Content Brief for Yoga for Addiction Recovery Ar…"
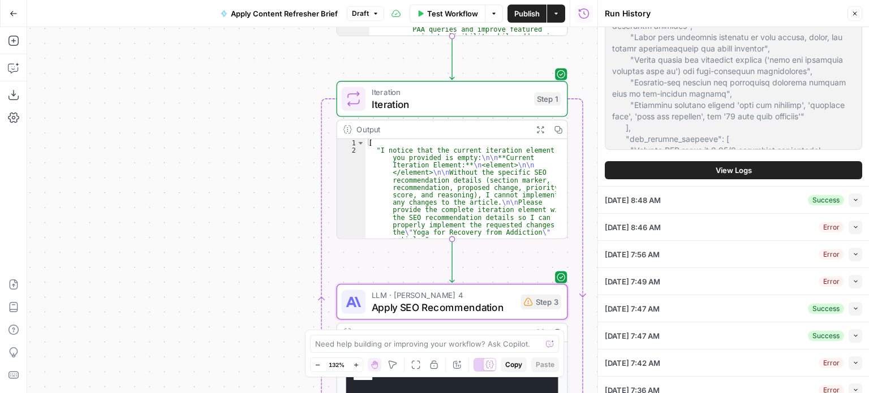
scroll to position [566, 0]
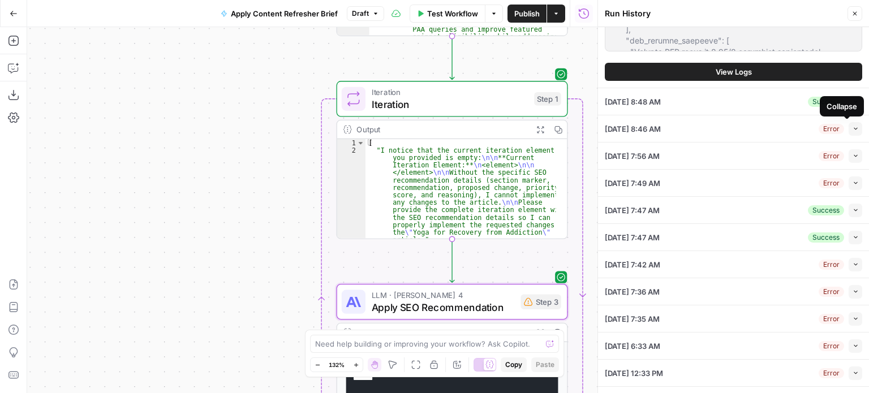
click at [853, 126] on icon "button" at bounding box center [856, 129] width 6 height 6
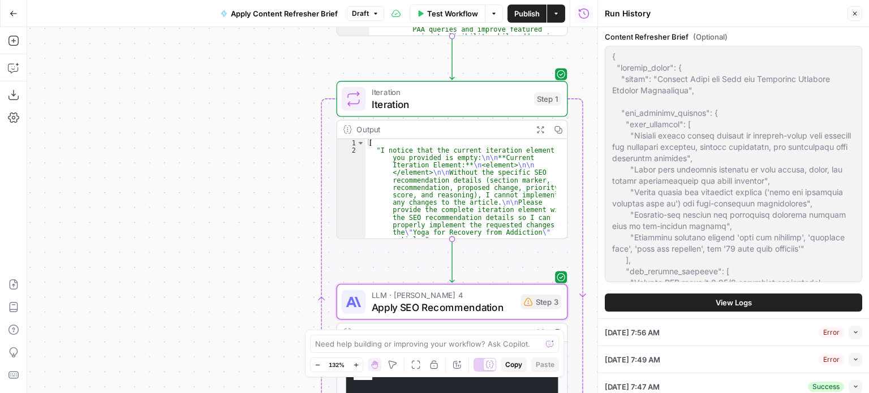
scroll to position [774, 0]
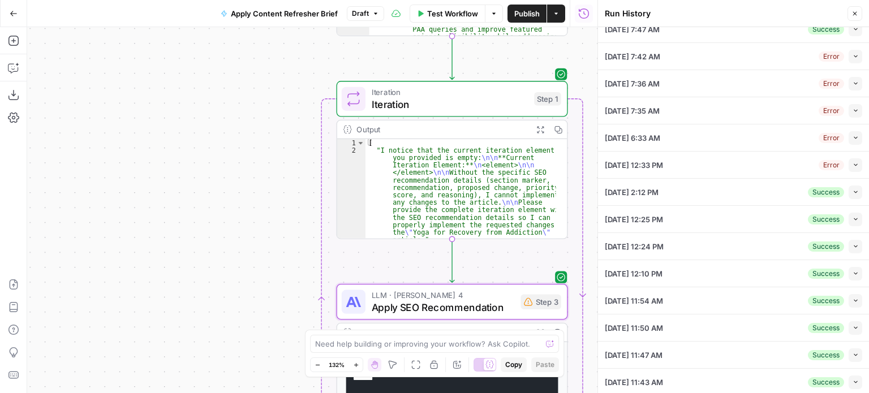
click at [853, 54] on icon "button" at bounding box center [856, 56] width 6 height 6
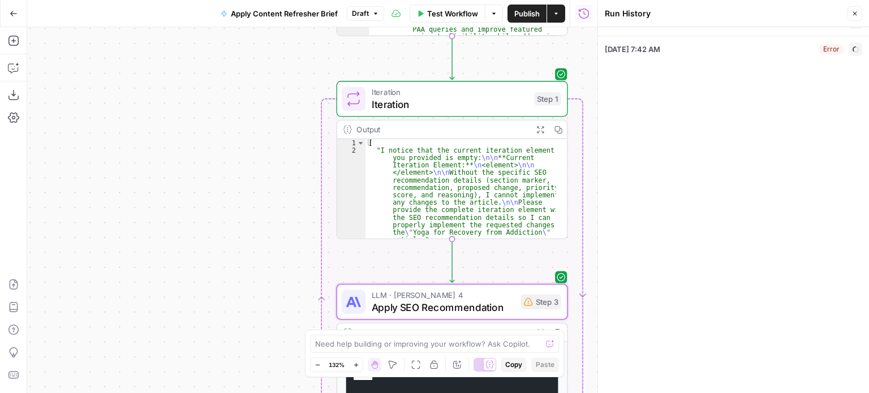
scroll to position [174, 0]
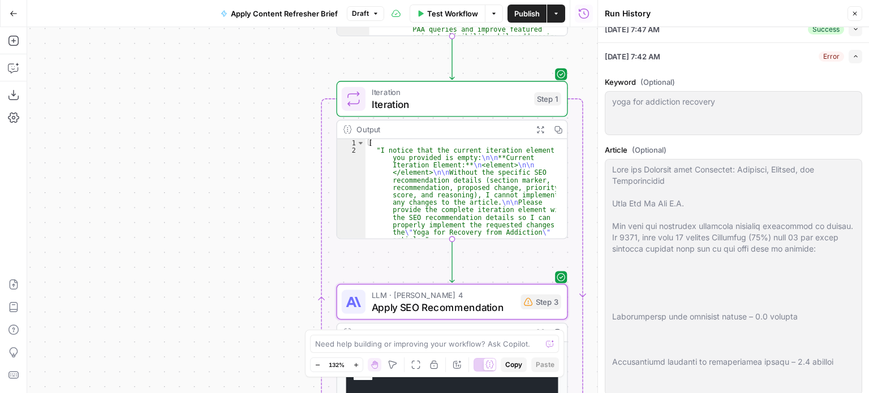
click at [853, 54] on icon "button" at bounding box center [856, 56] width 6 height 6
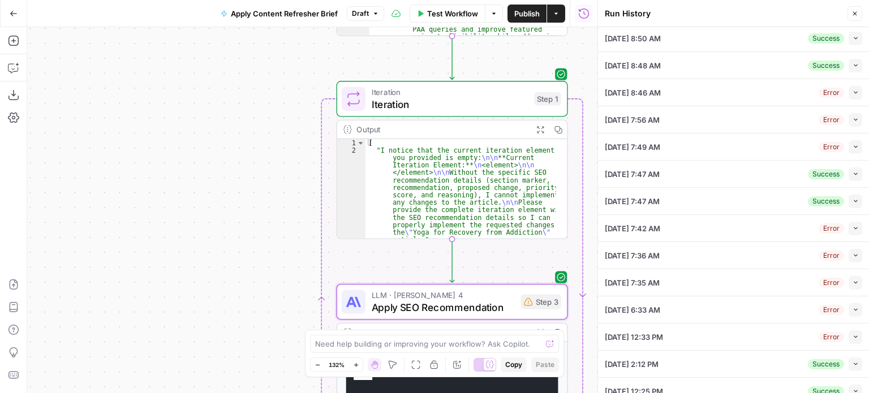
scroll to position [0, 0]
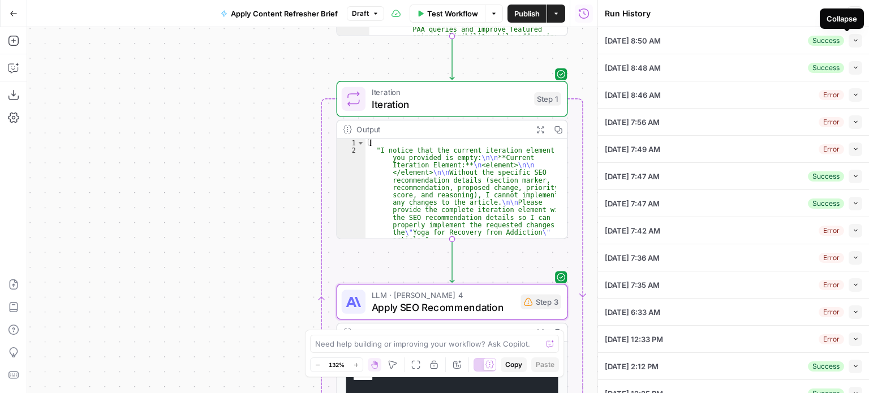
click at [849, 41] on button "Collapse" at bounding box center [856, 41] width 14 height 14
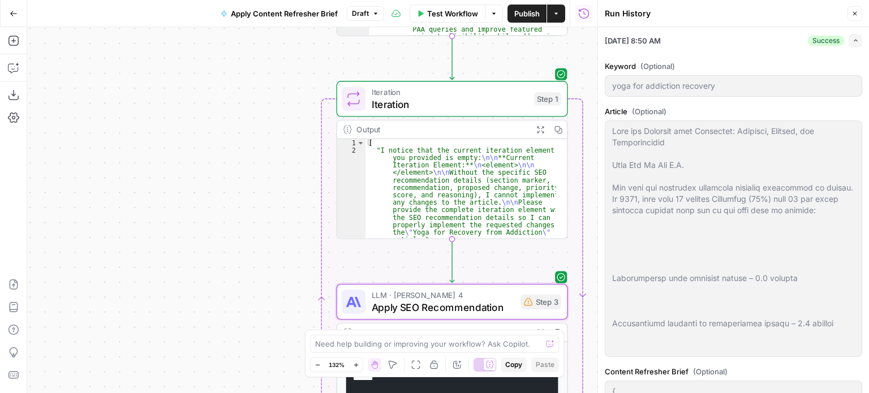
click at [853, 40] on icon "button" at bounding box center [856, 40] width 6 height 6
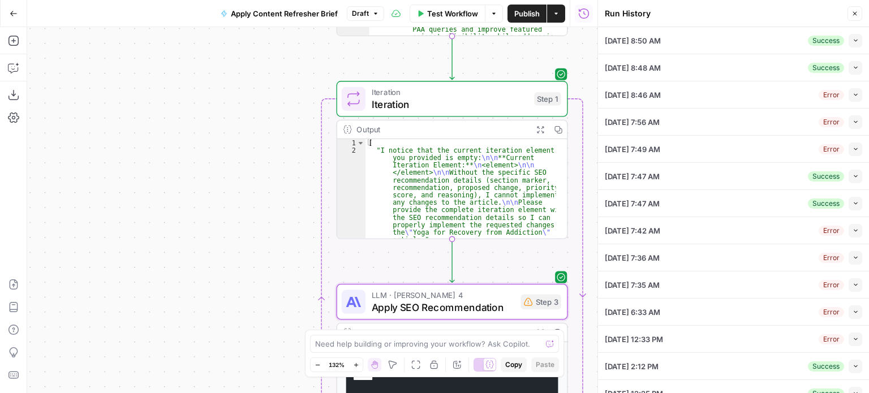
click at [856, 13] on icon "button" at bounding box center [855, 14] width 4 height 4
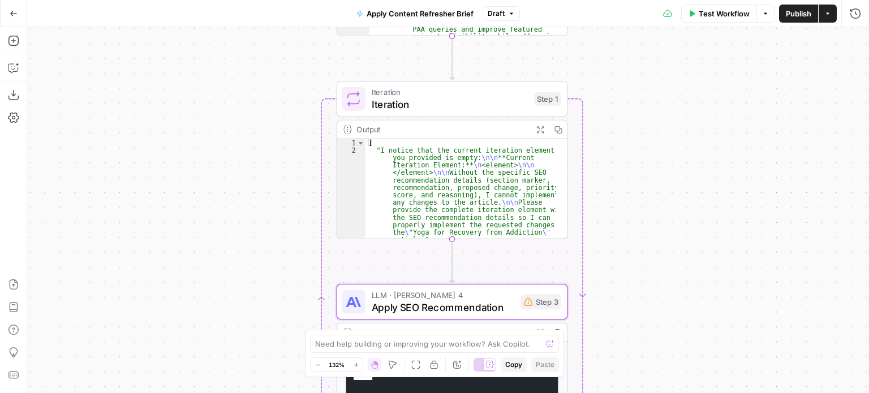
click at [717, 161] on div "Workflow Set Inputs Inputs Run Code · Python Run Code Step 4 Output Expand Outp…" at bounding box center [448, 210] width 842 height 366
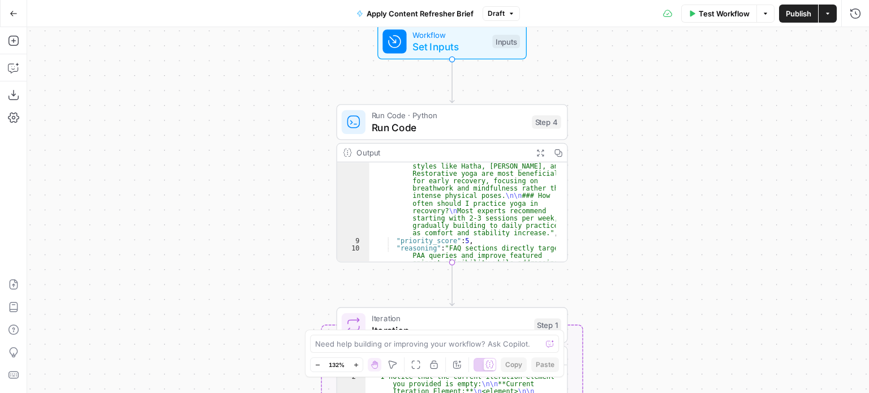
click at [508, 12] on icon "button" at bounding box center [511, 13] width 7 height 7
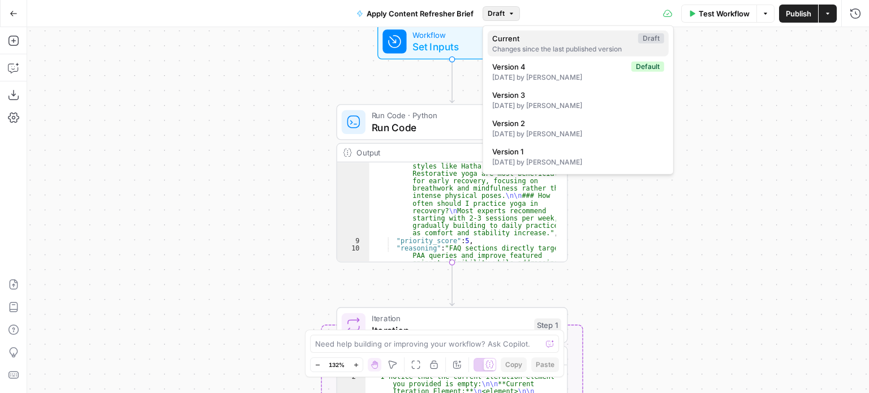
click at [578, 45] on div "Changes since the last published version" at bounding box center [578, 49] width 172 height 10
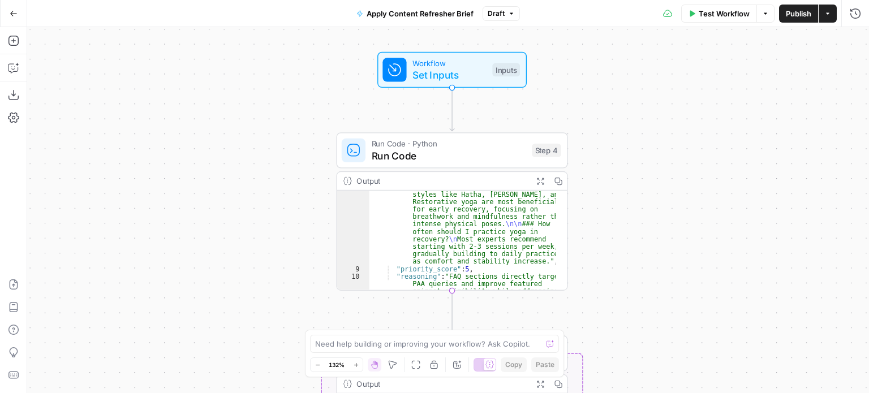
click at [829, 16] on icon "button" at bounding box center [827, 13] width 7 height 7
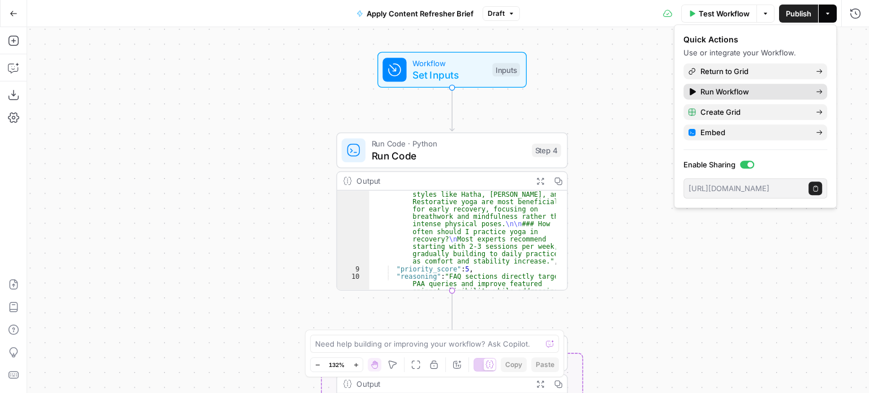
click at [694, 88] on icon at bounding box center [692, 92] width 8 height 8
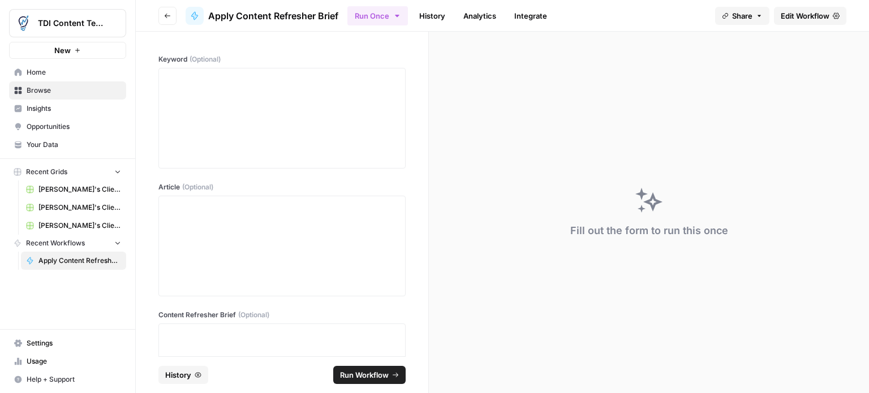
click at [355, 370] on span "Run Workflow" at bounding box center [364, 374] width 49 height 11
click at [785, 360] on div "Invalid iterator type: {"error"=>"Invalid JSON in content_brief", "elements"=>[…" at bounding box center [776, 355] width 139 height 23
click at [398, 375] on icon "submit" at bounding box center [396, 375] width 6 height 5
click at [824, 16] on span "Edit Workflow" at bounding box center [805, 15] width 49 height 11
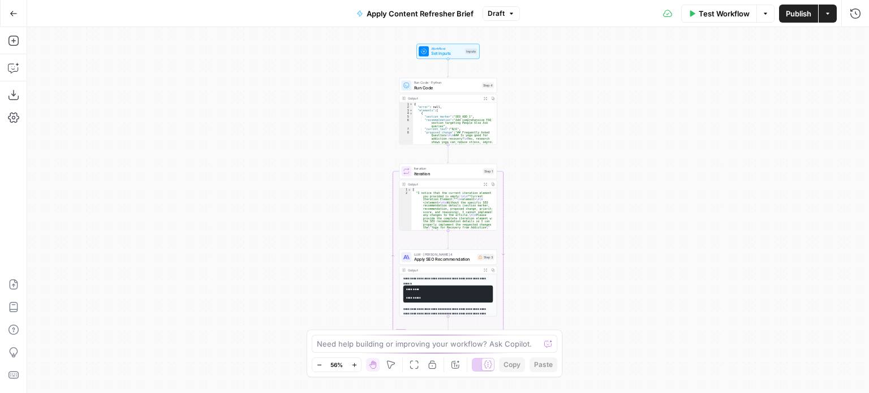
click at [505, 110] on div "Workflow Set Inputs Inputs Run Code · Python Run Code Step 4 Output Expand Outp…" at bounding box center [448, 210] width 842 height 366
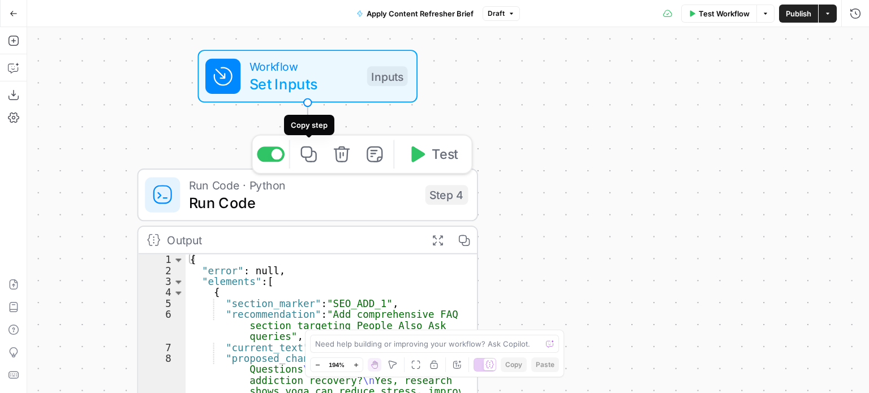
click at [307, 158] on icon "button" at bounding box center [309, 154] width 18 height 18
click at [313, 157] on icon "button" at bounding box center [309, 154] width 18 height 18
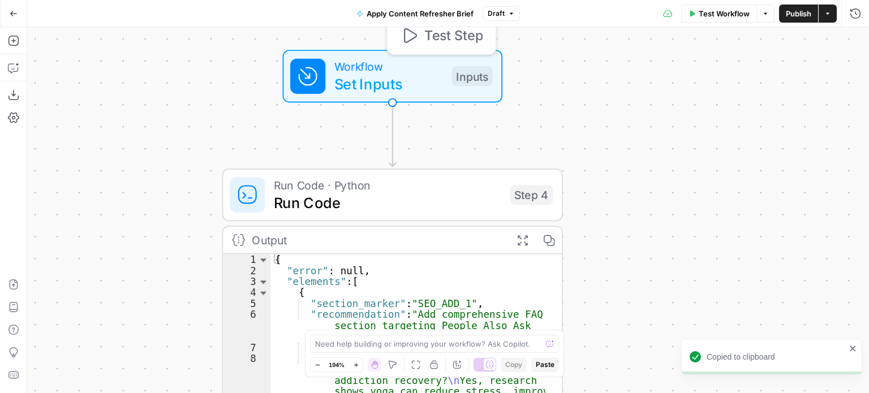
click at [475, 76] on div "Inputs" at bounding box center [472, 76] width 41 height 20
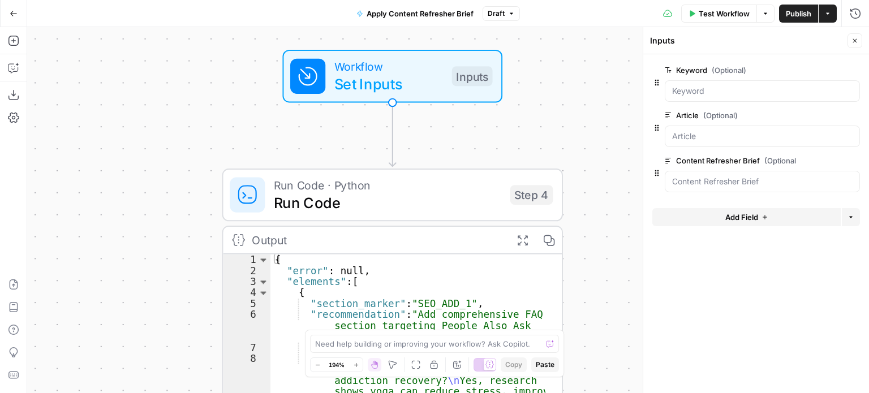
click at [817, 161] on span "edit field" at bounding box center [817, 160] width 25 height 9
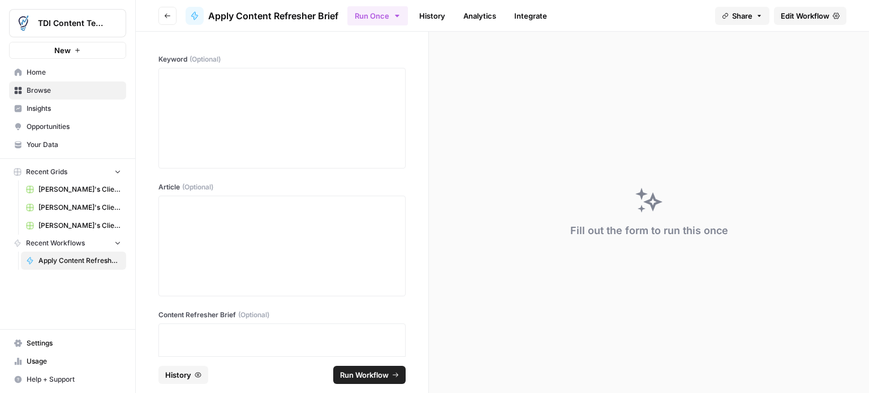
click at [809, 18] on span "Edit Workflow" at bounding box center [805, 15] width 49 height 11
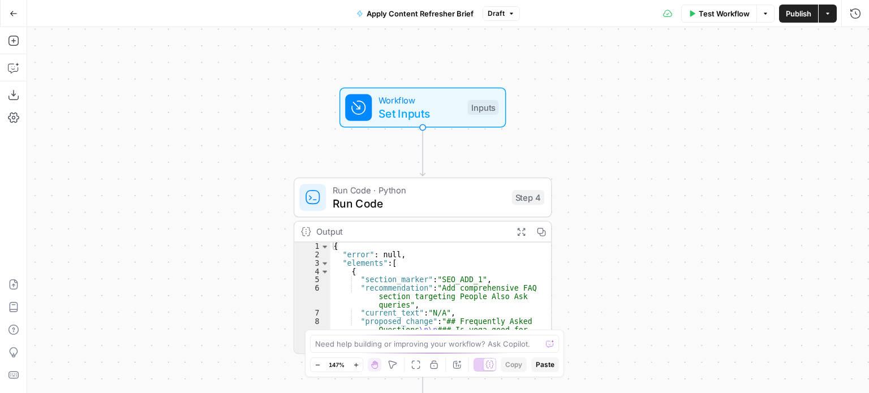
drag, startPoint x: 506, startPoint y: 114, endPoint x: 566, endPoint y: 228, distance: 128.8
click at [567, 254] on div "Workflow Set Inputs Inputs Run Code · Python Run Code Step 4 Output Expand Outp…" at bounding box center [448, 210] width 842 height 366
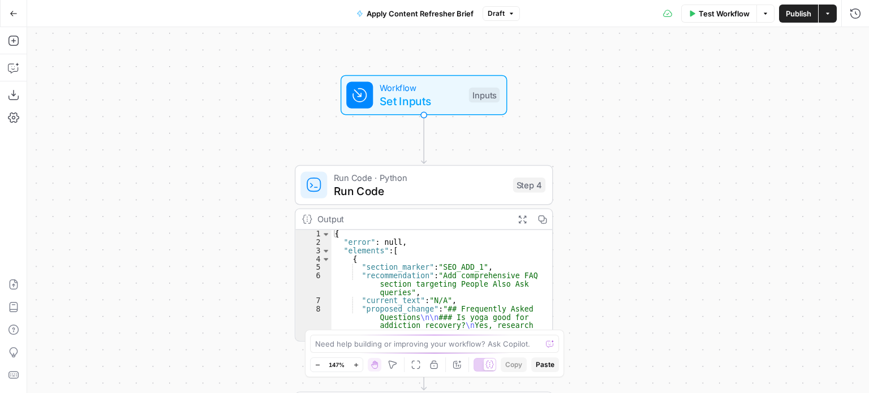
click at [482, 92] on div "Inputs" at bounding box center [484, 95] width 31 height 15
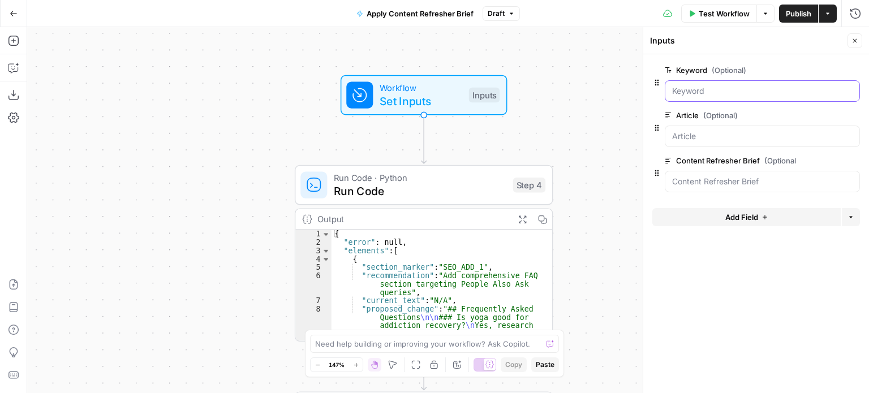
click at [710, 91] on input "Keyword (Optional)" at bounding box center [762, 90] width 180 height 11
click at [855, 42] on icon "button" at bounding box center [855, 40] width 7 height 7
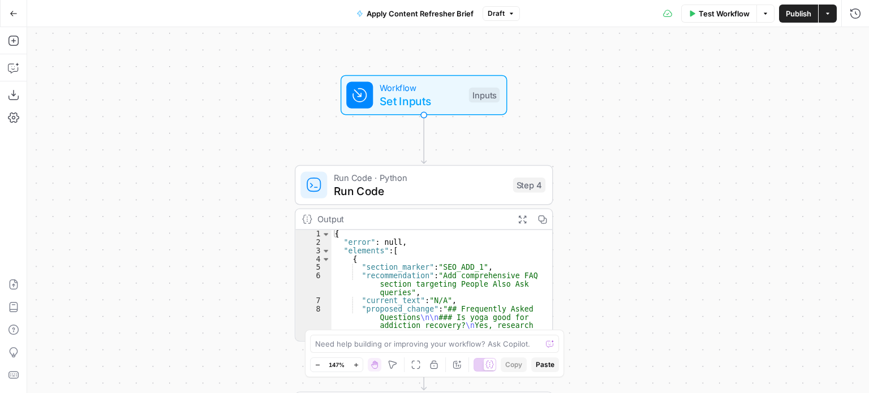
click at [767, 14] on icon "button" at bounding box center [765, 13] width 7 height 7
click at [624, 105] on div "Workflow Set Inputs Inputs Run Code · Python Run Code Step 4 Output Expand Outp…" at bounding box center [448, 210] width 842 height 366
click at [508, 11] on span "button" at bounding box center [511, 13] width 7 height 7
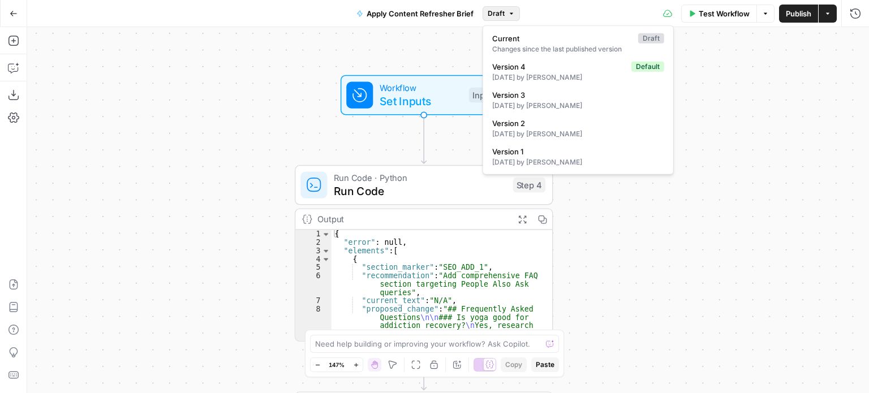
click at [682, 210] on div "Workflow Set Inputs Inputs Run Code · Python Run Code Step 4 Output Expand Outp…" at bounding box center [448, 210] width 842 height 366
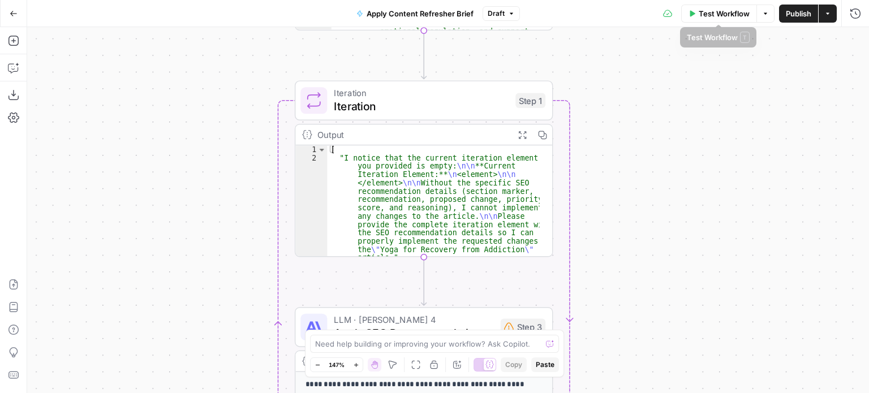
click at [765, 13] on icon "button" at bounding box center [765, 13] width 3 height 2
click at [795, 77] on div "Workflow Set Inputs Inputs Run Code · Python Run Code Step 4 Output Expand Outp…" at bounding box center [448, 210] width 842 height 366
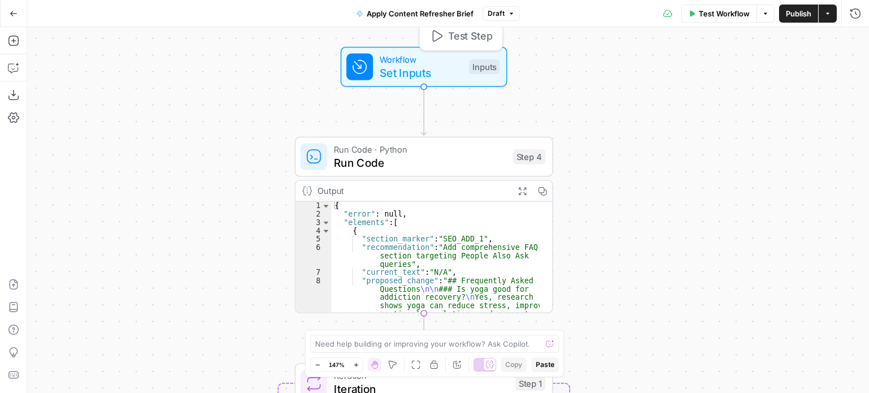
drag, startPoint x: 480, startPoint y: 62, endPoint x: 558, endPoint y: 129, distance: 102.3
click at [482, 63] on div "Inputs" at bounding box center [484, 66] width 31 height 15
click at [492, 70] on div "Inputs" at bounding box center [485, 67] width 31 height 15
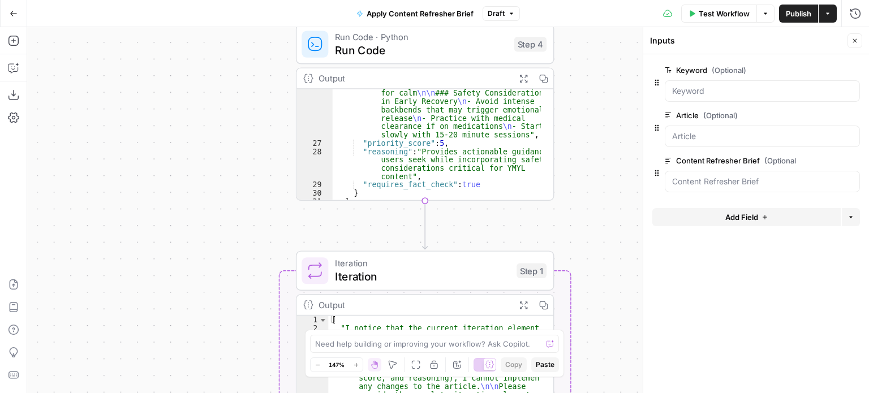
scroll to position [450, 0]
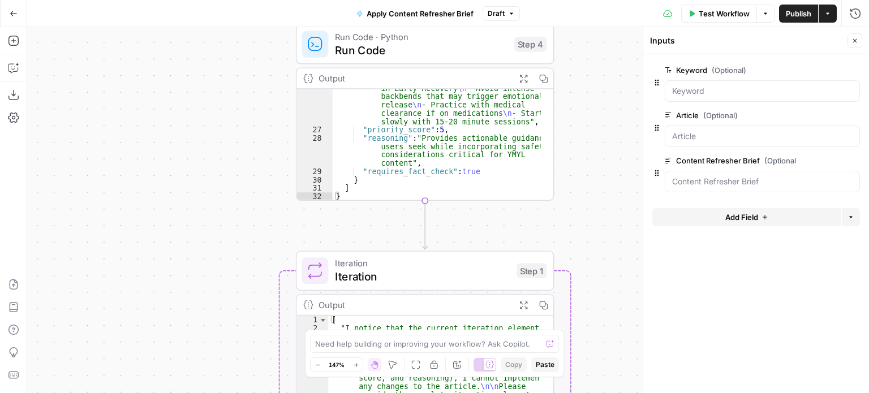
type textarea "*"
click at [462, 169] on div ""proposed_change" : "## Poses and Breathwork for Anxiety, Sleep, and Urge Contr…" at bounding box center [437, 111] width 208 height 270
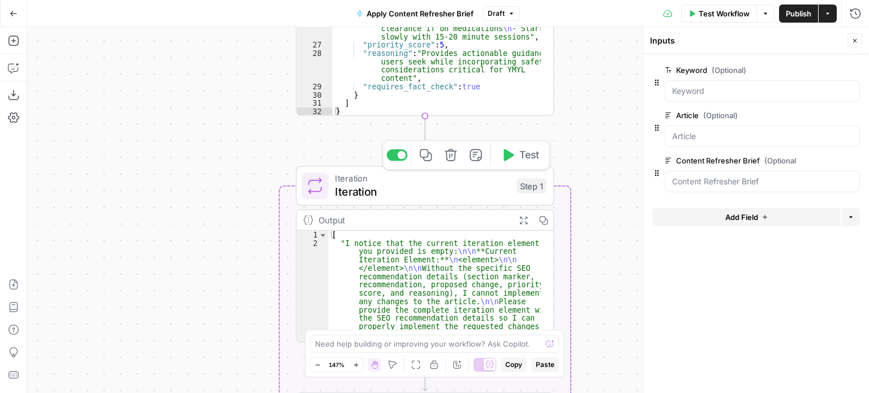
click at [509, 153] on icon "button" at bounding box center [509, 155] width 10 height 12
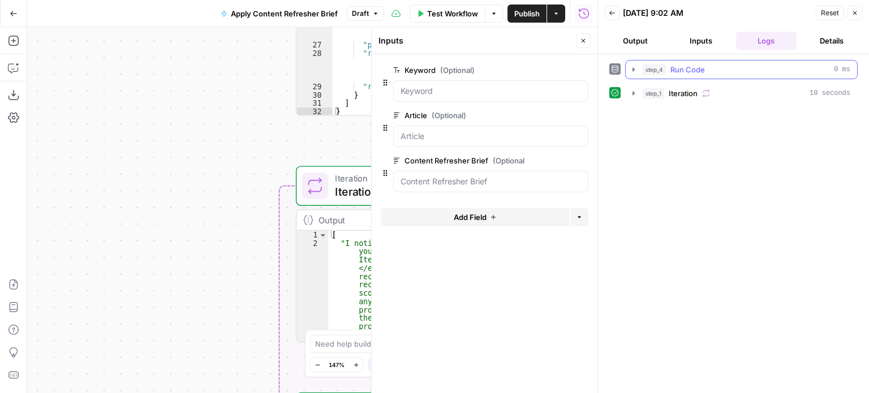
click at [634, 70] on icon "button" at bounding box center [634, 69] width 2 height 4
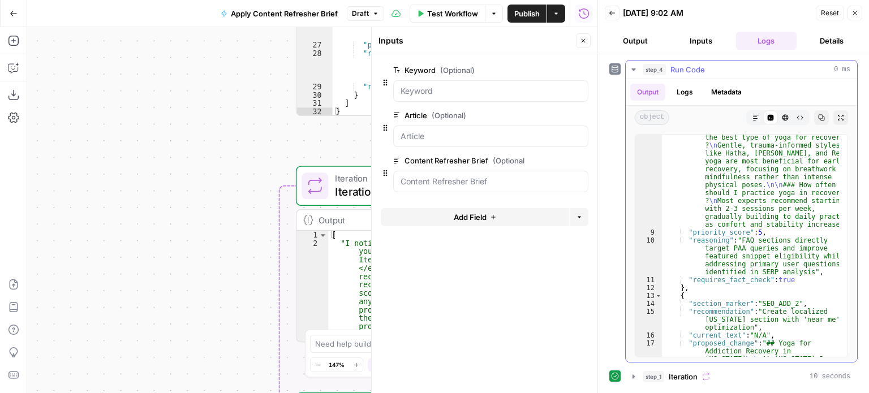
scroll to position [136, 0]
click at [630, 375] on icon "button" at bounding box center [633, 376] width 9 height 9
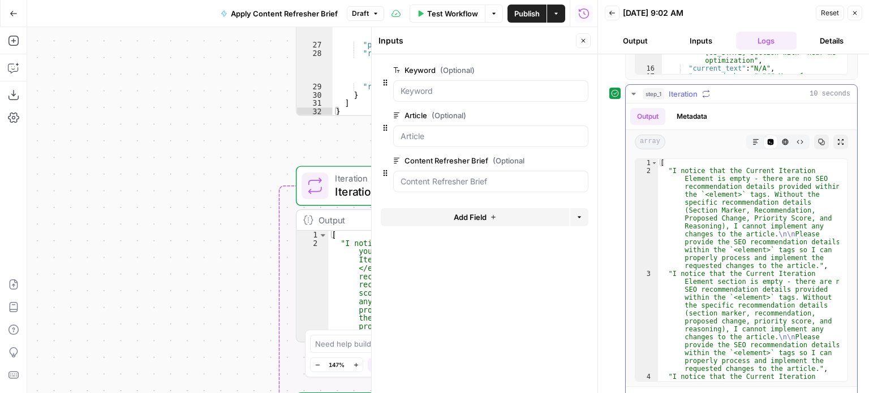
scroll to position [226, 0]
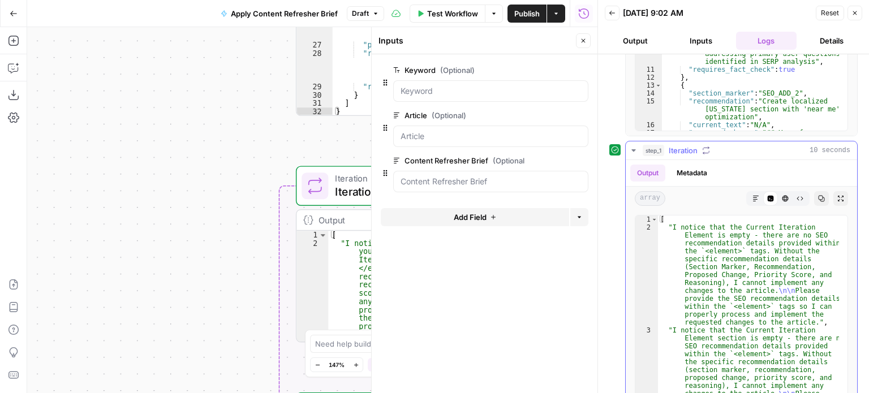
click at [633, 149] on icon "button" at bounding box center [633, 150] width 4 height 2
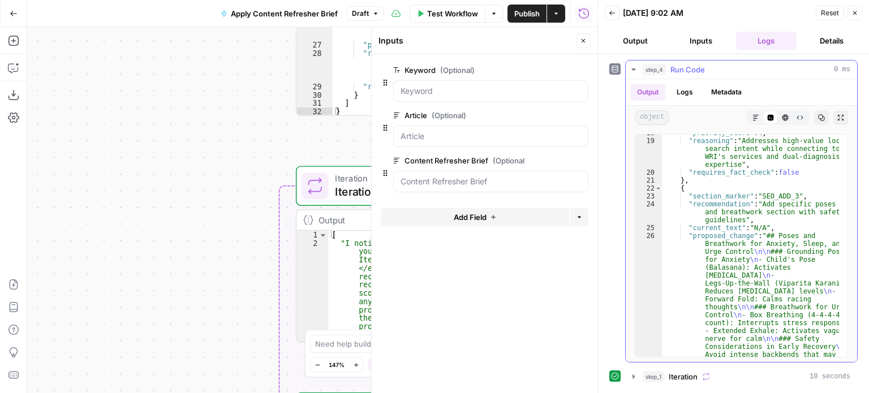
scroll to position [545, 0]
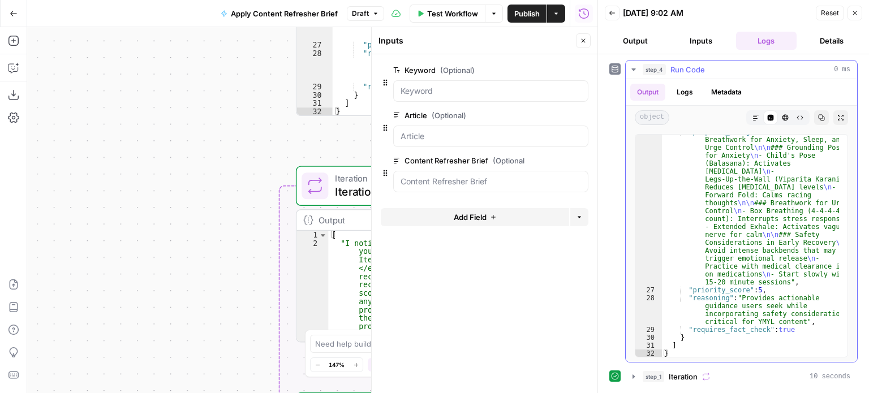
click at [799, 114] on icon "button" at bounding box center [800, 117] width 7 height 7
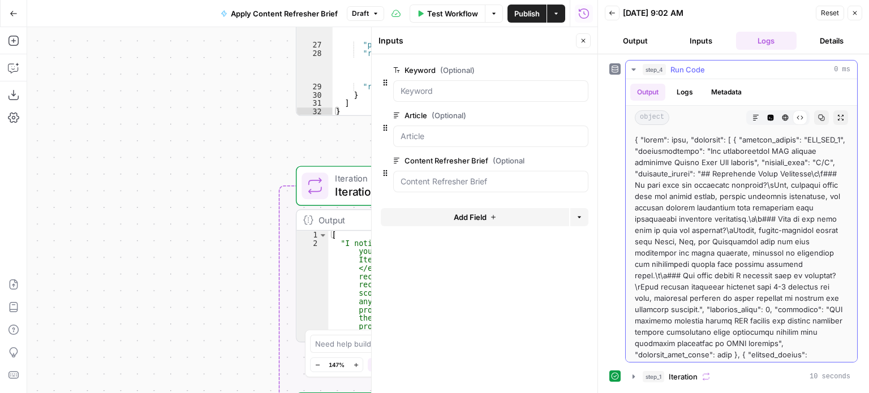
click at [797, 114] on icon at bounding box center [800, 117] width 7 height 7
click at [797, 117] on icon at bounding box center [800, 117] width 7 height 7
click at [753, 117] on icon "button" at bounding box center [756, 117] width 7 height 7
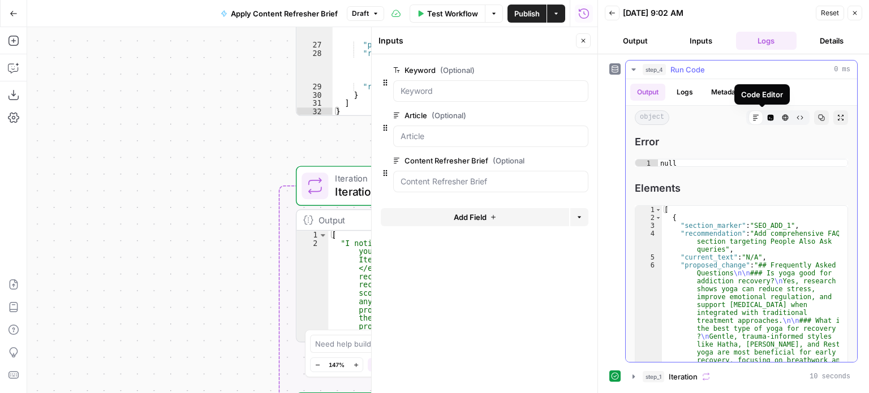
click at [768, 117] on icon "button" at bounding box center [771, 118] width 6 height 6
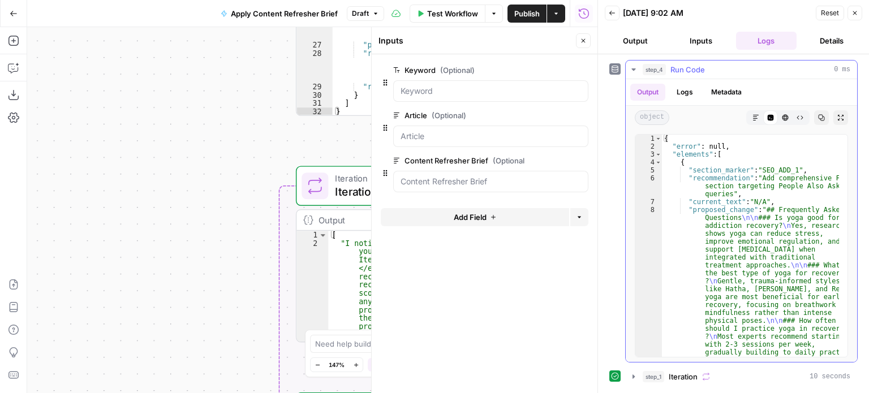
click at [725, 157] on div "{ "error" : null , "elements" : [ { "section_marker" : "SEO_ADD_1" , "recommend…" at bounding box center [751, 254] width 178 height 239
type textarea "* *"
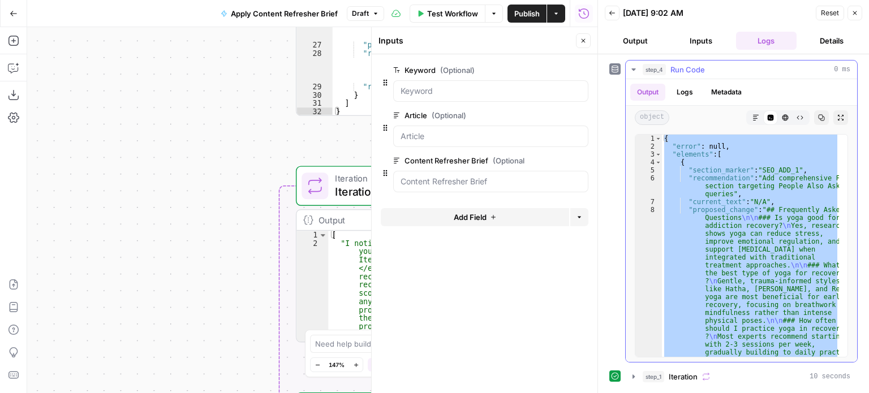
click at [686, 92] on button "Logs" at bounding box center [685, 92] width 30 height 17
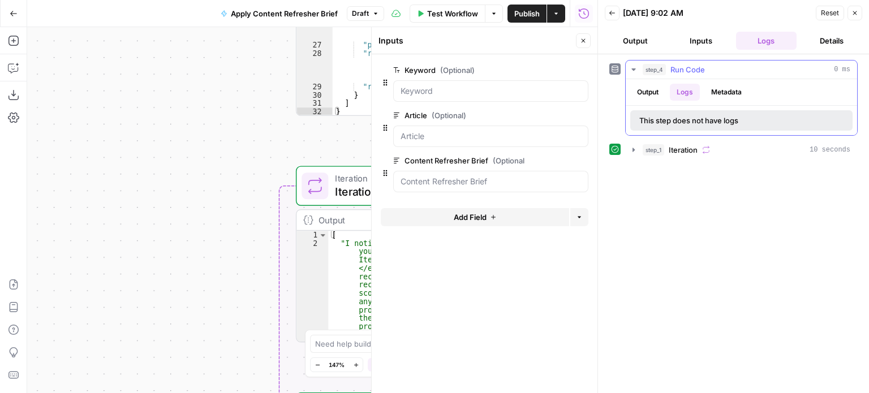
click at [712, 92] on button "Metadata" at bounding box center [726, 92] width 44 height 17
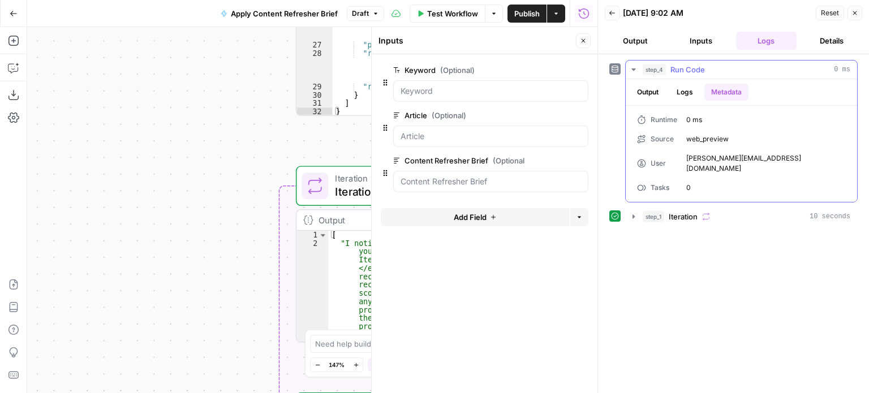
click at [643, 92] on button "Output" at bounding box center [647, 92] width 35 height 17
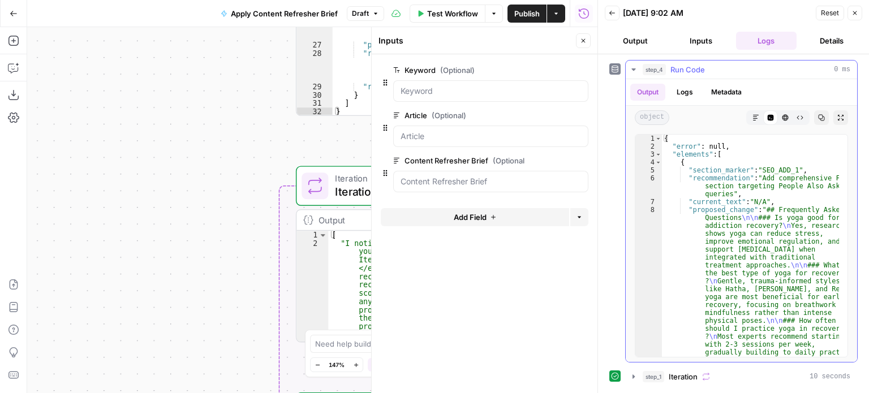
click at [635, 67] on icon "button" at bounding box center [633, 69] width 9 height 9
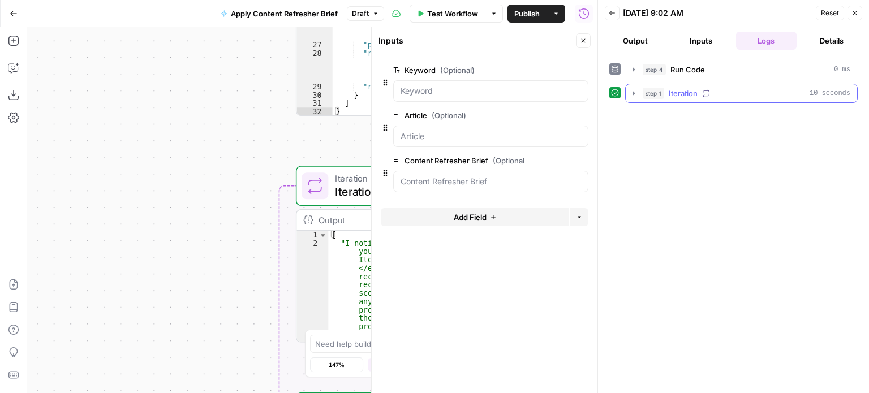
click at [631, 90] on icon "button" at bounding box center [633, 93] width 9 height 9
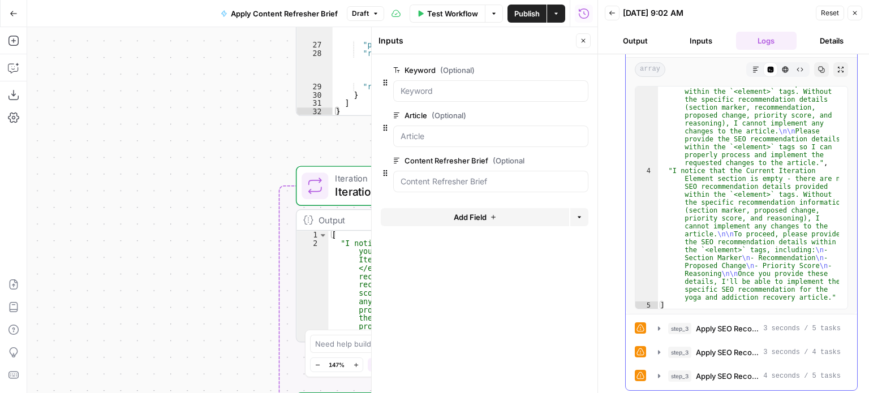
scroll to position [73, 0]
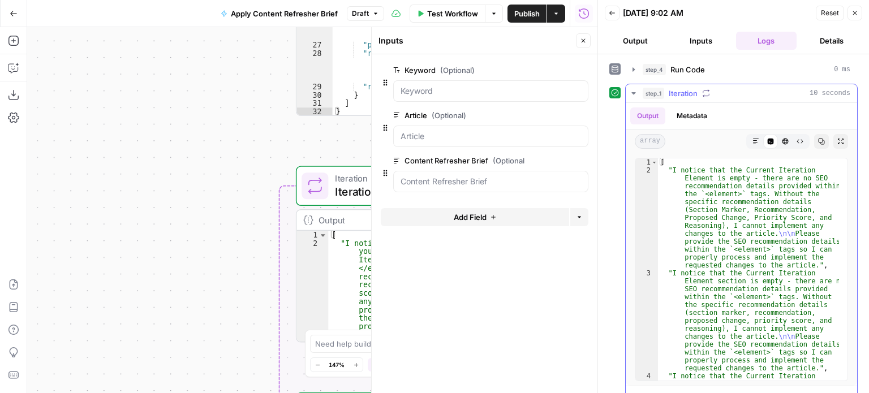
click at [634, 91] on icon "button" at bounding box center [633, 93] width 9 height 9
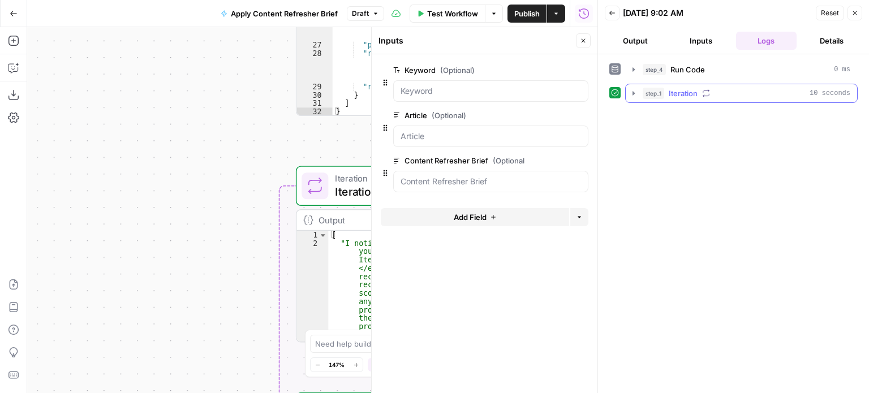
click at [631, 90] on icon "button" at bounding box center [633, 93] width 9 height 9
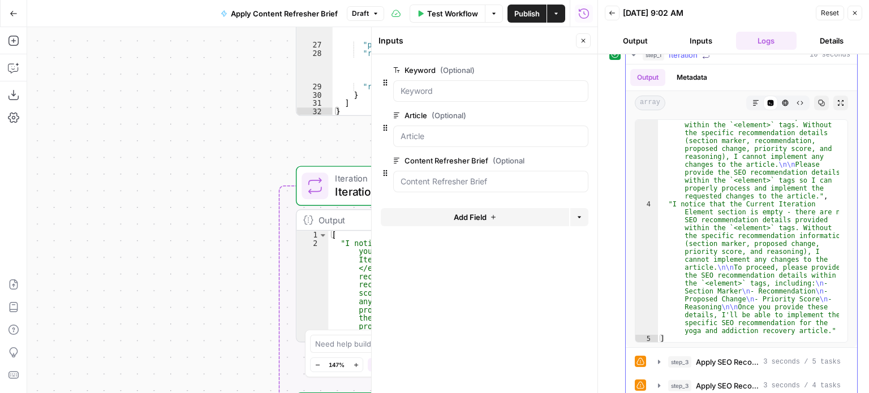
scroll to position [73, 0]
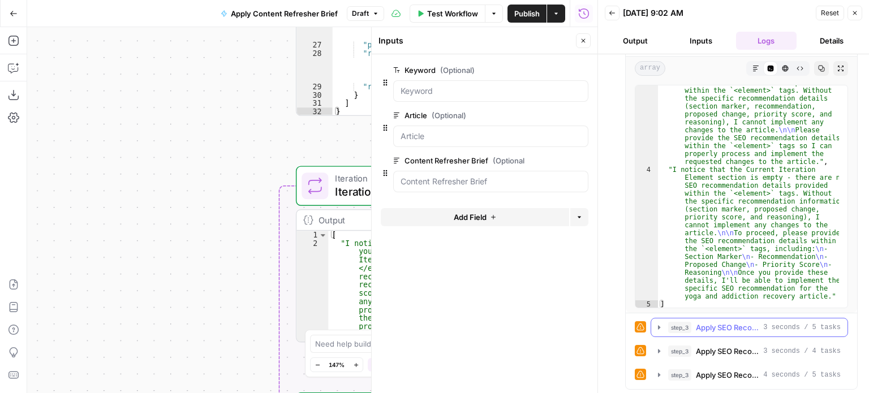
click at [660, 325] on icon "button" at bounding box center [659, 327] width 2 height 4
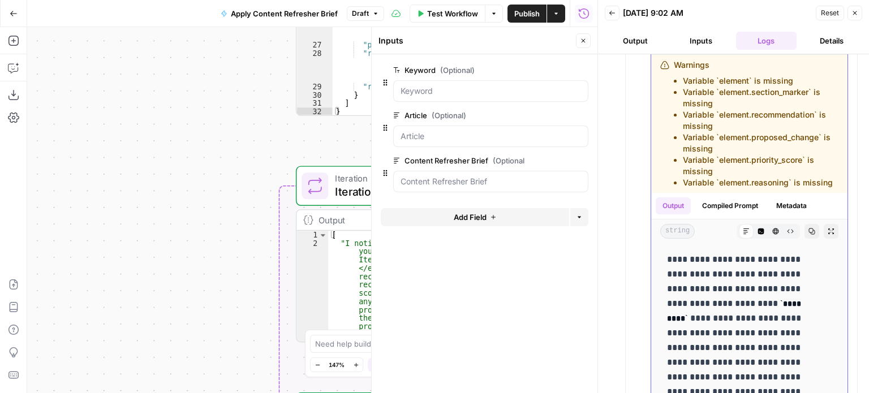
scroll to position [356, 0]
click at [758, 234] on icon "button" at bounding box center [761, 230] width 7 height 7
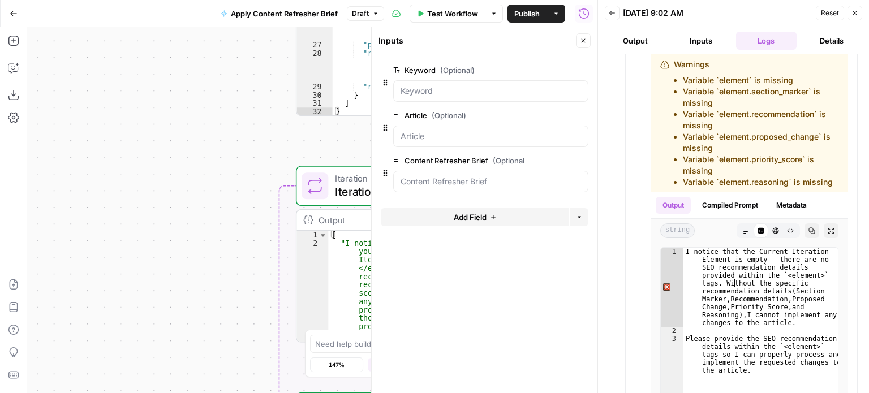
type textarea "**********"
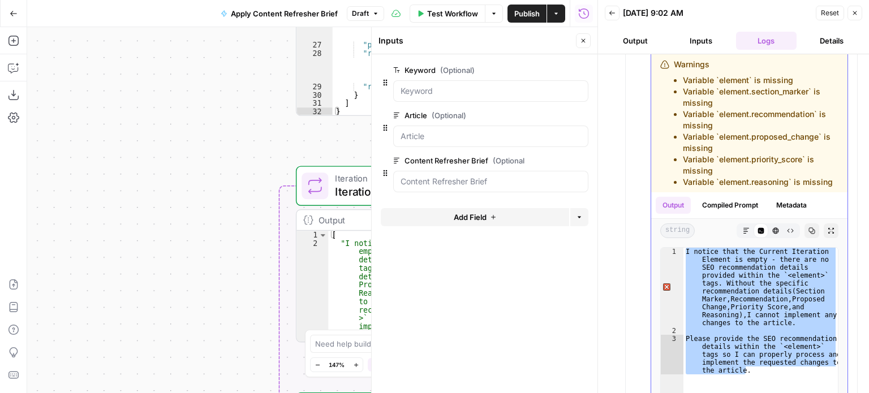
click at [731, 213] on button "Compiled Prompt" at bounding box center [730, 205] width 70 height 17
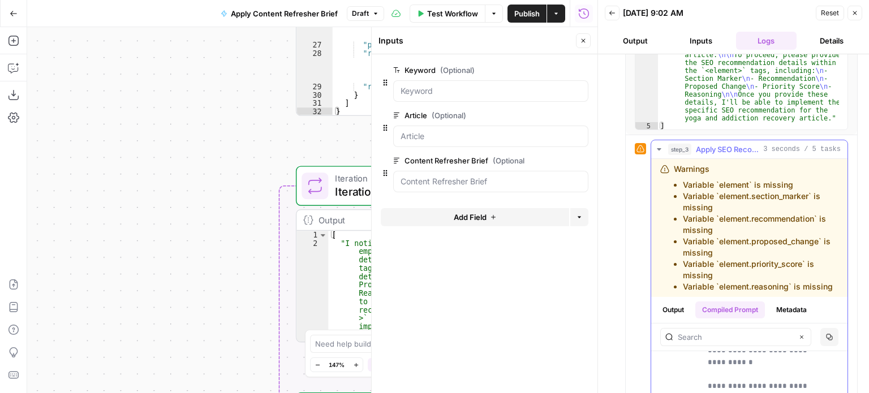
scroll to position [223, 0]
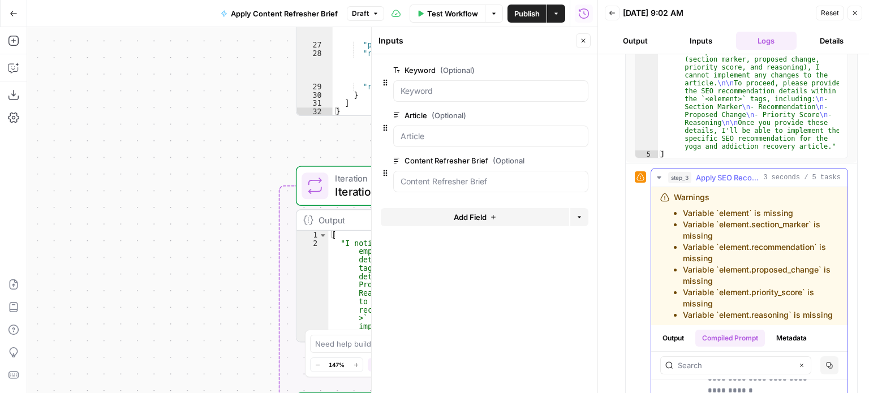
click at [739, 178] on span "Apply SEO Recommendation" at bounding box center [727, 177] width 63 height 11
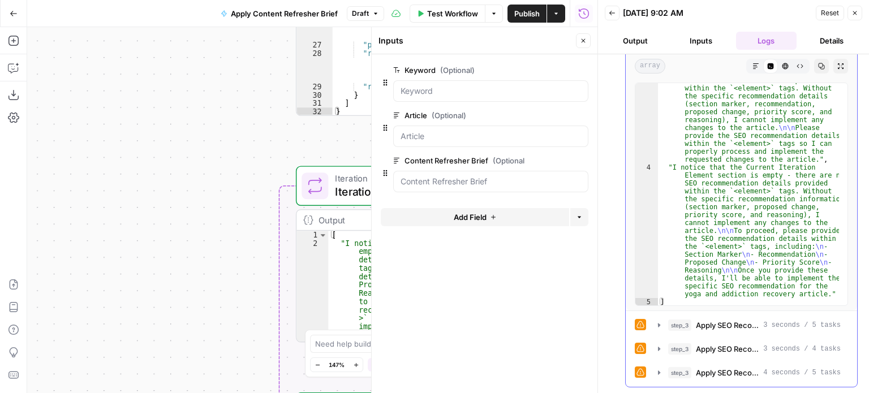
scroll to position [73, 0]
click at [641, 326] on icon at bounding box center [640, 327] width 7 height 7
click at [825, 40] on button "Details" at bounding box center [831, 41] width 61 height 18
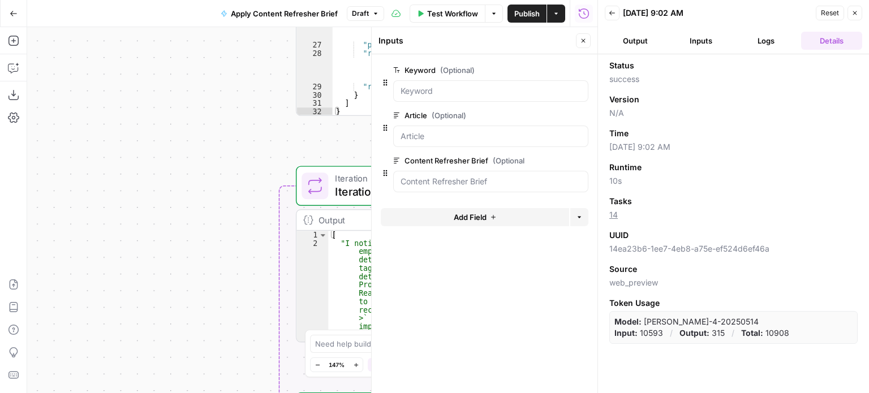
click at [626, 40] on button "Output" at bounding box center [635, 41] width 61 height 18
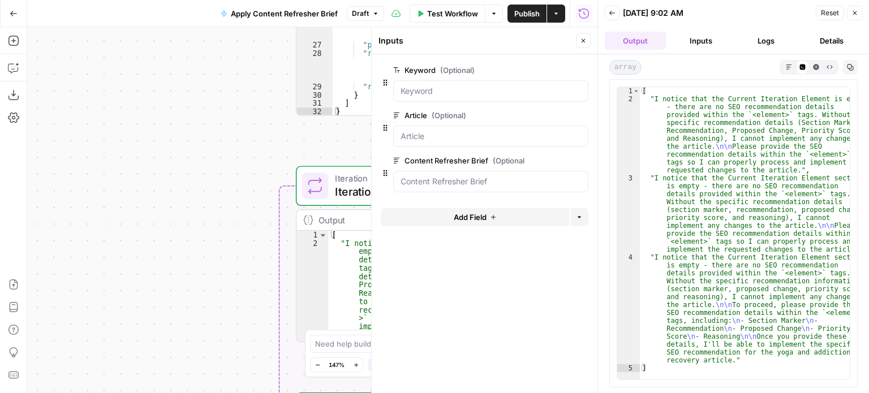
click at [581, 37] on icon "button" at bounding box center [583, 40] width 7 height 7
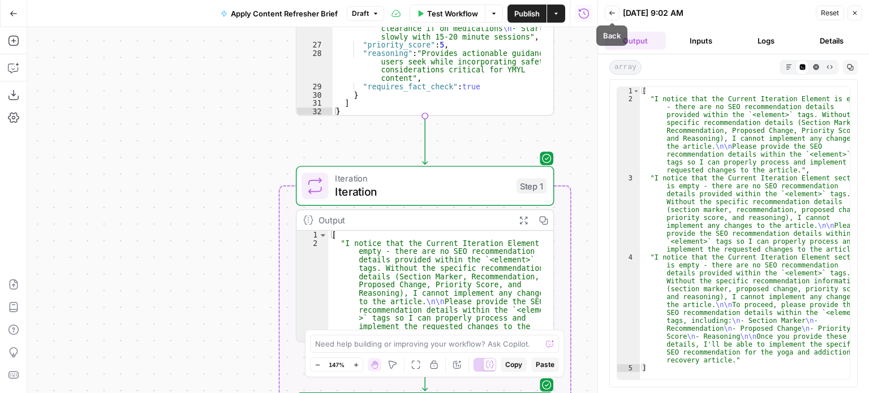
click at [607, 11] on button "Back" at bounding box center [612, 13] width 15 height 15
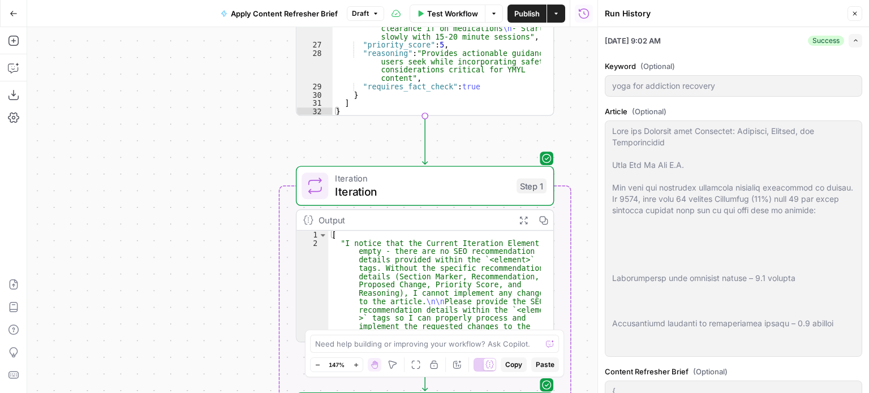
click at [851, 34] on button "Expand" at bounding box center [856, 41] width 14 height 14
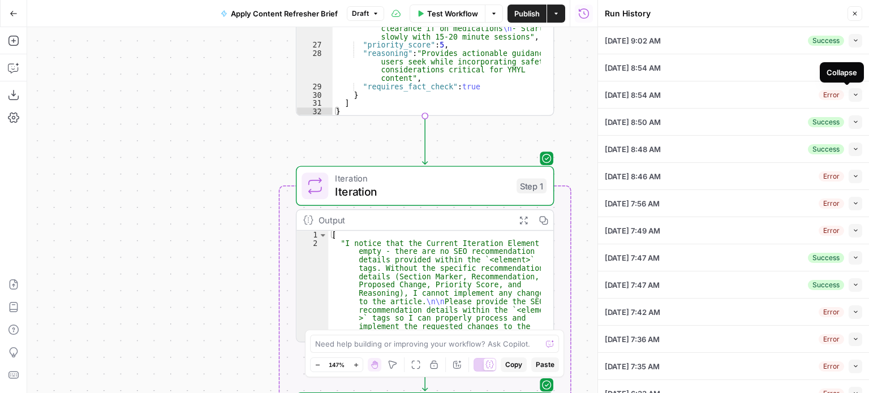
click at [852, 92] on button "Collapse" at bounding box center [856, 95] width 14 height 14
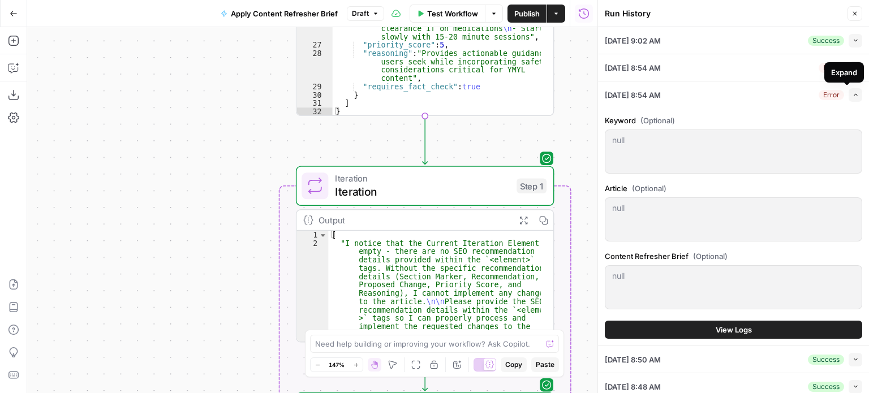
click at [853, 96] on icon "button" at bounding box center [856, 95] width 6 height 6
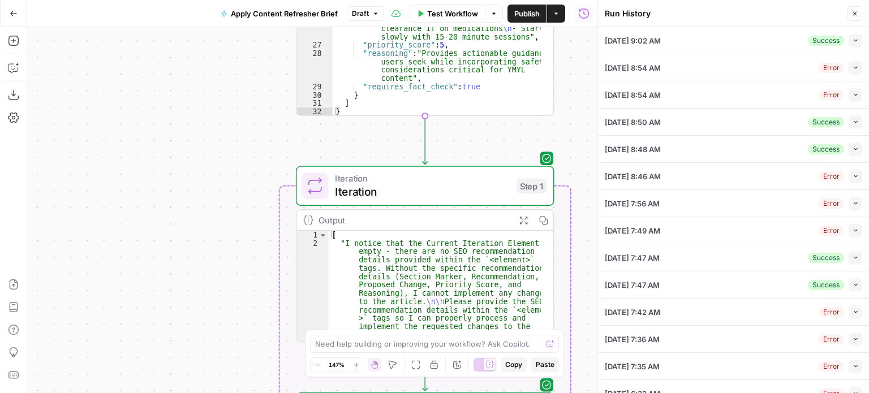
click at [841, 36] on div "Collapse" at bounding box center [842, 45] width 40 height 18
click at [791, 40] on div "09/16/25 at 9:02 AM Success Collapse" at bounding box center [733, 40] width 257 height 27
click at [853, 39] on icon "button" at bounding box center [856, 40] width 6 height 6
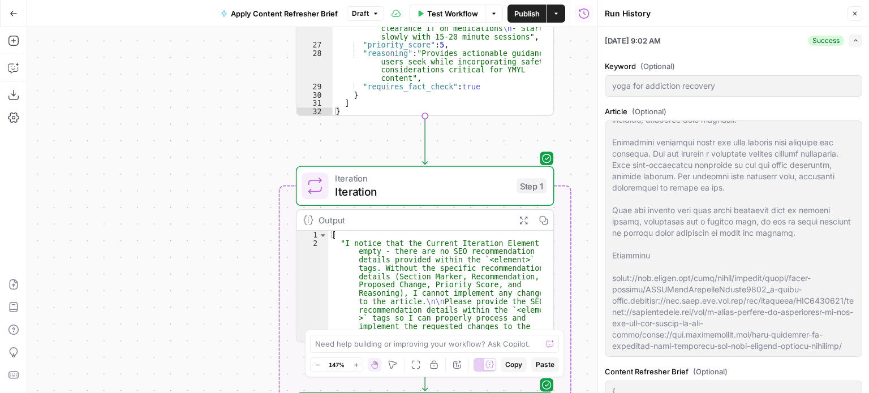
scroll to position [5386, 0]
click at [853, 38] on icon "button" at bounding box center [856, 40] width 6 height 6
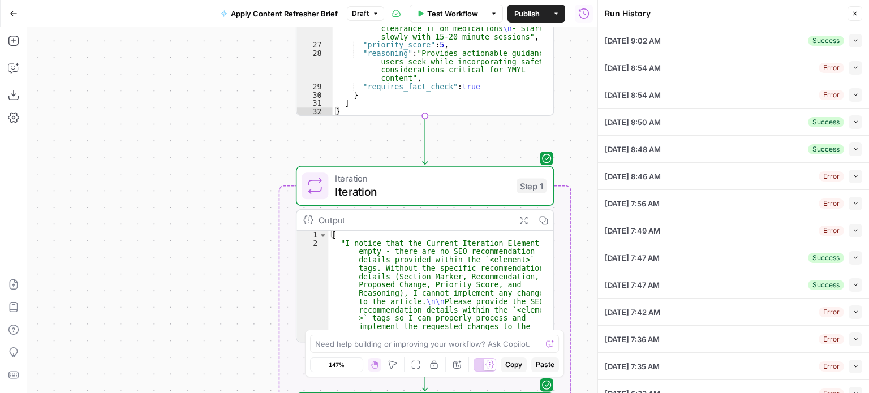
click at [856, 12] on icon "button" at bounding box center [855, 13] width 7 height 7
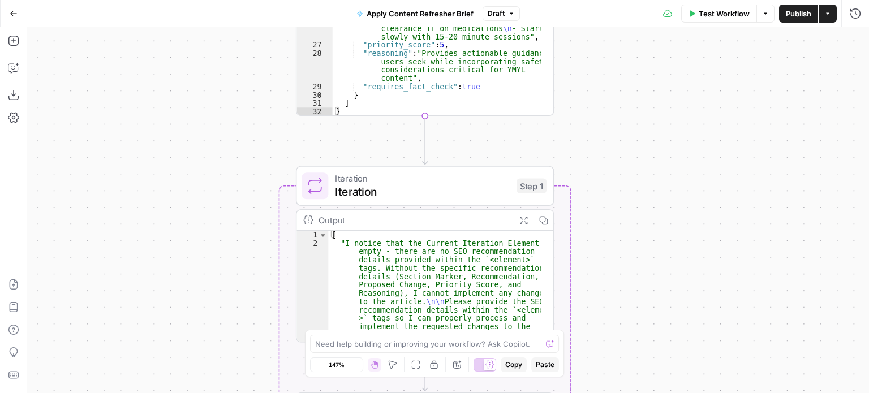
click at [725, 241] on div "Workflow Set Inputs Inputs Run Code · Python Run Code Step 4 Output Expand Outp…" at bounding box center [448, 210] width 842 height 366
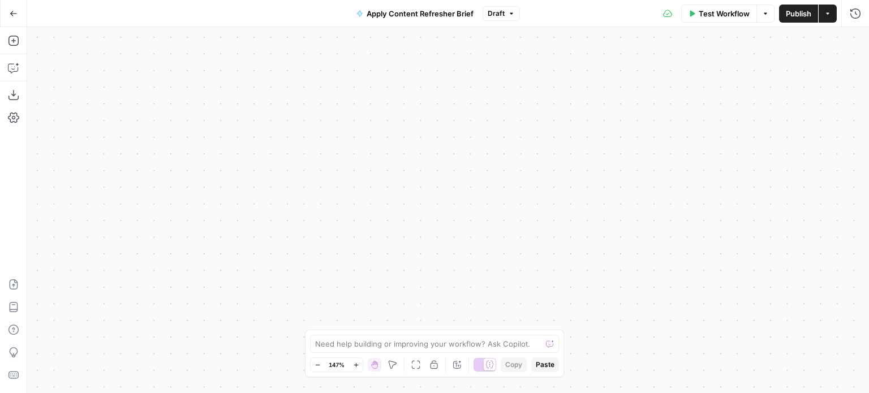
click at [15, 8] on button "Go Back" at bounding box center [13, 13] width 20 height 20
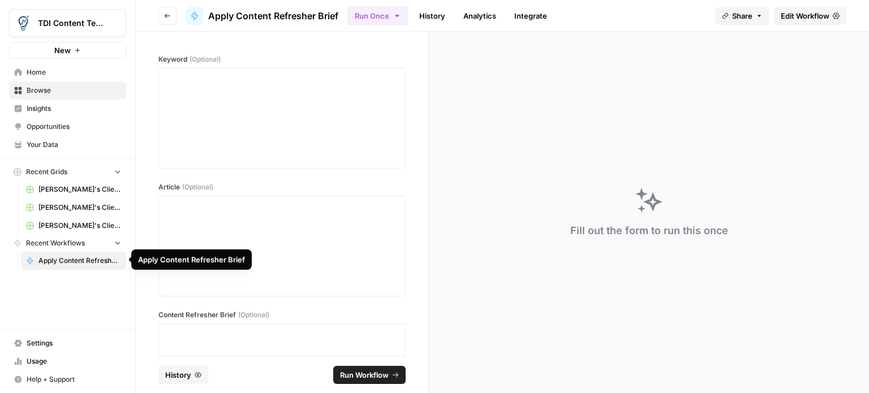
click at [84, 259] on span "Apply Content Refresher Brief" at bounding box center [79, 261] width 83 height 10
click at [398, 14] on icon "button" at bounding box center [397, 15] width 9 height 9
click at [482, 189] on div "Fill out the form to run this once" at bounding box center [649, 213] width 440 height 362
click at [33, 341] on span "Settings" at bounding box center [74, 343] width 94 height 10
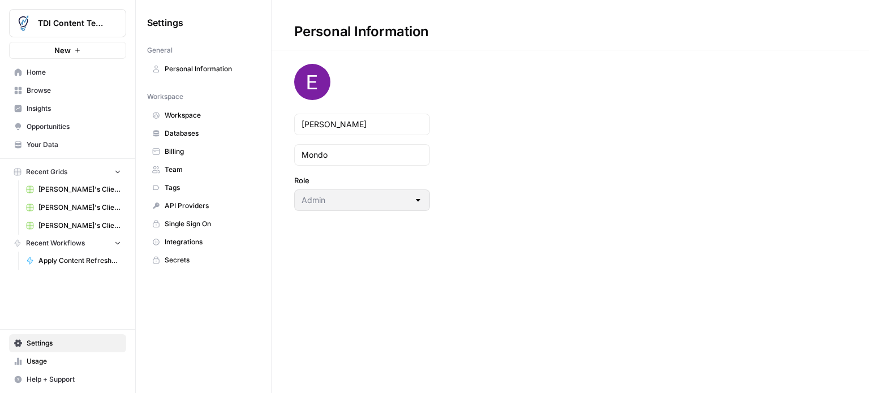
click at [190, 114] on span "Workspace" at bounding box center [210, 115] width 90 height 10
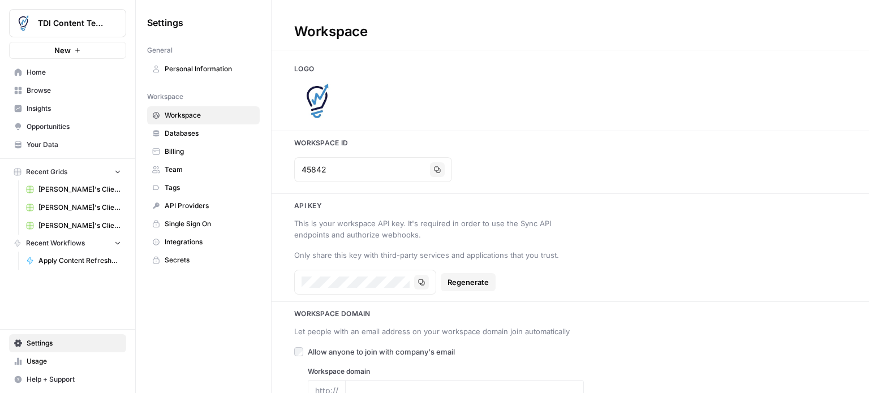
type input "https://thedigitalintellect.com/"
click at [190, 135] on span "Databases" at bounding box center [210, 133] width 90 height 10
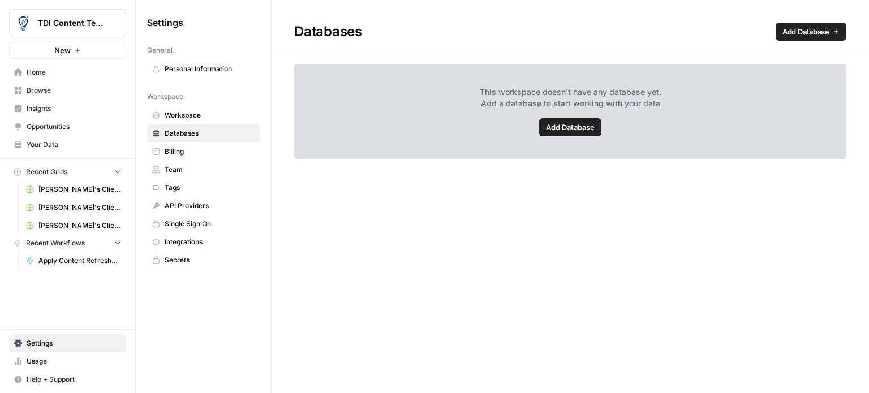
click at [179, 151] on span "Billing" at bounding box center [210, 152] width 90 height 10
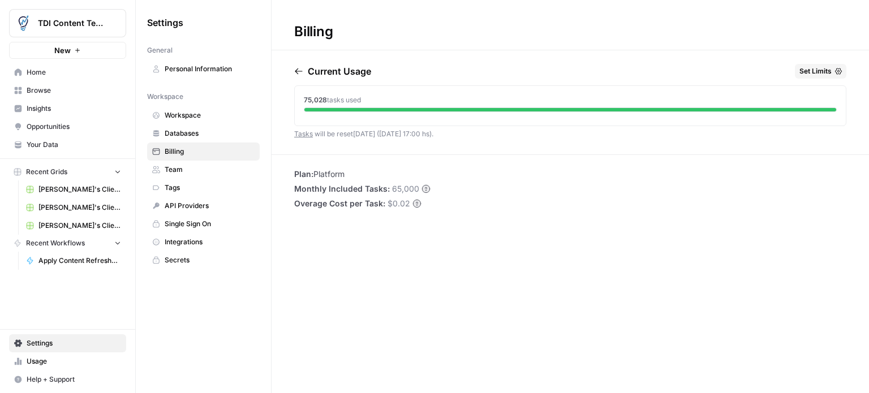
click at [177, 165] on span "Team" at bounding box center [210, 170] width 90 height 10
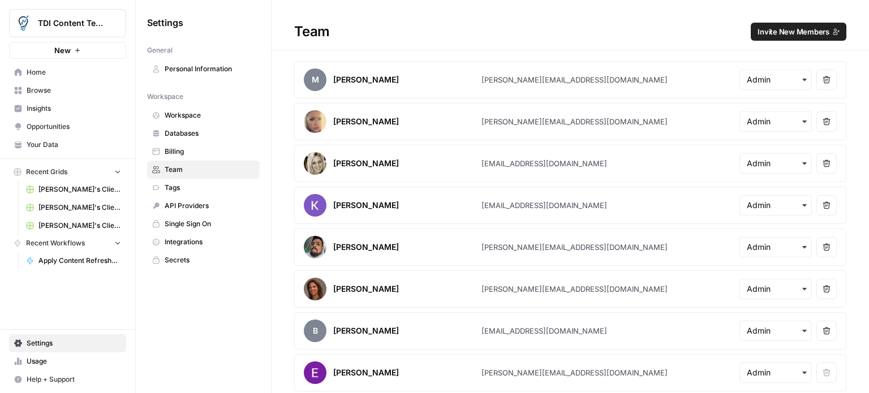
scroll to position [3, 0]
